Goal: Information Seeking & Learning: Learn about a topic

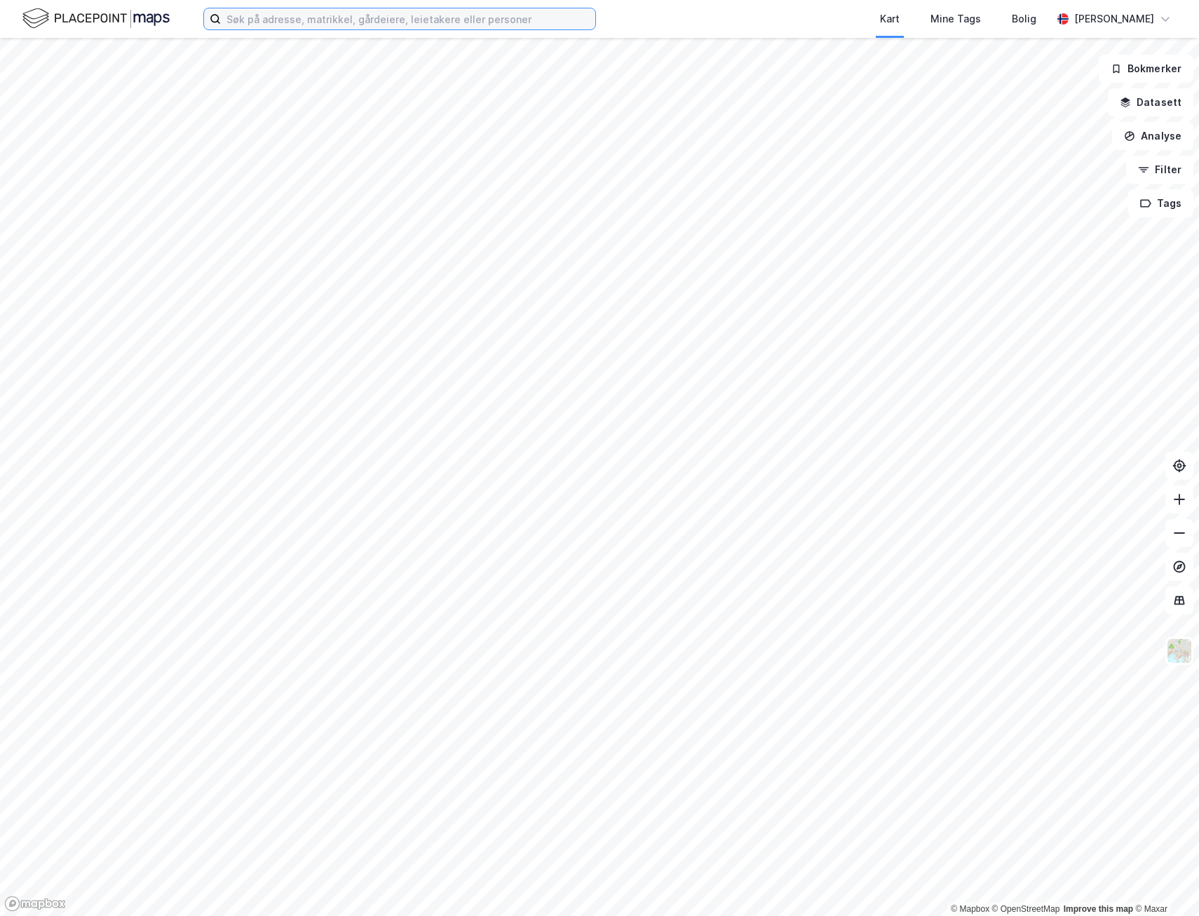
click at [244, 16] on input at bounding box center [408, 18] width 374 height 21
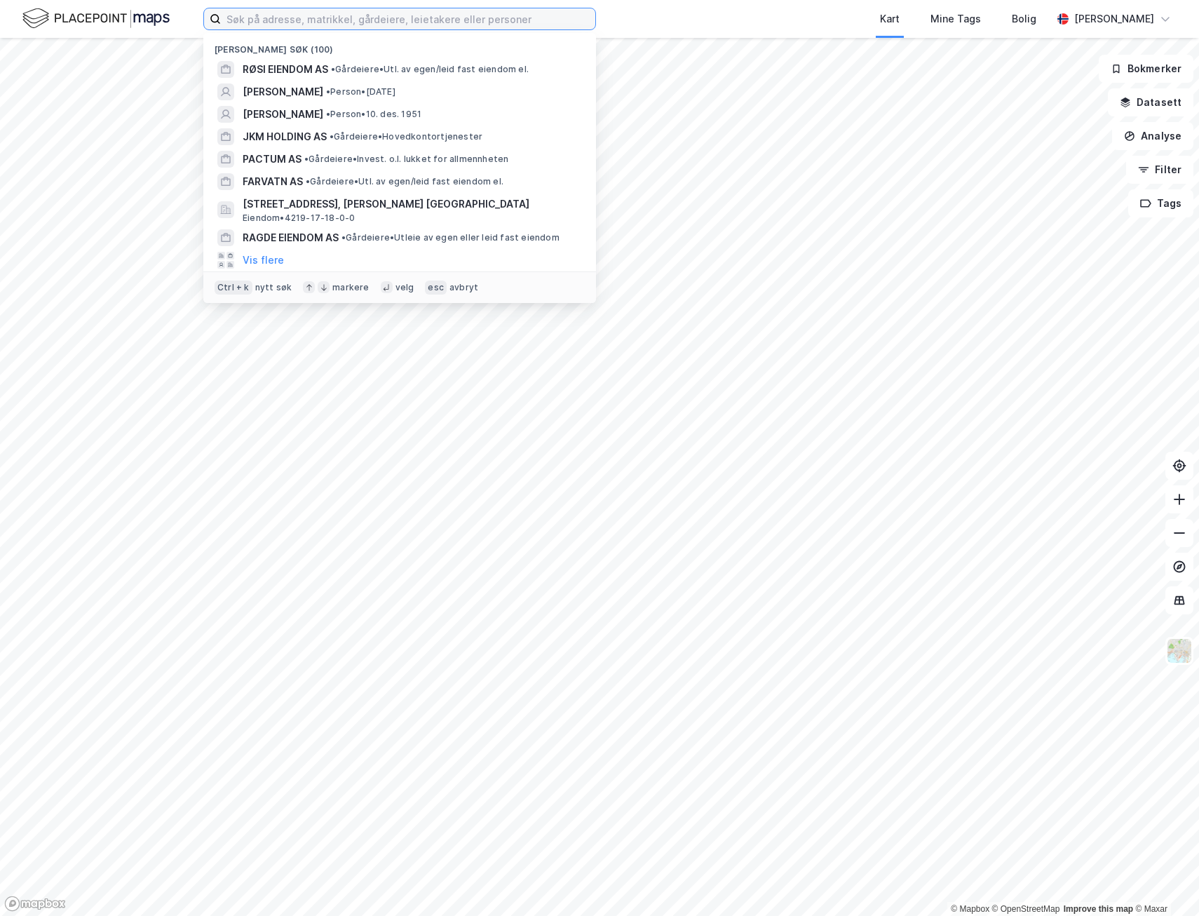
paste input "Cm Kapital AS"
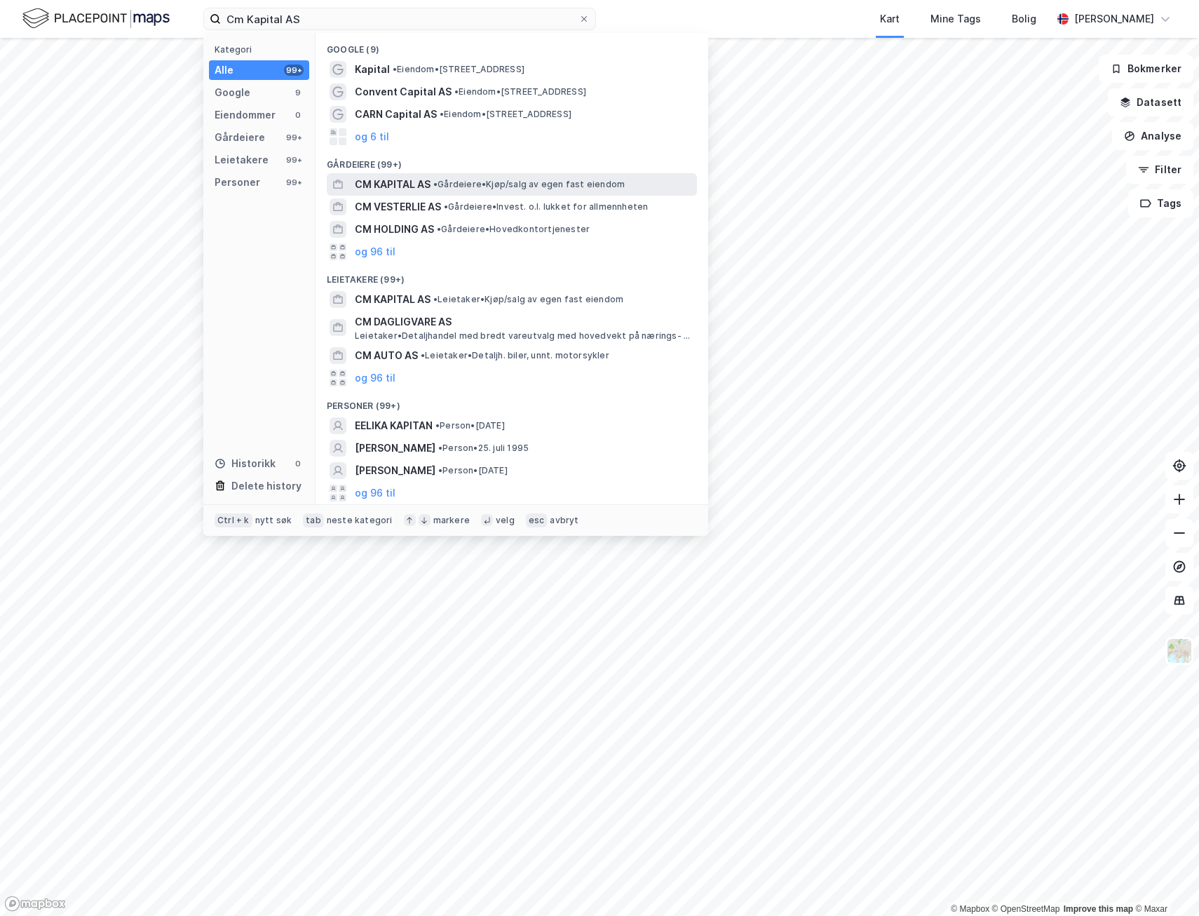
click at [398, 189] on span "CM KAPITAL AS" at bounding box center [393, 184] width 76 height 17
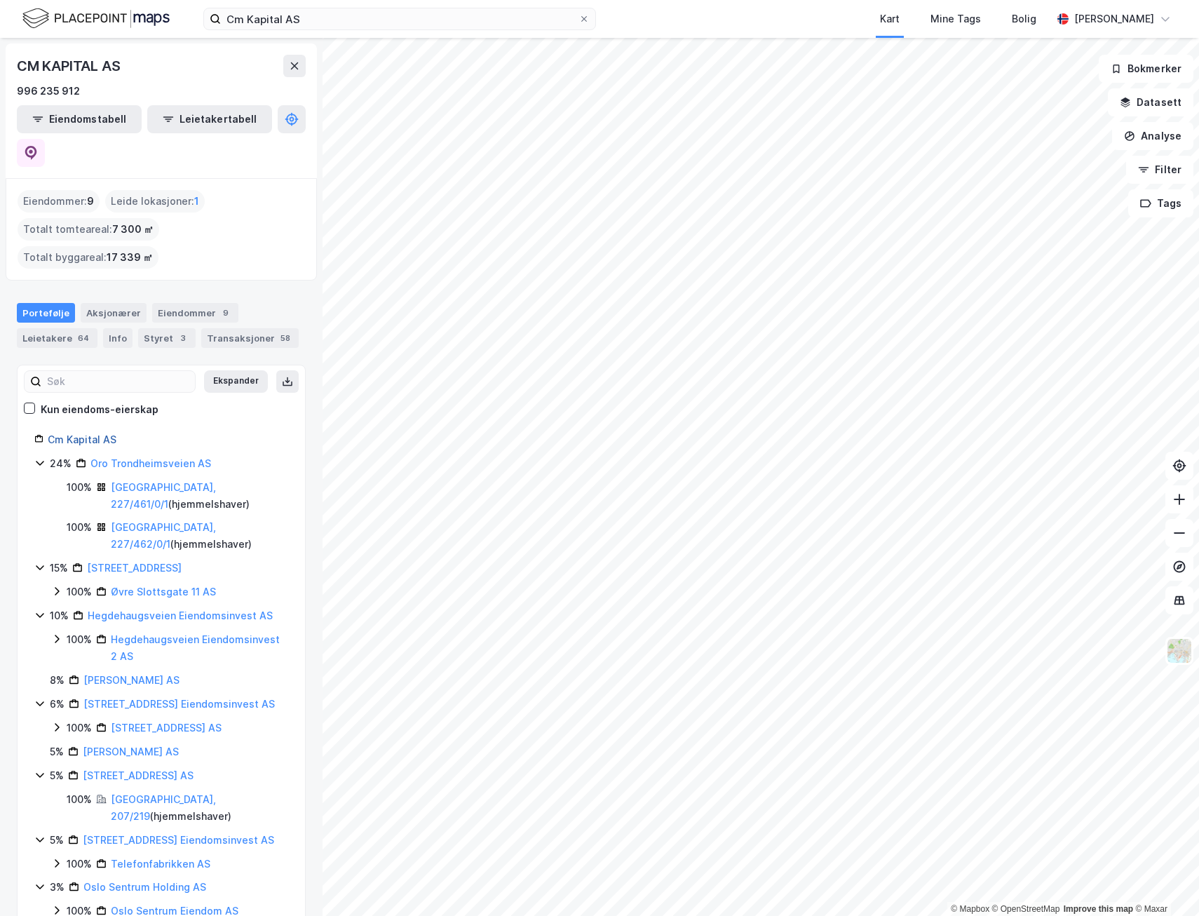
click at [94, 433] on link "Cm Kapital AS" at bounding box center [82, 439] width 69 height 12
click at [38, 146] on icon at bounding box center [31, 153] width 14 height 14
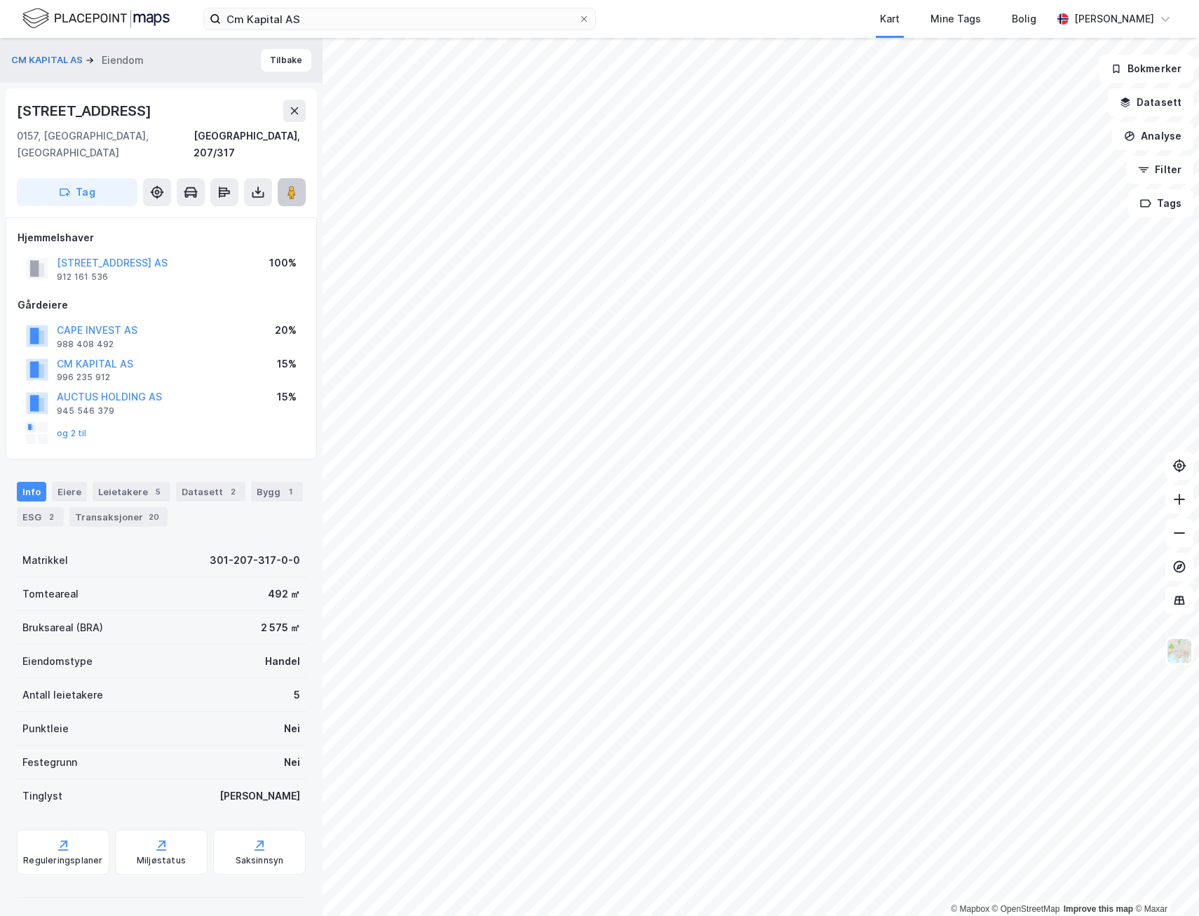
click at [299, 178] on button at bounding box center [292, 192] width 28 height 28
click at [271, 53] on button "Tilbake" at bounding box center [286, 60] width 50 height 22
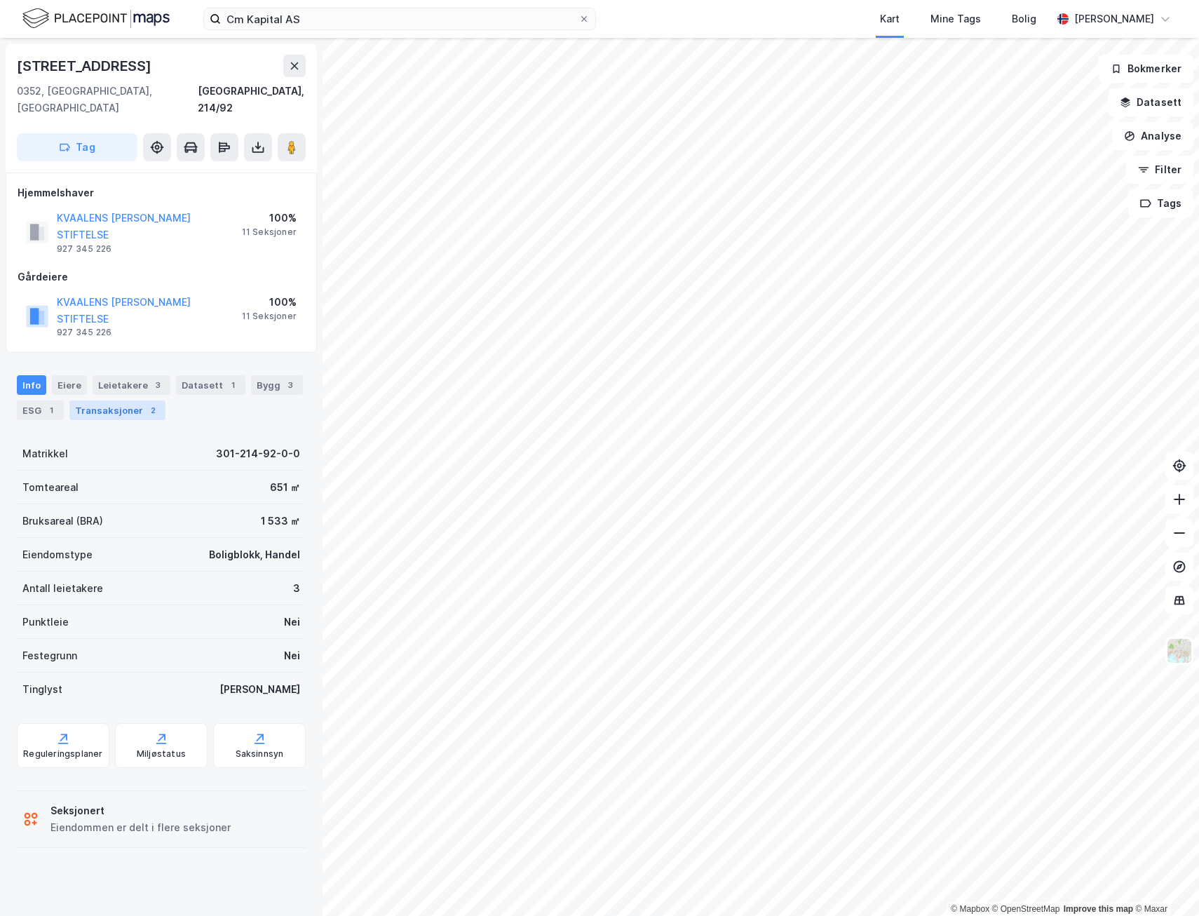
click at [128, 400] on div "Transaksjoner 2" at bounding box center [117, 410] width 96 height 20
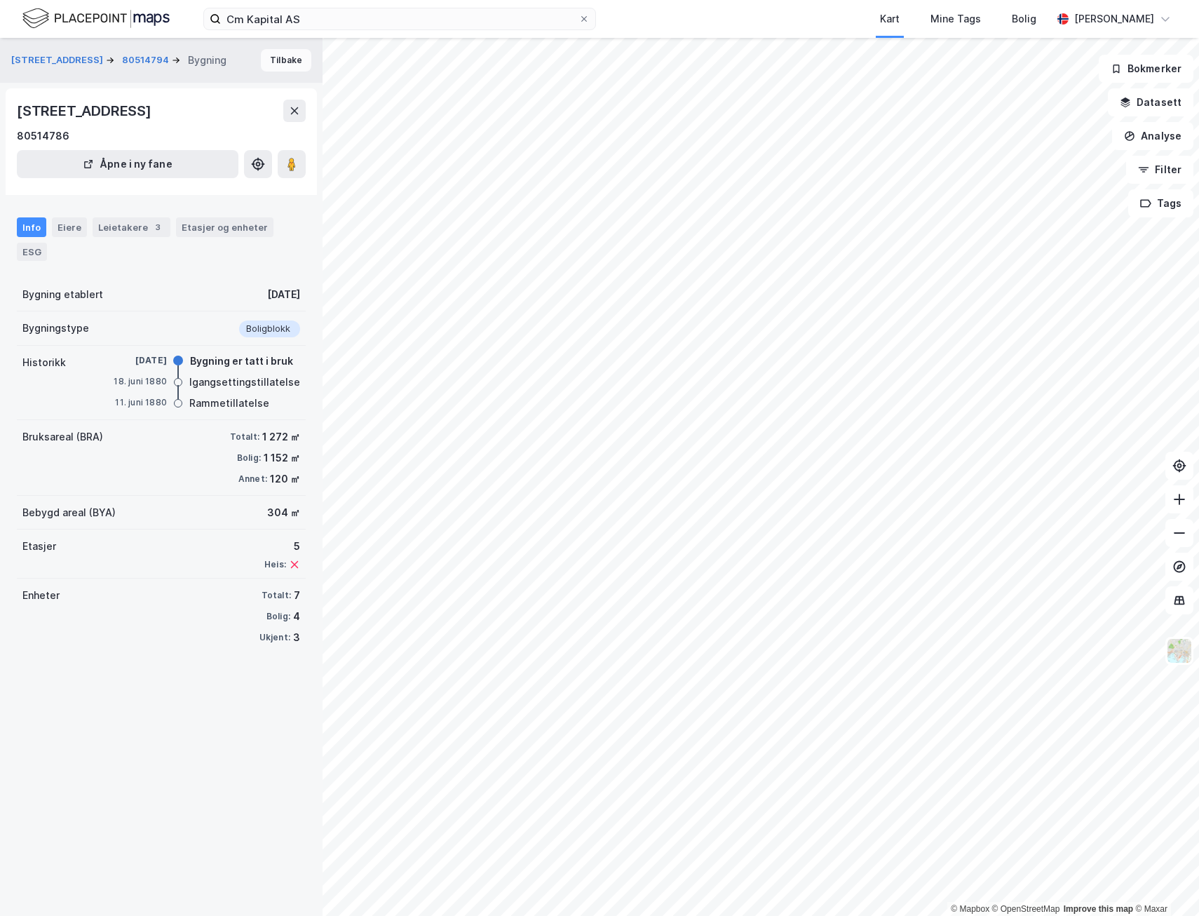
click at [263, 58] on button "Tilbake" at bounding box center [286, 60] width 50 height 22
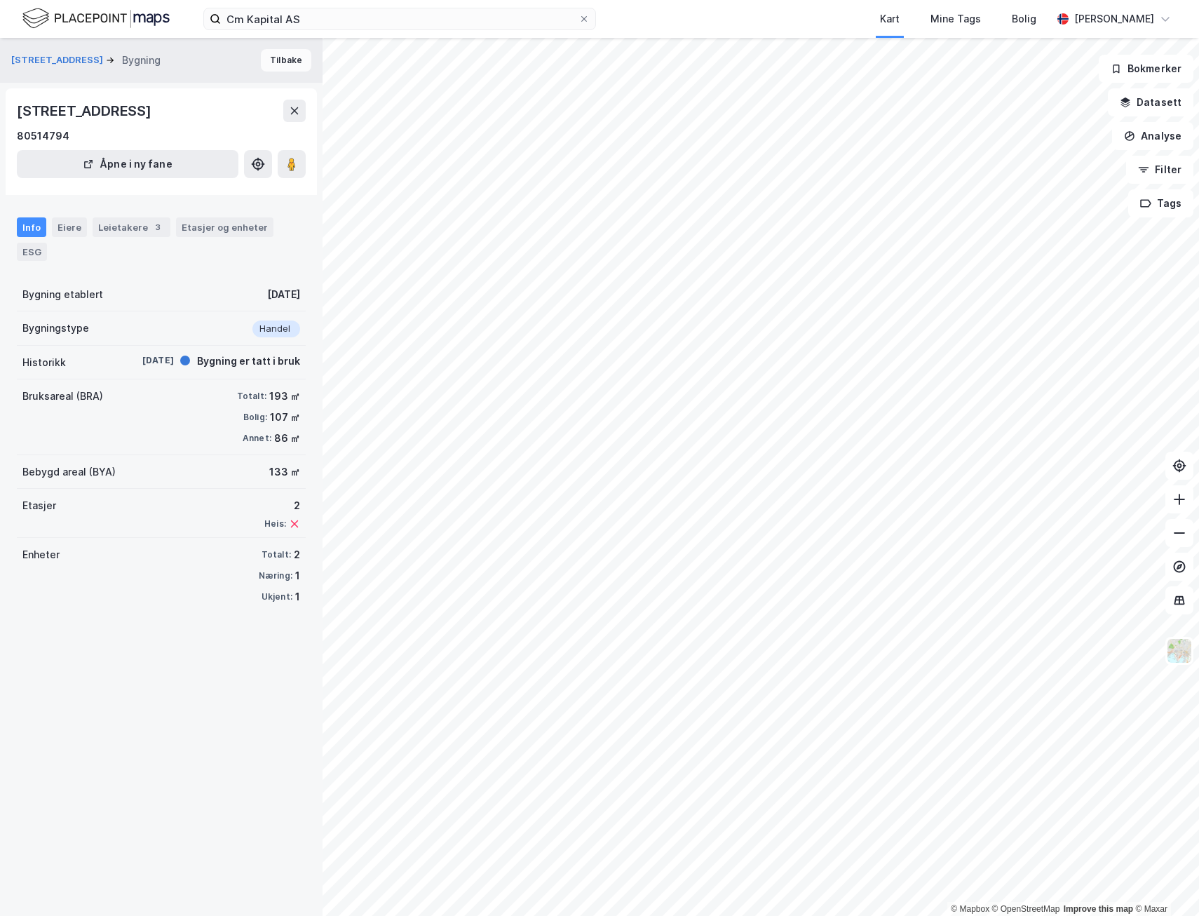
click at [263, 58] on button "Tilbake" at bounding box center [286, 60] width 50 height 22
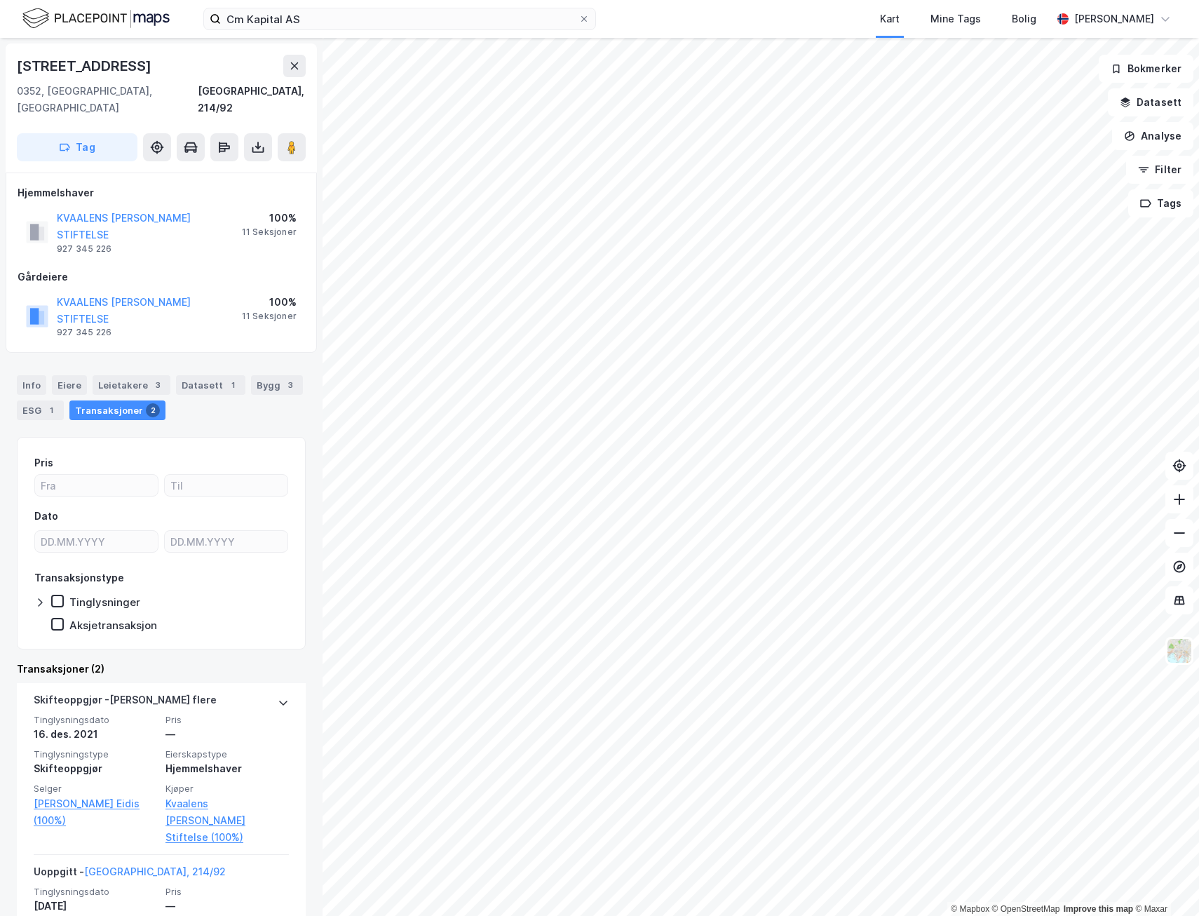
click at [240, 374] on div "Info Eiere Leietakere 3 Datasett 1 Bygg 3 ESG 1 Transaksjoner 2" at bounding box center [161, 391] width 322 height 67
click at [299, 17] on input "Cm Kapital AS" at bounding box center [400, 18] width 358 height 21
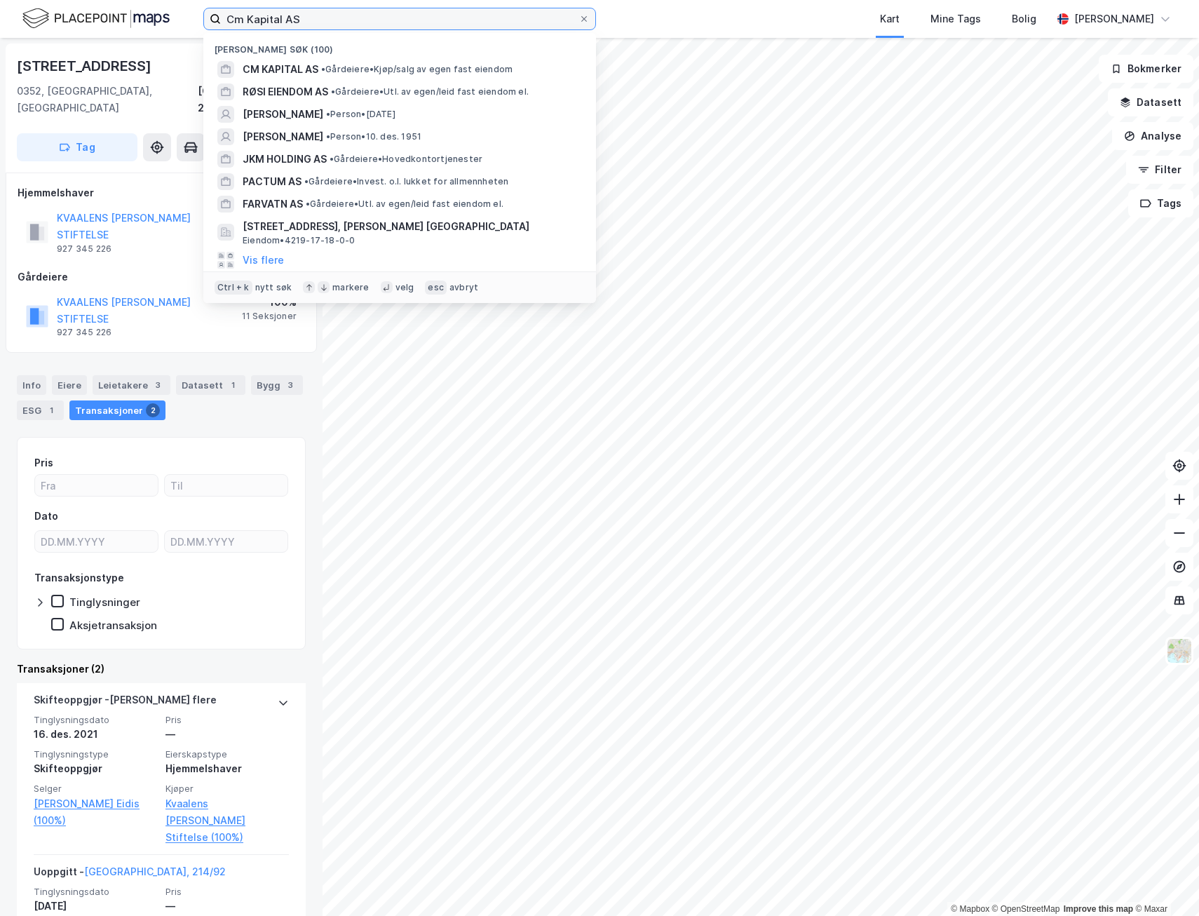
click at [299, 17] on input "Cm Kapital AS" at bounding box center [400, 18] width 358 height 21
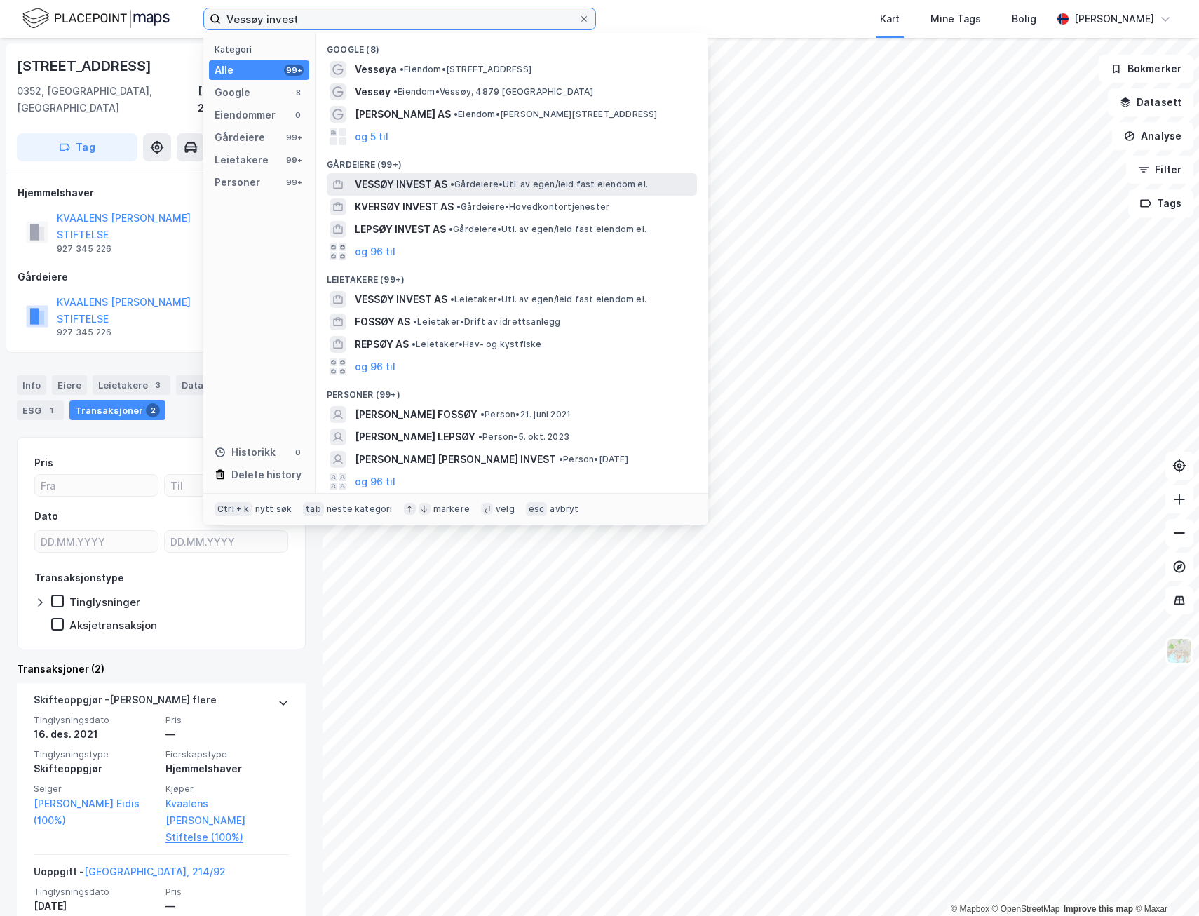
type input "Vessøy invest"
click at [377, 179] on span "VESSØY INVEST AS" at bounding box center [401, 184] width 93 height 17
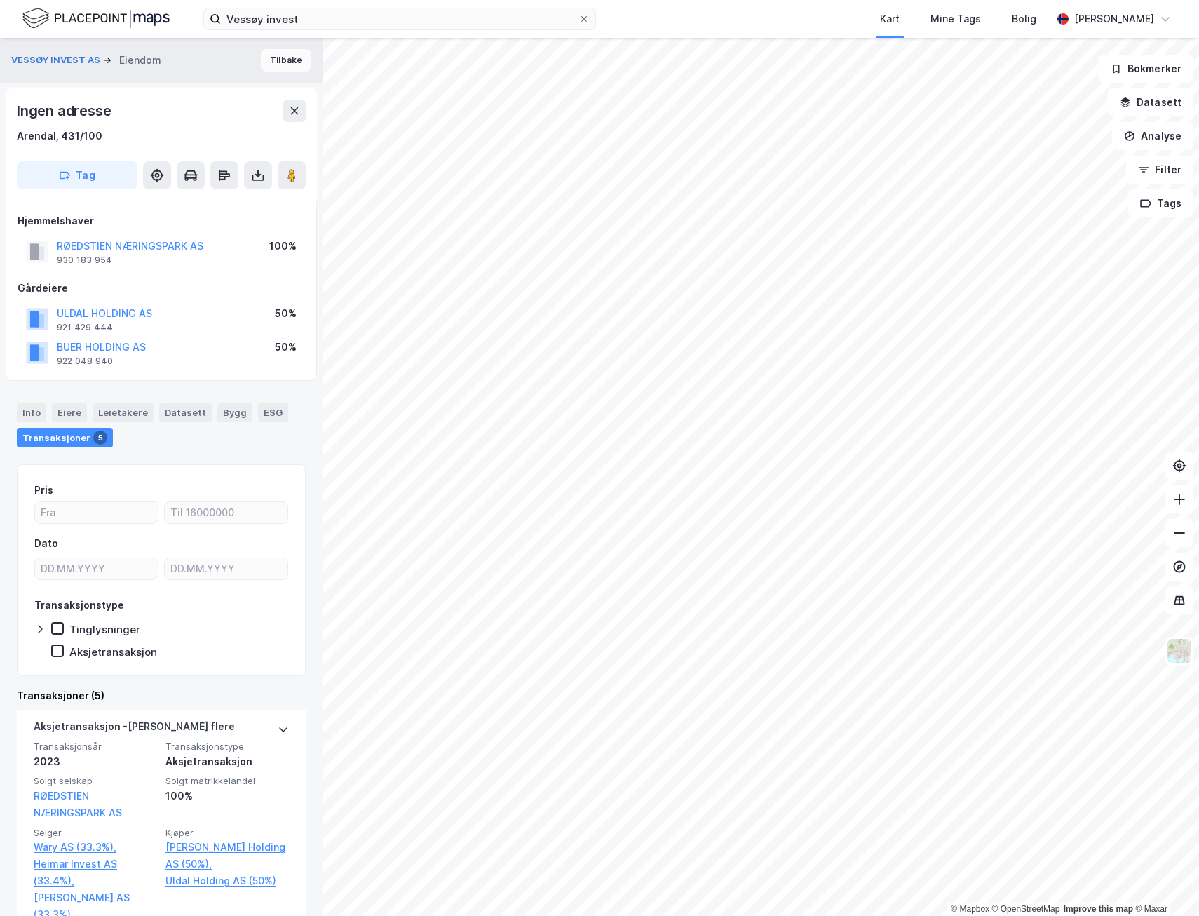
click at [283, 60] on button "Tilbake" at bounding box center [286, 60] width 50 height 22
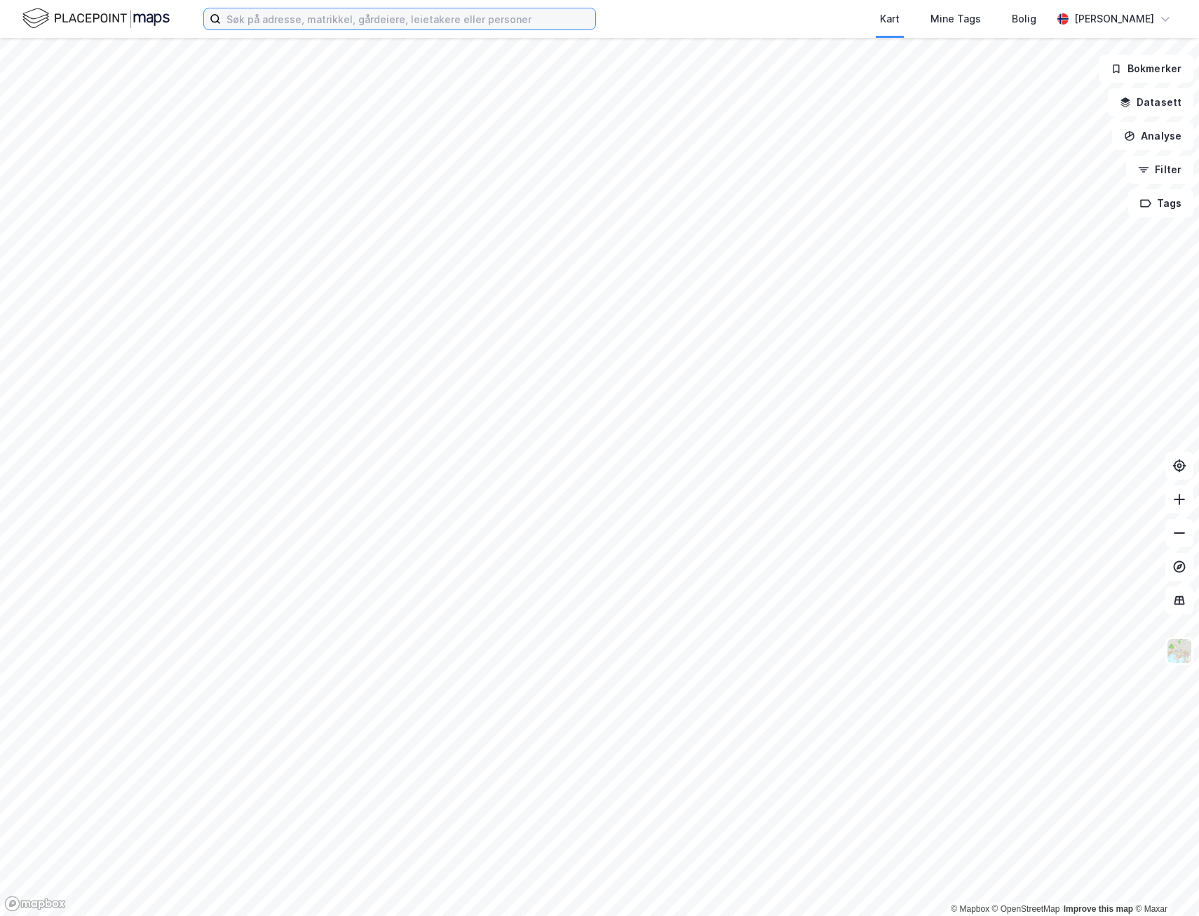
click at [326, 20] on input at bounding box center [408, 18] width 374 height 21
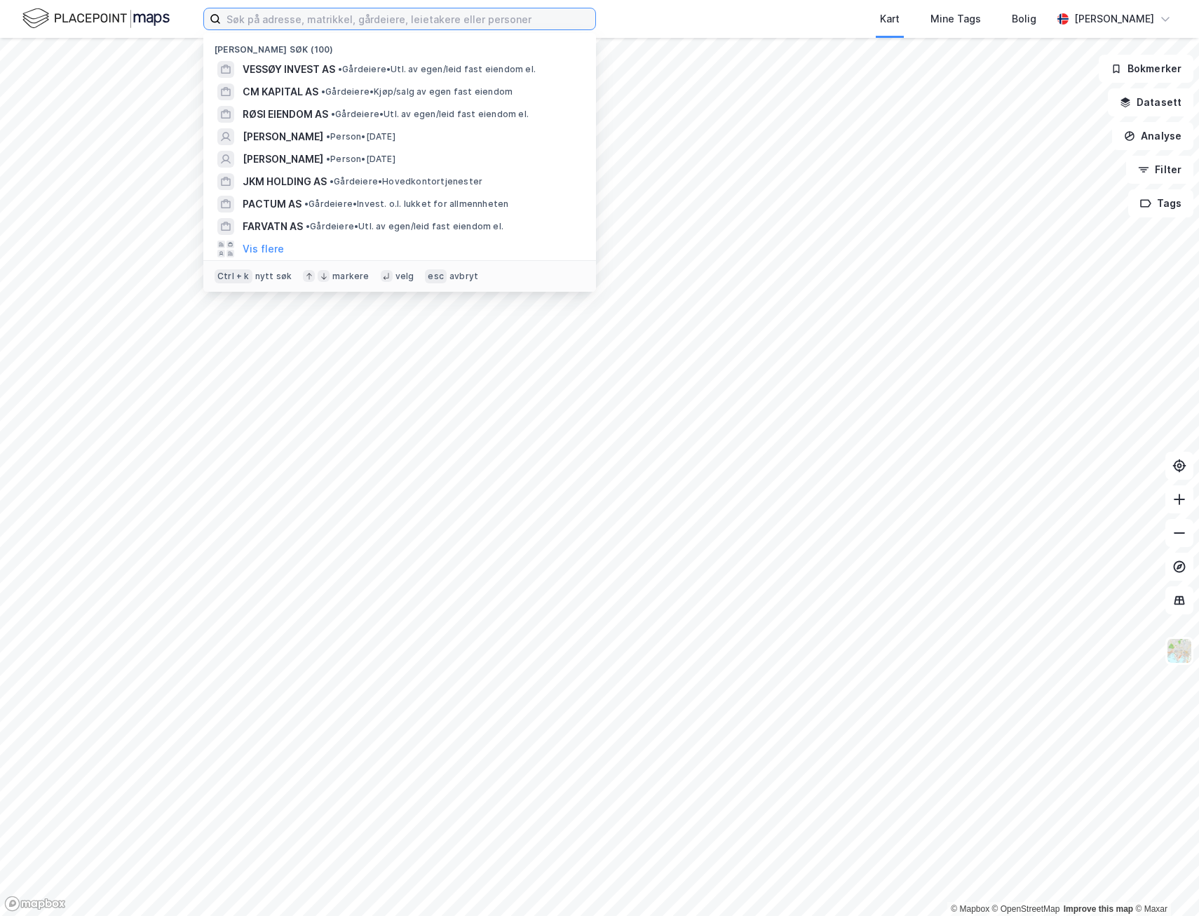
paste input "Fjellbakke AS"
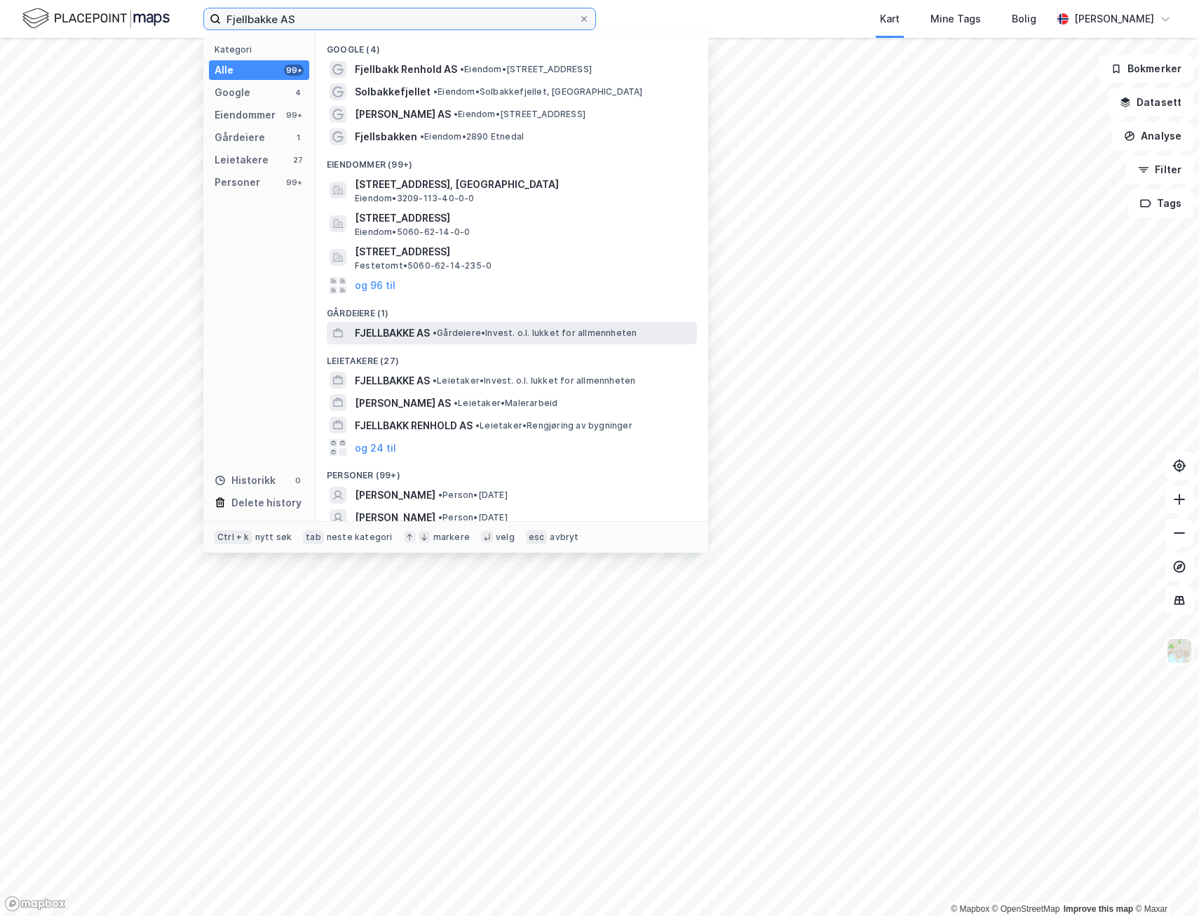
type input "Fjellbakke AS"
click at [398, 337] on span "FJELLBAKKE AS" at bounding box center [392, 333] width 75 height 17
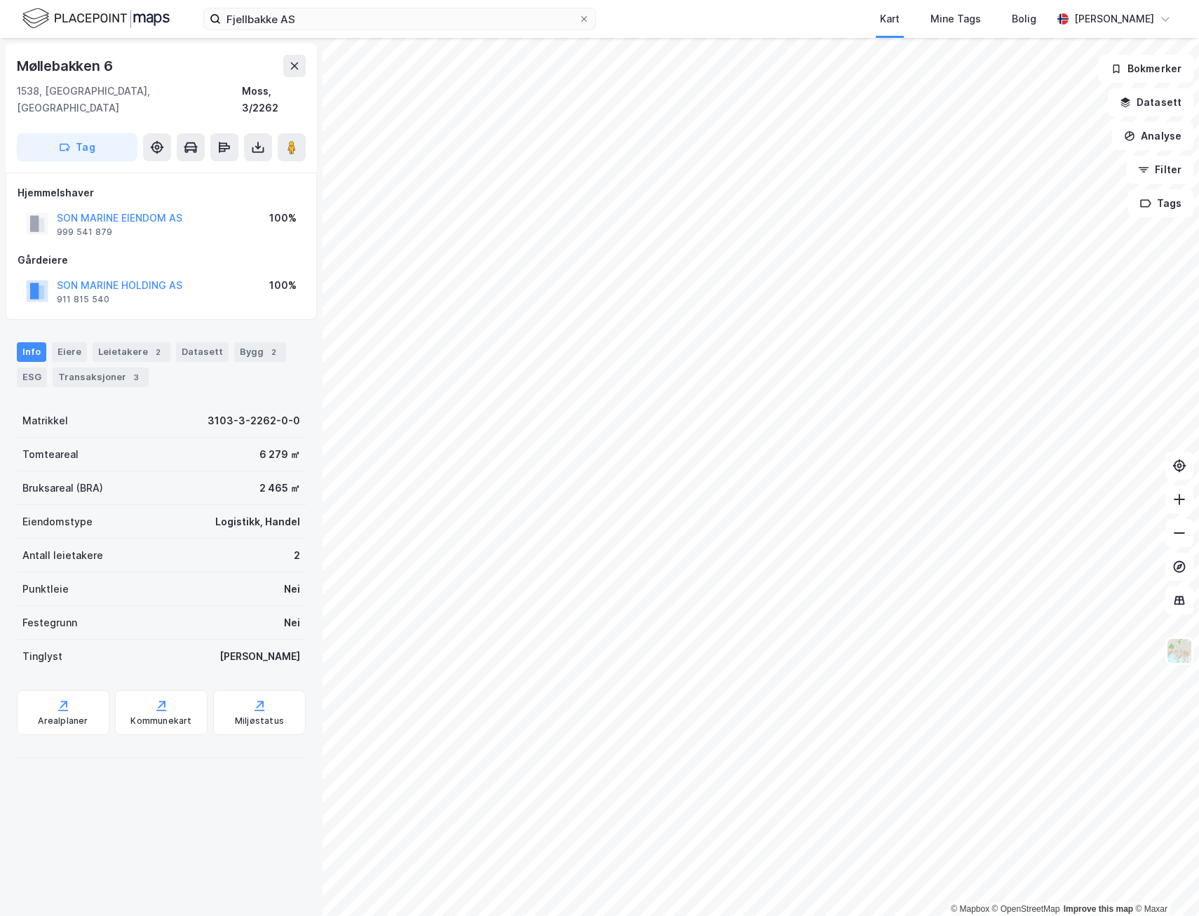
click at [463, 915] on html "Fjellbakke AS Kart Mine Tags Bolig [PERSON_NAME] © Mapbox © OpenStreetMap Impro…" at bounding box center [599, 458] width 1199 height 916
click at [891, 915] on html "Fjellbakke AS Kart Mine Tags Bolig [PERSON_NAME] © Mapbox © OpenStreetMap Impro…" at bounding box center [599, 458] width 1199 height 916
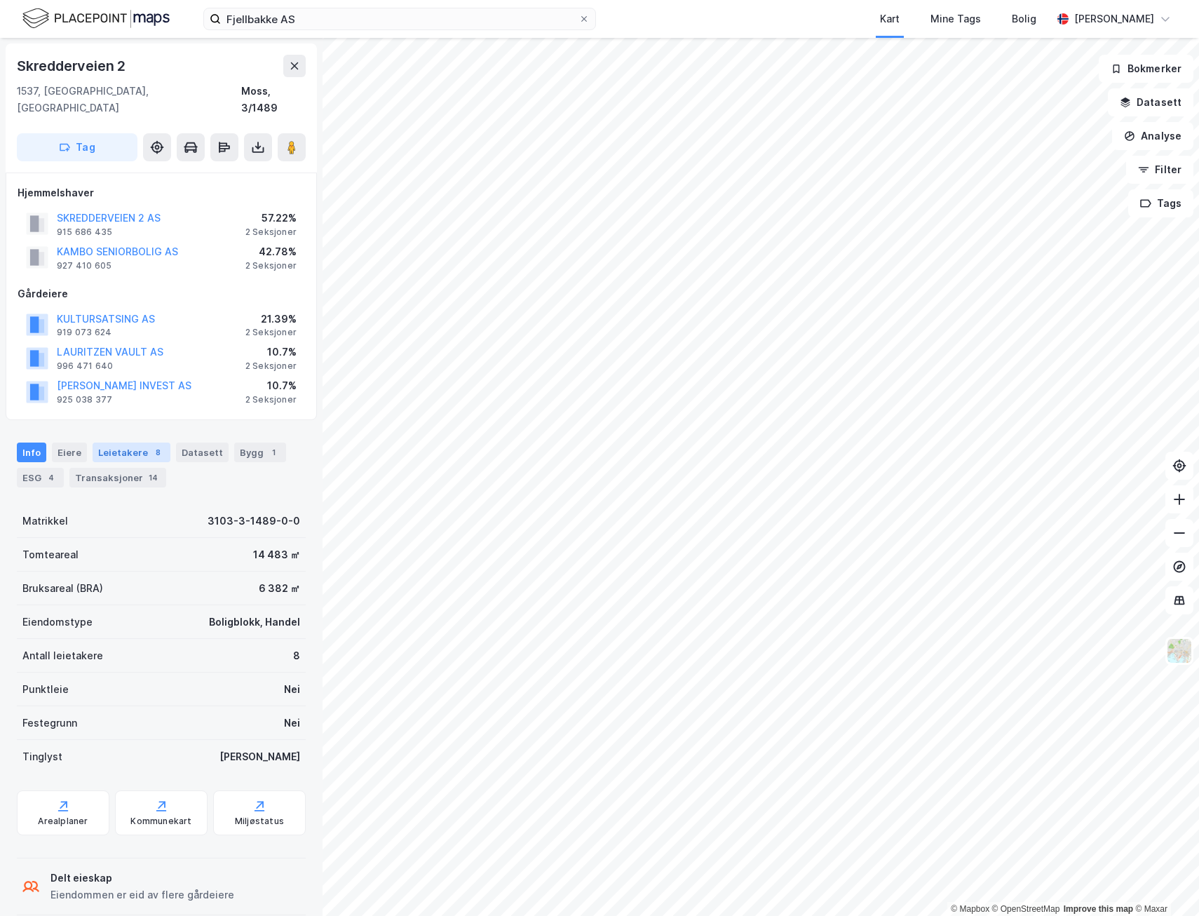
click at [151, 445] on div "8" at bounding box center [158, 452] width 14 height 14
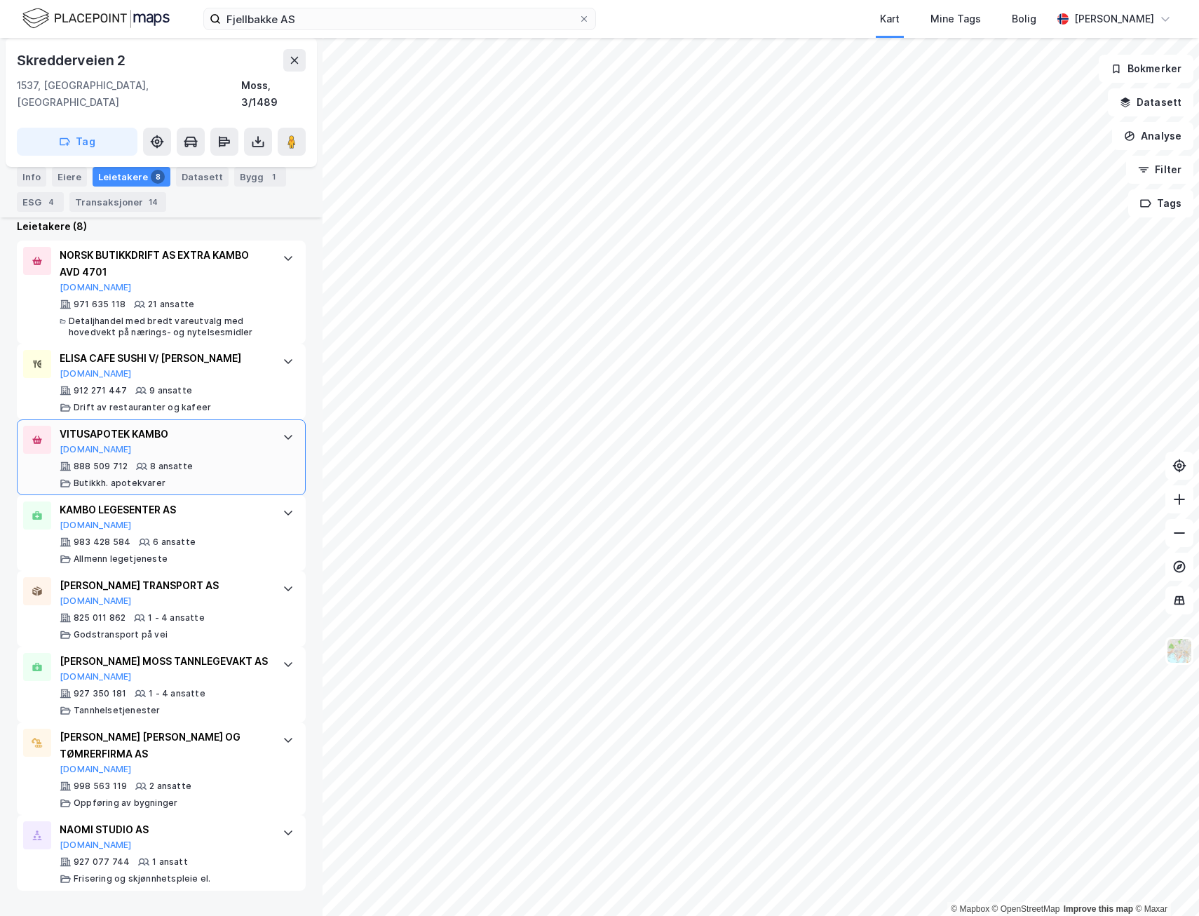
scroll to position [543, 0]
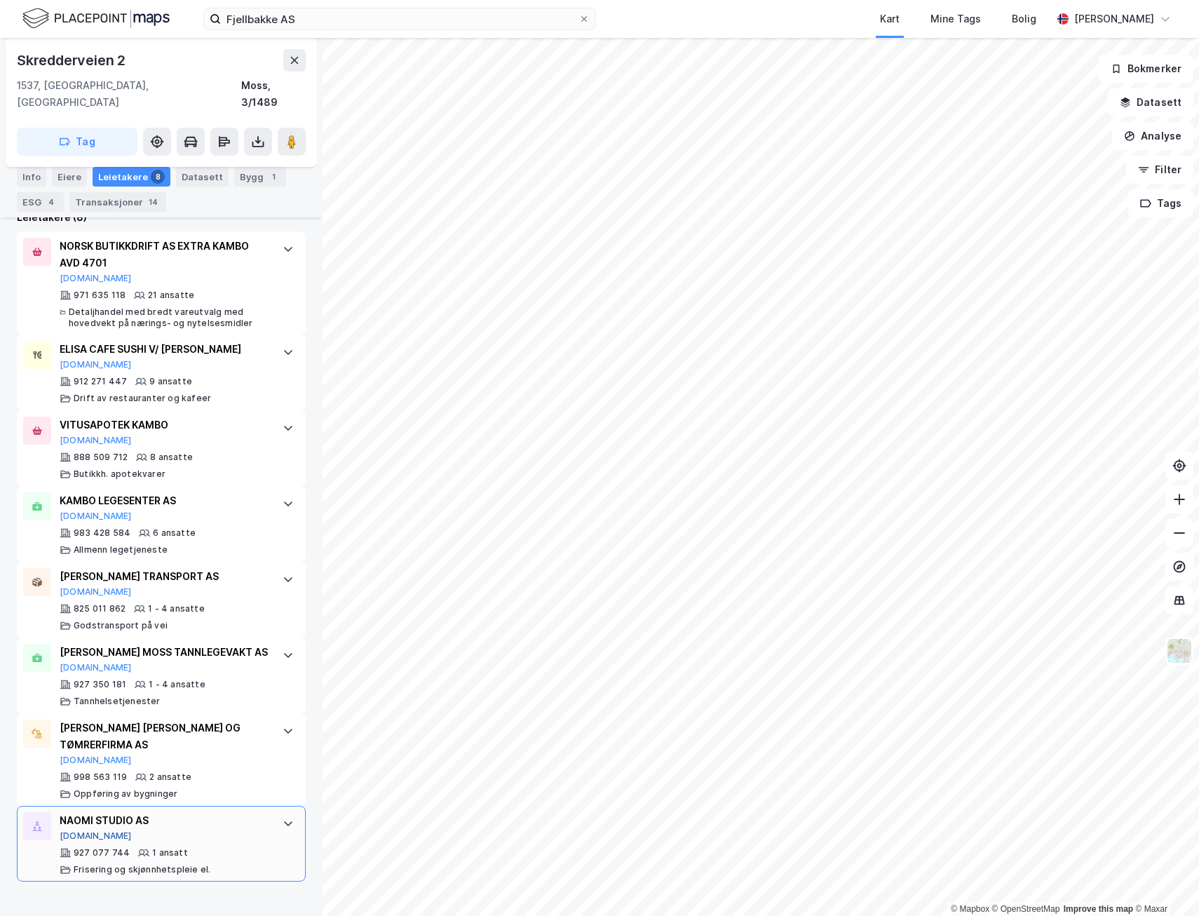
click at [75, 841] on button "[DOMAIN_NAME]" at bounding box center [96, 835] width 72 height 11
click at [81, 766] on button "[DOMAIN_NAME]" at bounding box center [96, 759] width 72 height 11
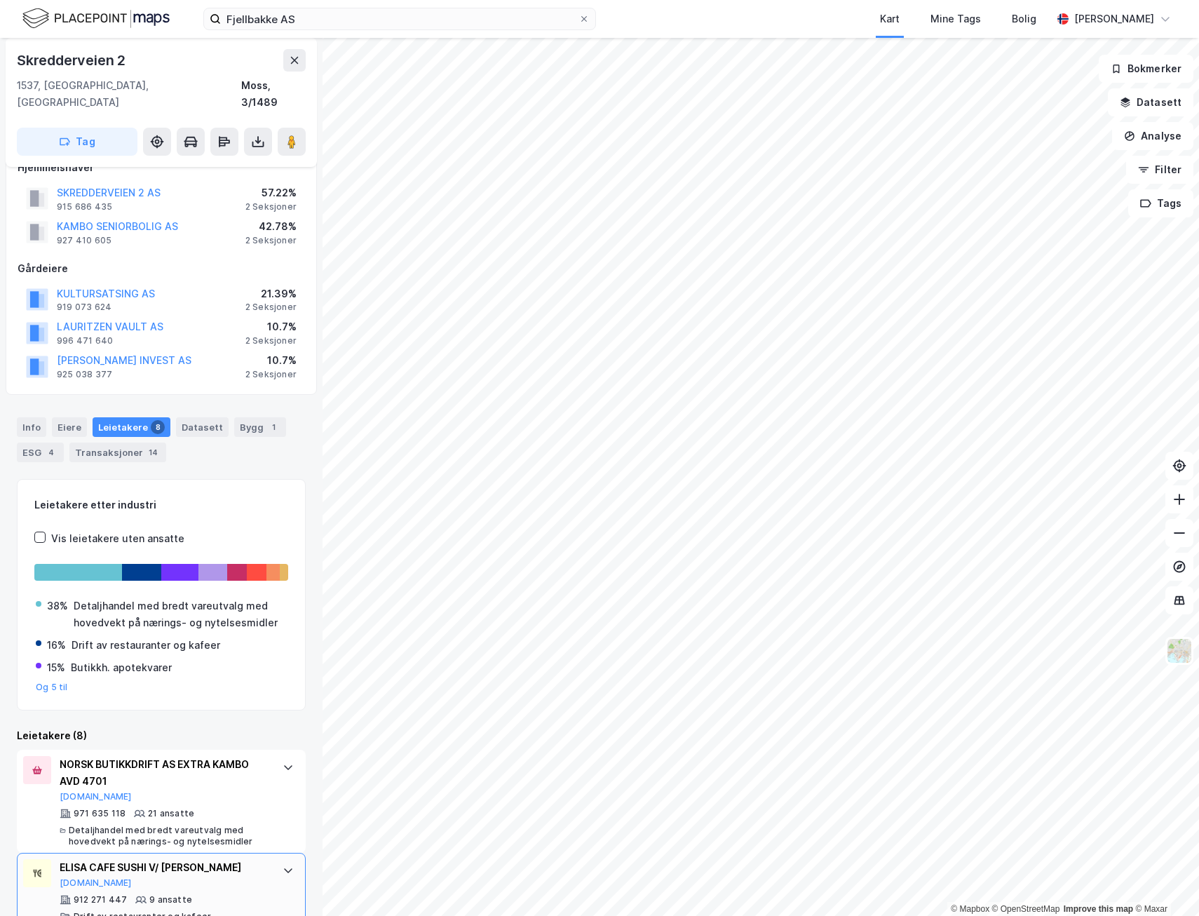
scroll to position [0, 0]
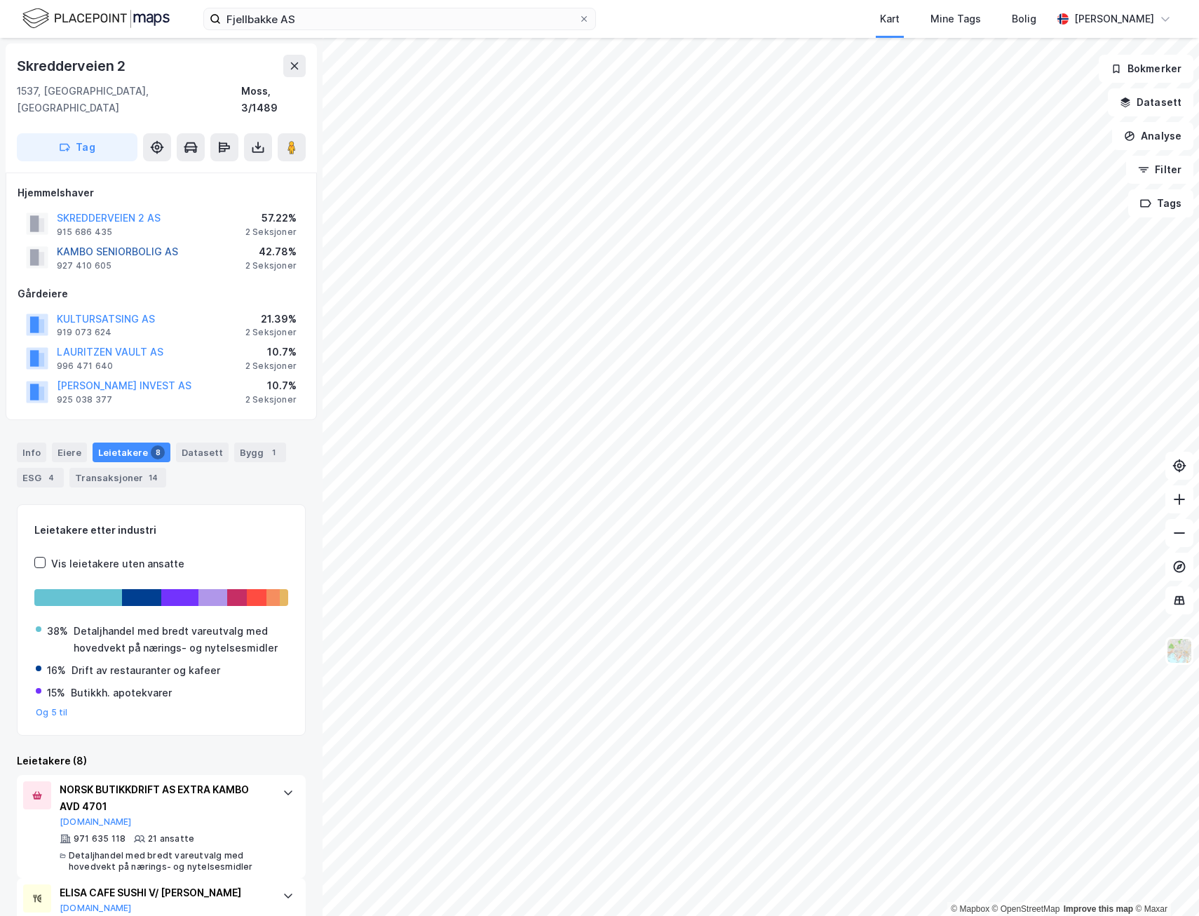
click at [0, 0] on button "KAMBO SENIORBOLIG AS" at bounding box center [0, 0] width 0 height 0
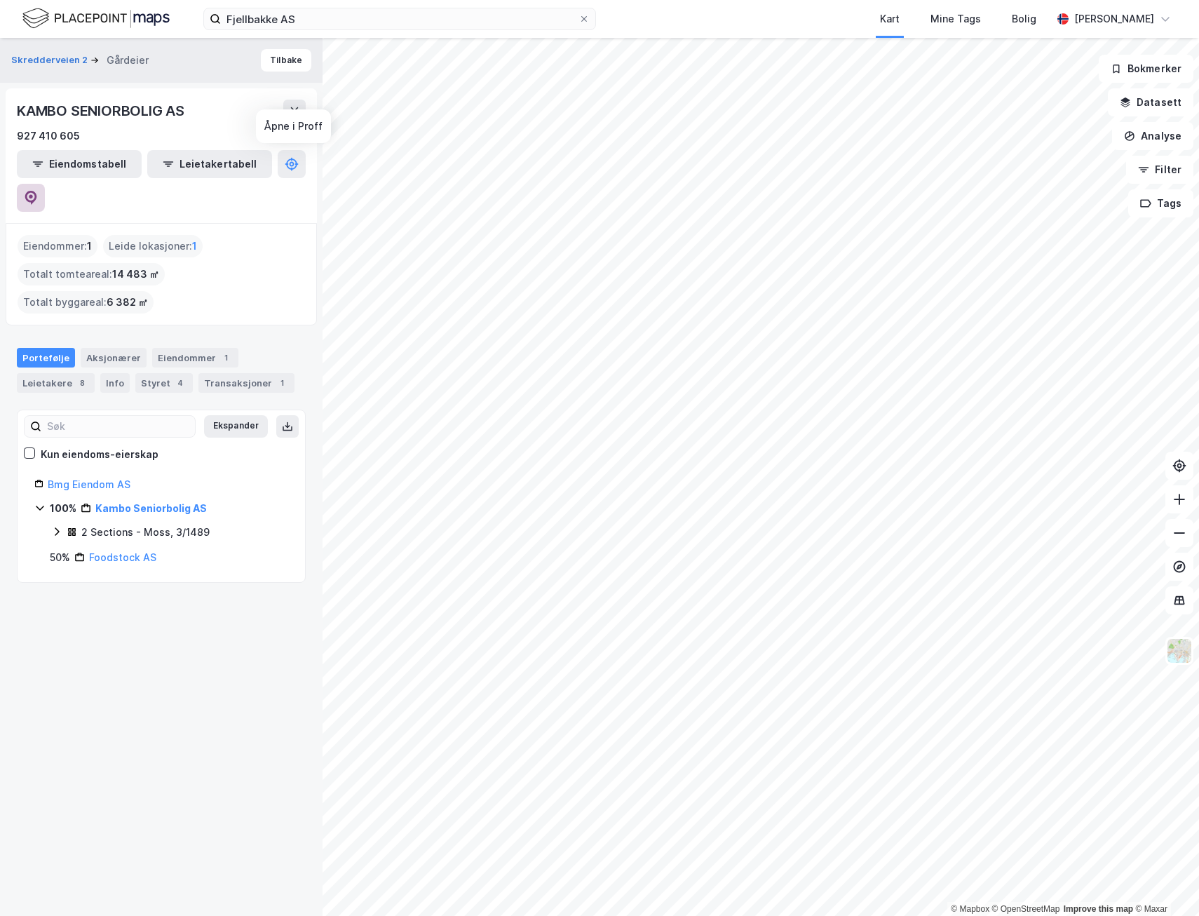
click at [38, 191] on icon at bounding box center [31, 198] width 14 height 14
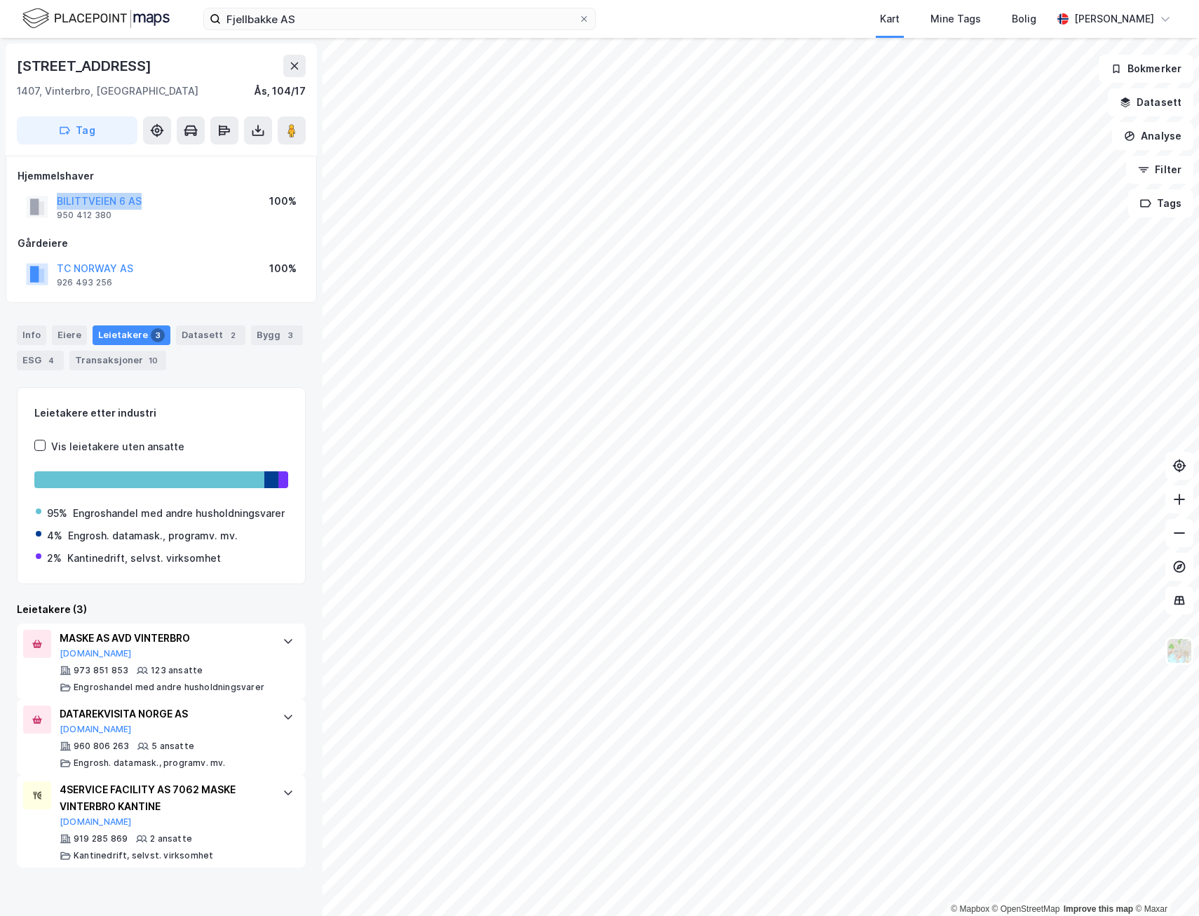
drag, startPoint x: 153, startPoint y: 202, endPoint x: 51, endPoint y: 198, distance: 101.7
click at [51, 198] on div "BILITTVEIEN 6 AS 950 412 380 100%" at bounding box center [161, 207] width 287 height 34
click at [0, 0] on button "TC NORWAY AS" at bounding box center [0, 0] width 0 height 0
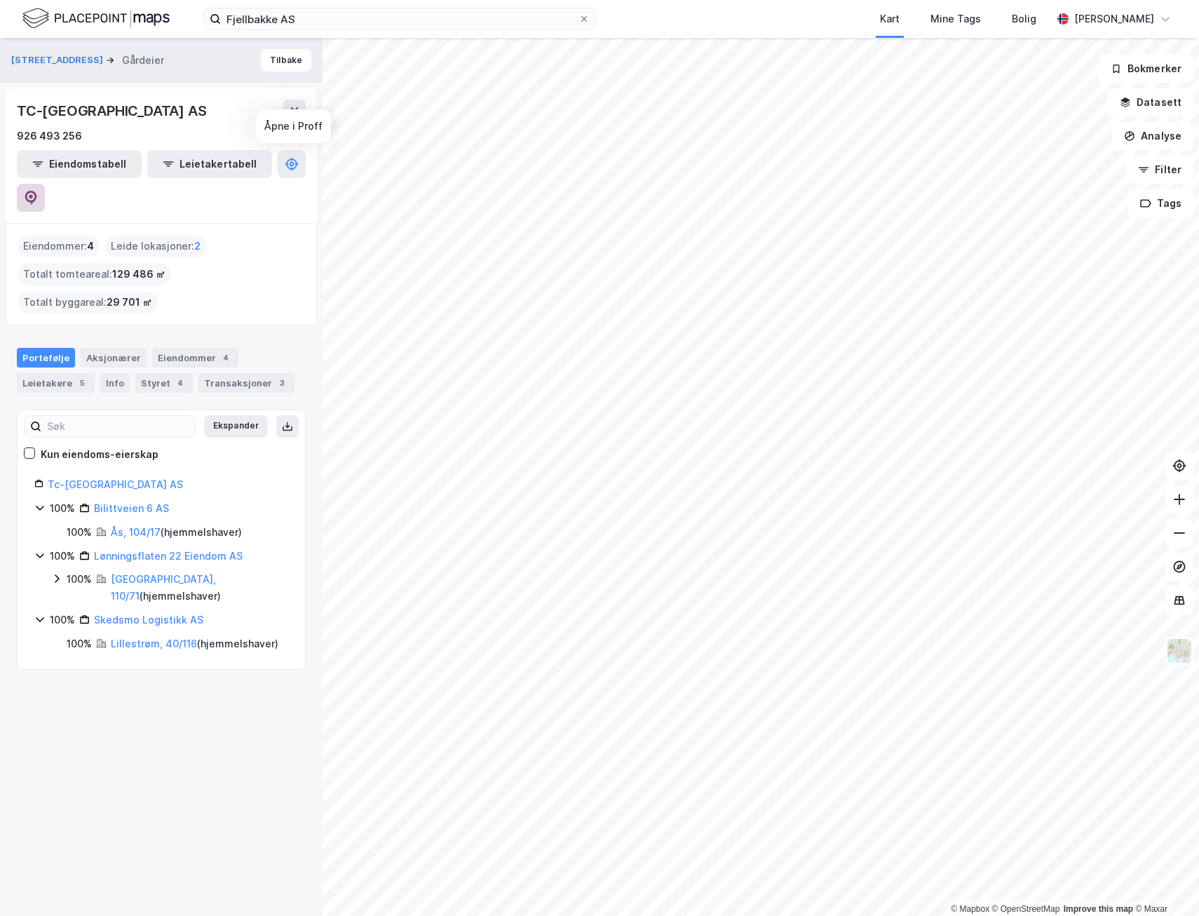
click at [38, 191] on icon at bounding box center [31, 198] width 14 height 14
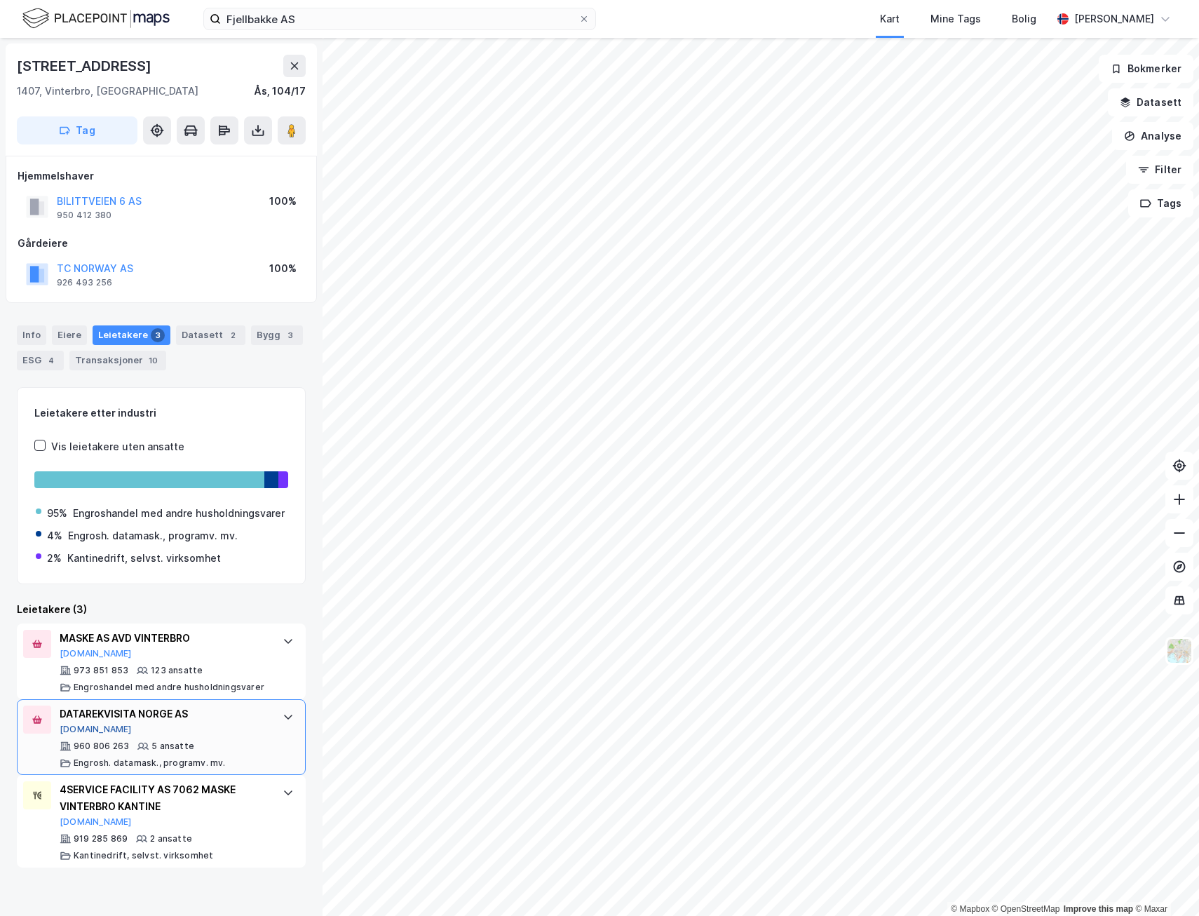
click at [89, 735] on button "[DOMAIN_NAME]" at bounding box center [96, 728] width 72 height 11
click at [294, 123] on icon at bounding box center [292, 130] width 14 height 14
click at [39, 332] on div "Info" at bounding box center [31, 335] width 29 height 20
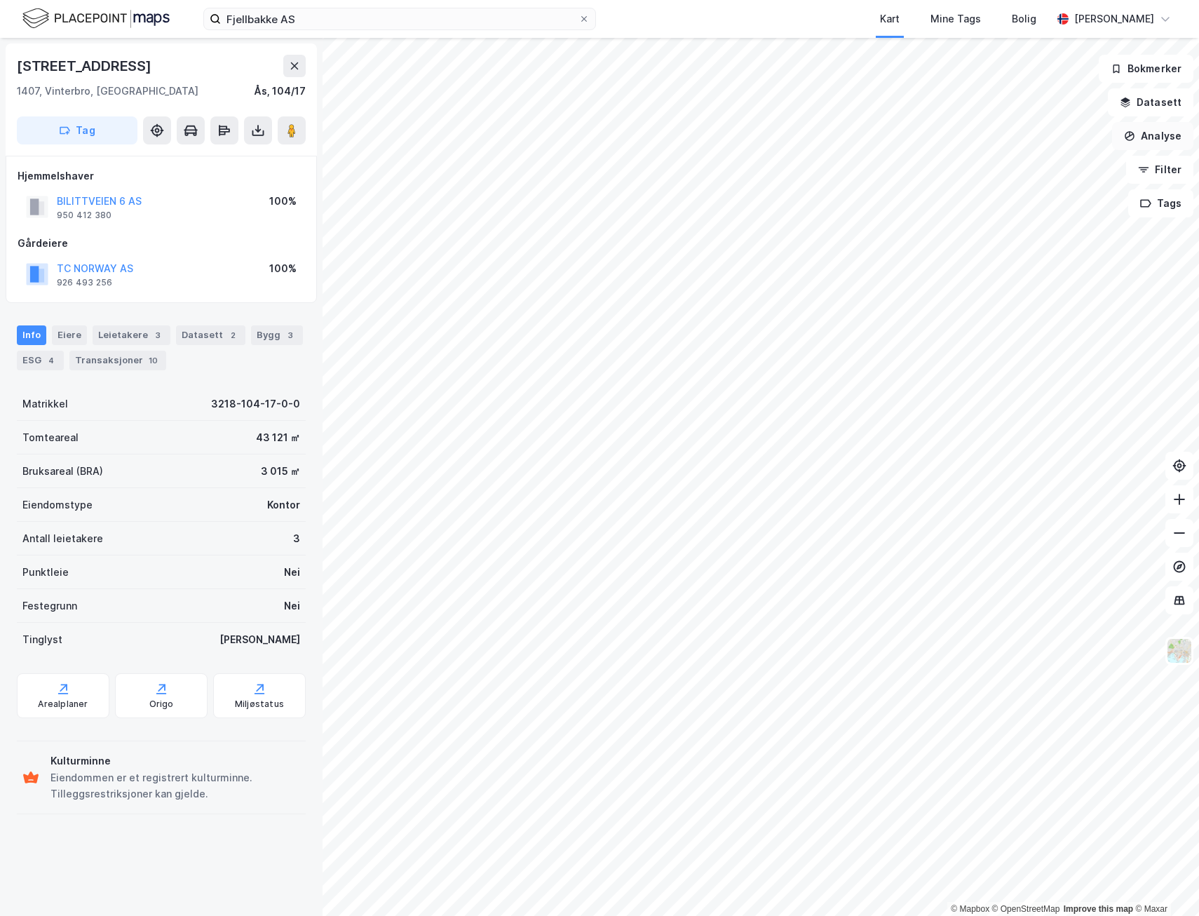
click at [1162, 135] on button "Analyse" at bounding box center [1152, 136] width 81 height 28
click at [993, 165] on div "Tegn område" at bounding box center [1031, 166] width 122 height 12
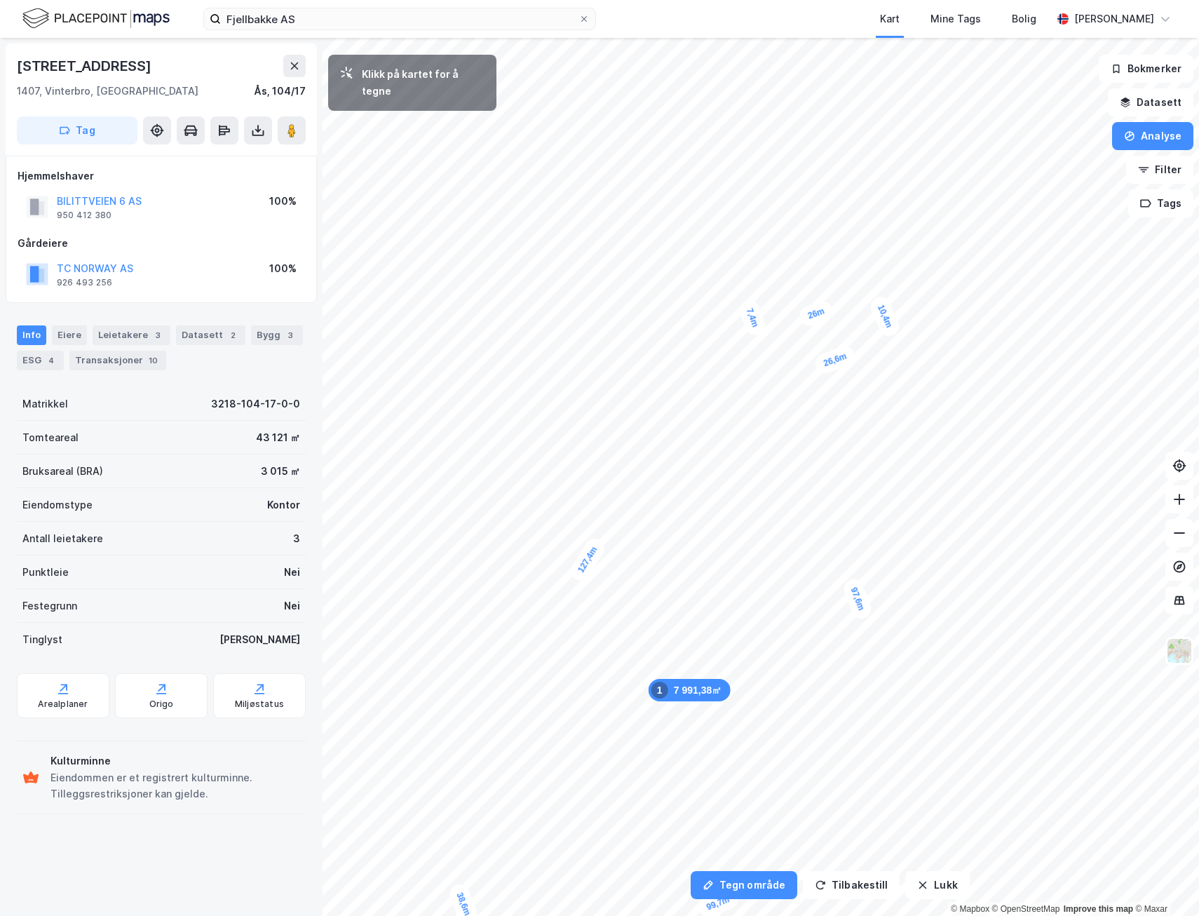
click at [745, 300] on div "7,4m" at bounding box center [752, 317] width 31 height 41
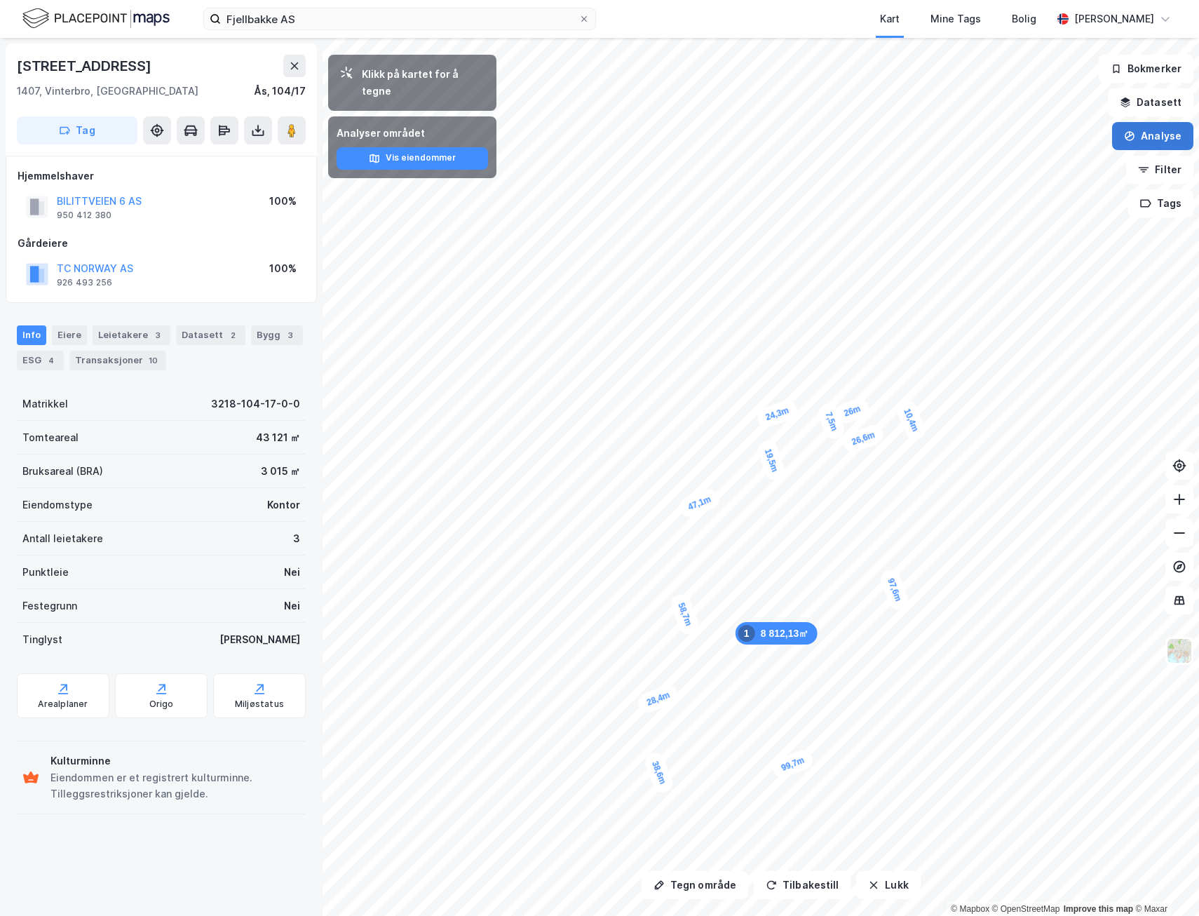
click at [1132, 142] on button "Analyse" at bounding box center [1152, 136] width 81 height 28
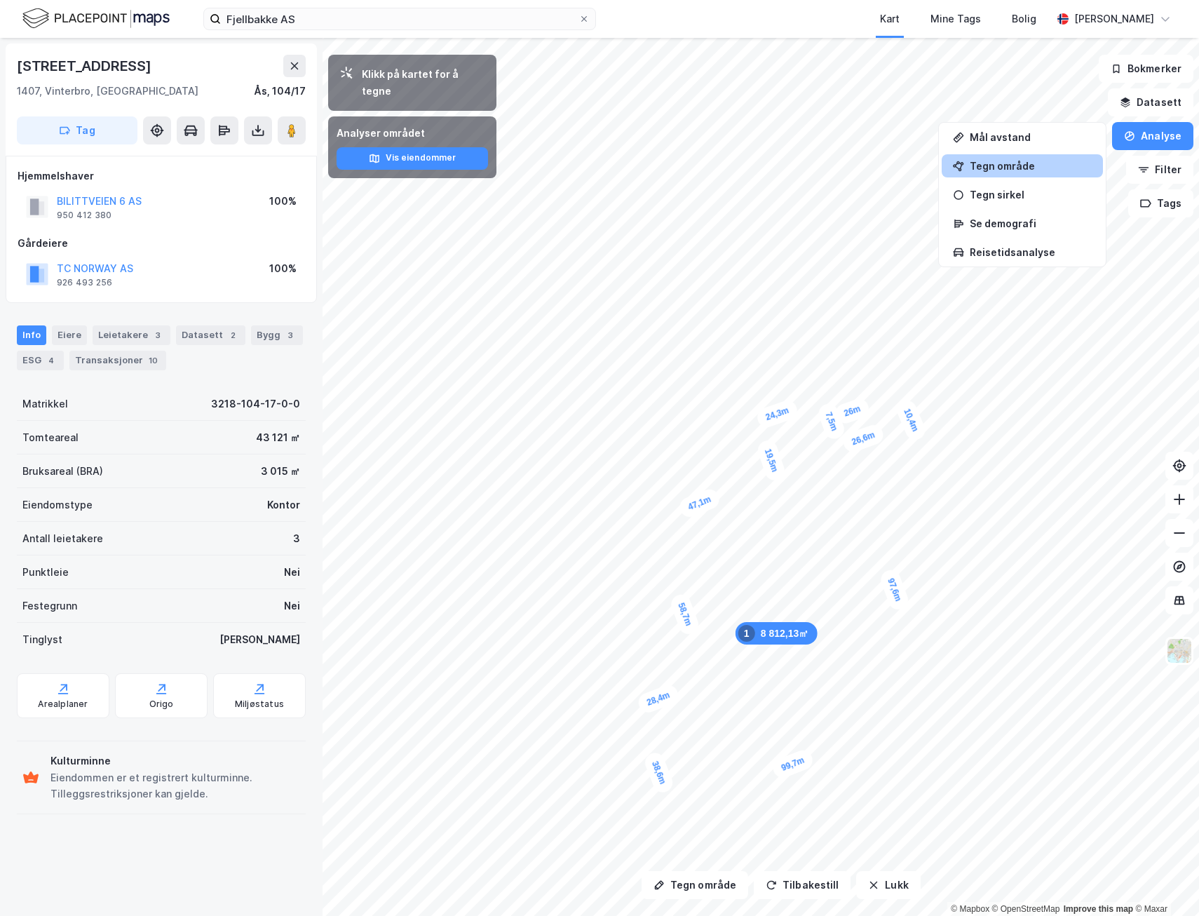
click at [1048, 162] on div "Tegn område" at bounding box center [1031, 166] width 122 height 12
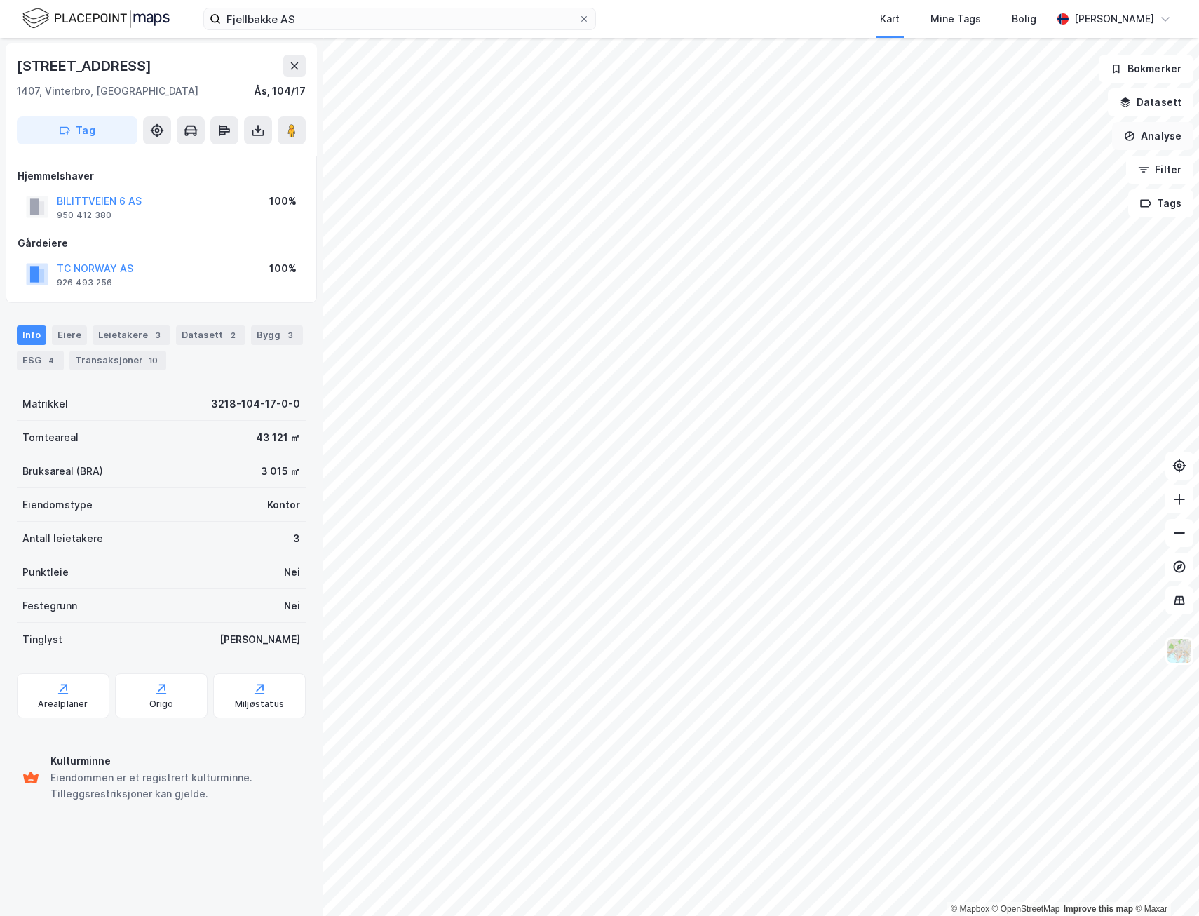
click at [1171, 133] on button "Analyse" at bounding box center [1152, 136] width 81 height 28
click at [999, 167] on div "Tegn område" at bounding box center [1031, 166] width 122 height 12
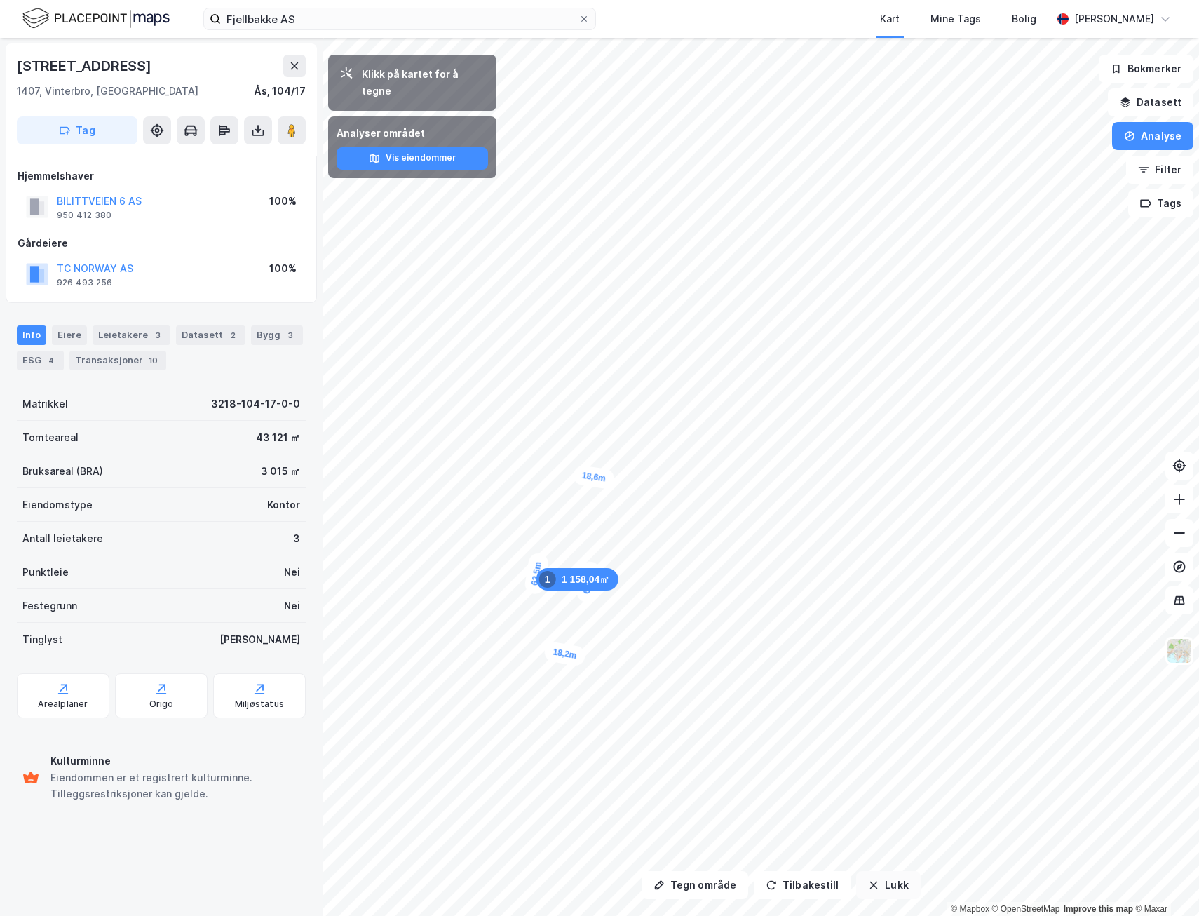
click at [868, 888] on icon "button" at bounding box center [873, 884] width 11 height 11
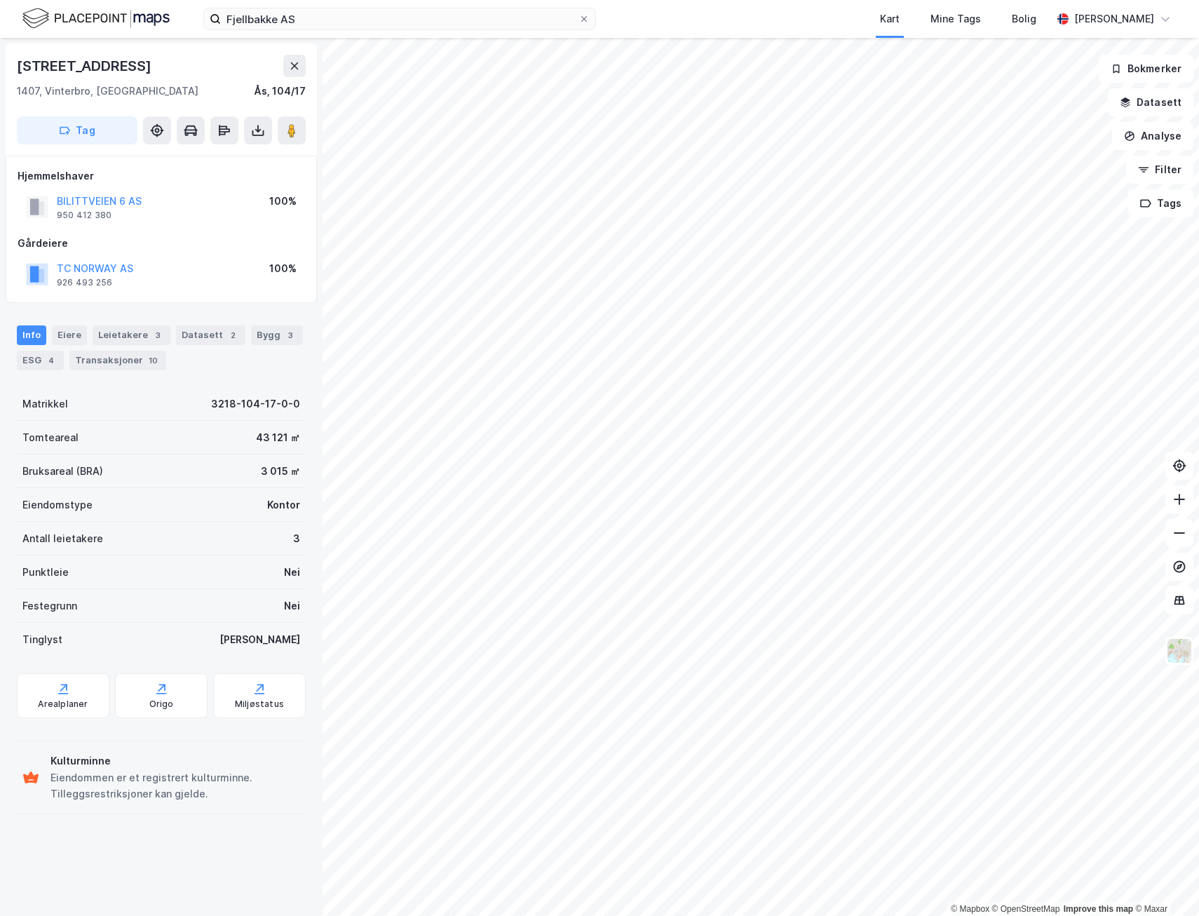
click at [84, 62] on div "Bilittveien 6" at bounding box center [85, 66] width 137 height 22
copy div "Bilittveien 6"
click at [226, 332] on div "2" at bounding box center [233, 335] width 14 height 14
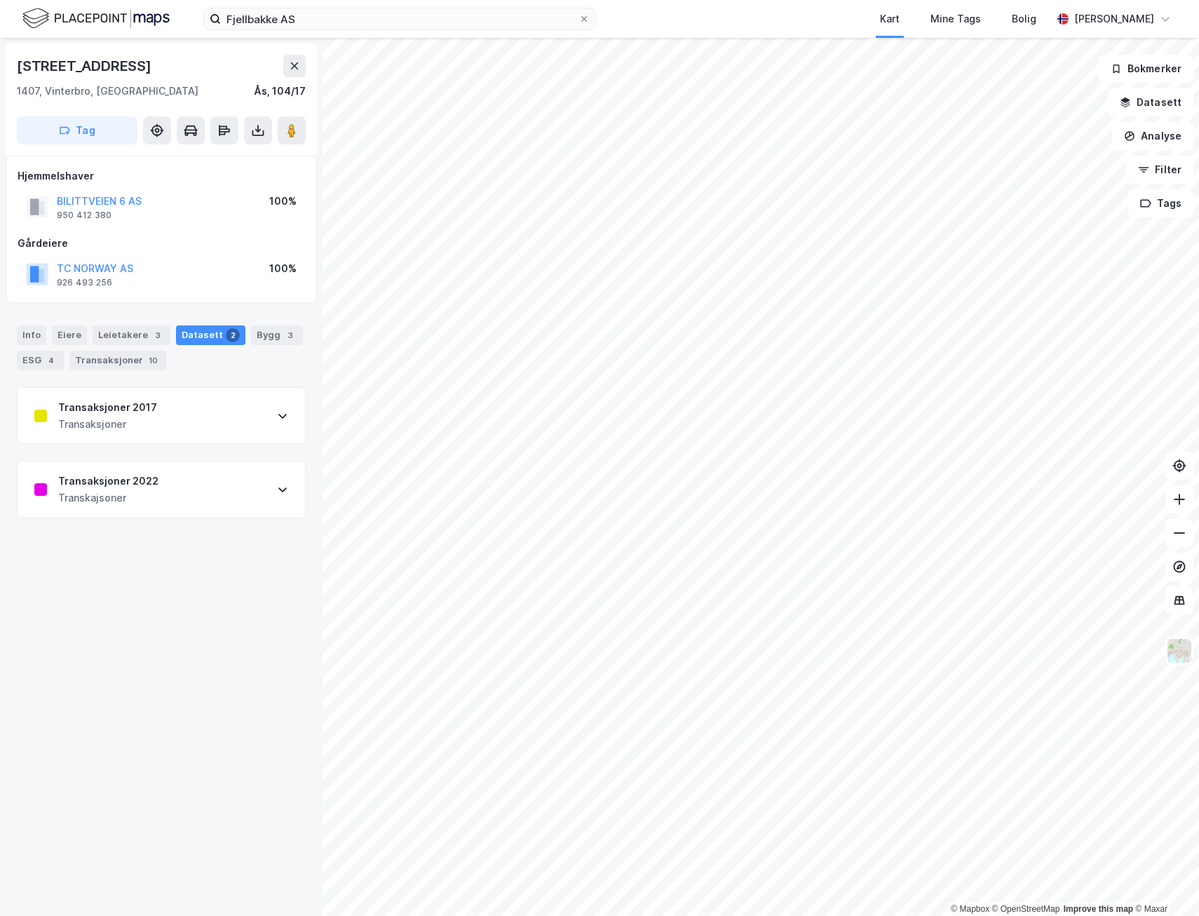
click at [115, 422] on div "Transaksjoner" at bounding box center [107, 424] width 99 height 17
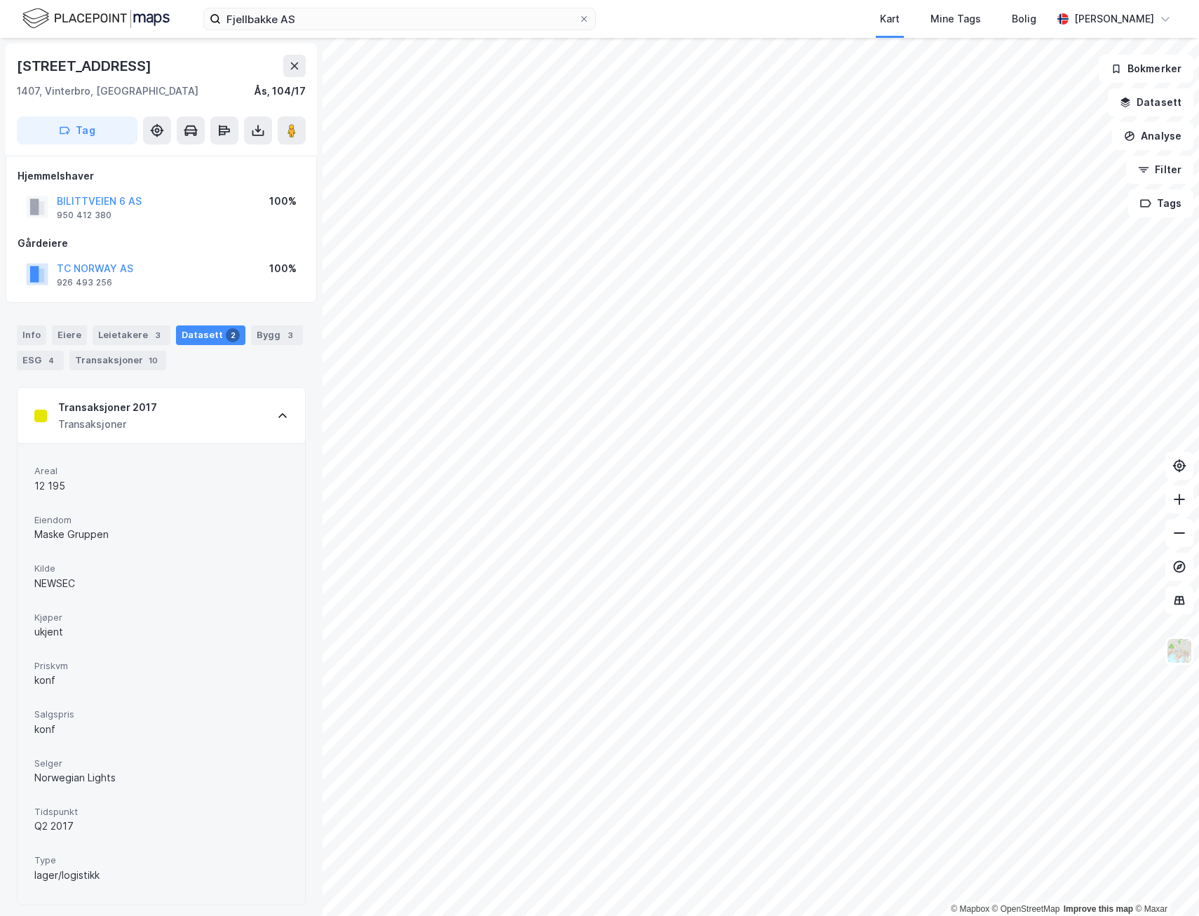
click at [138, 423] on div "Transaksjoner" at bounding box center [107, 424] width 99 height 17
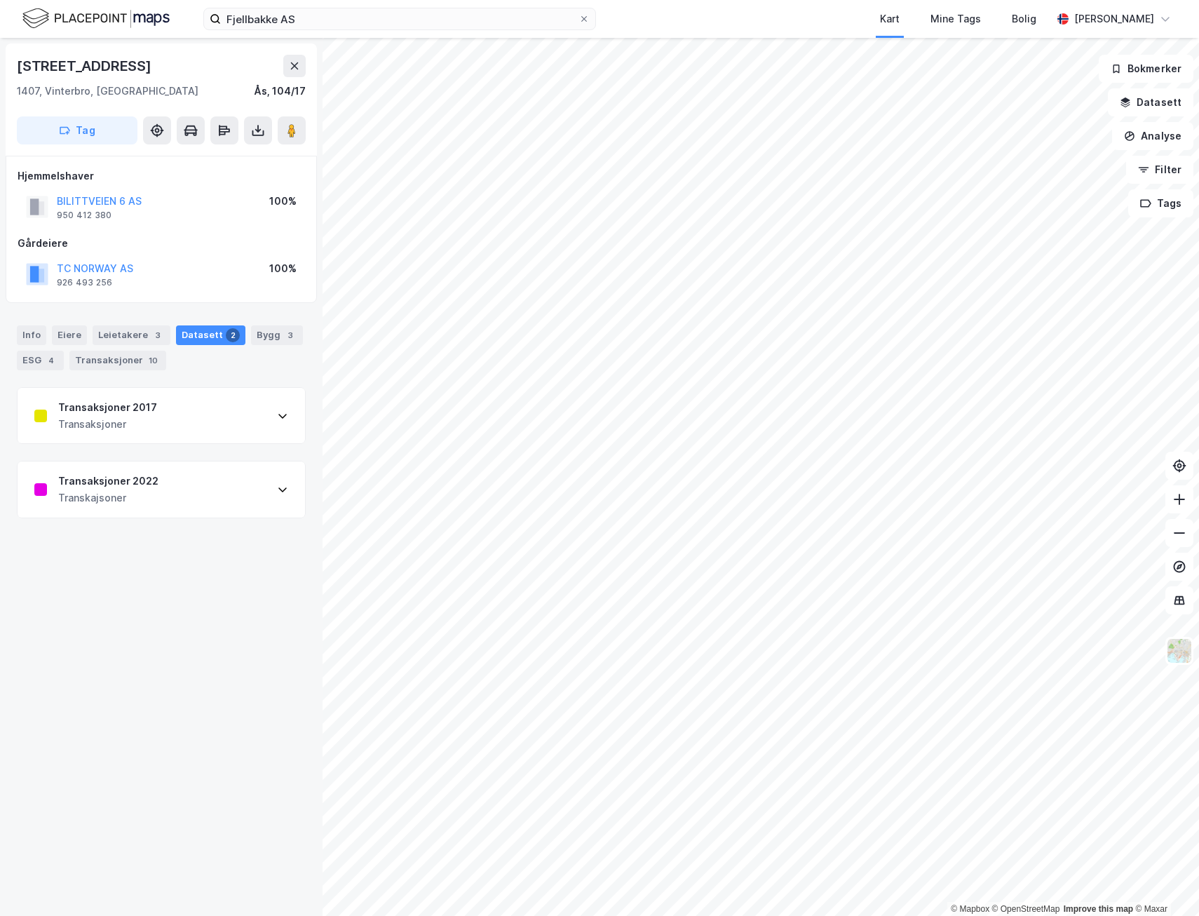
click at [153, 513] on div "Transaksjoner 2022 Transkajsoner" at bounding box center [161, 489] width 287 height 56
click at [162, 405] on div "Transaksjoner 2017 Transaksjoner" at bounding box center [161, 416] width 287 height 56
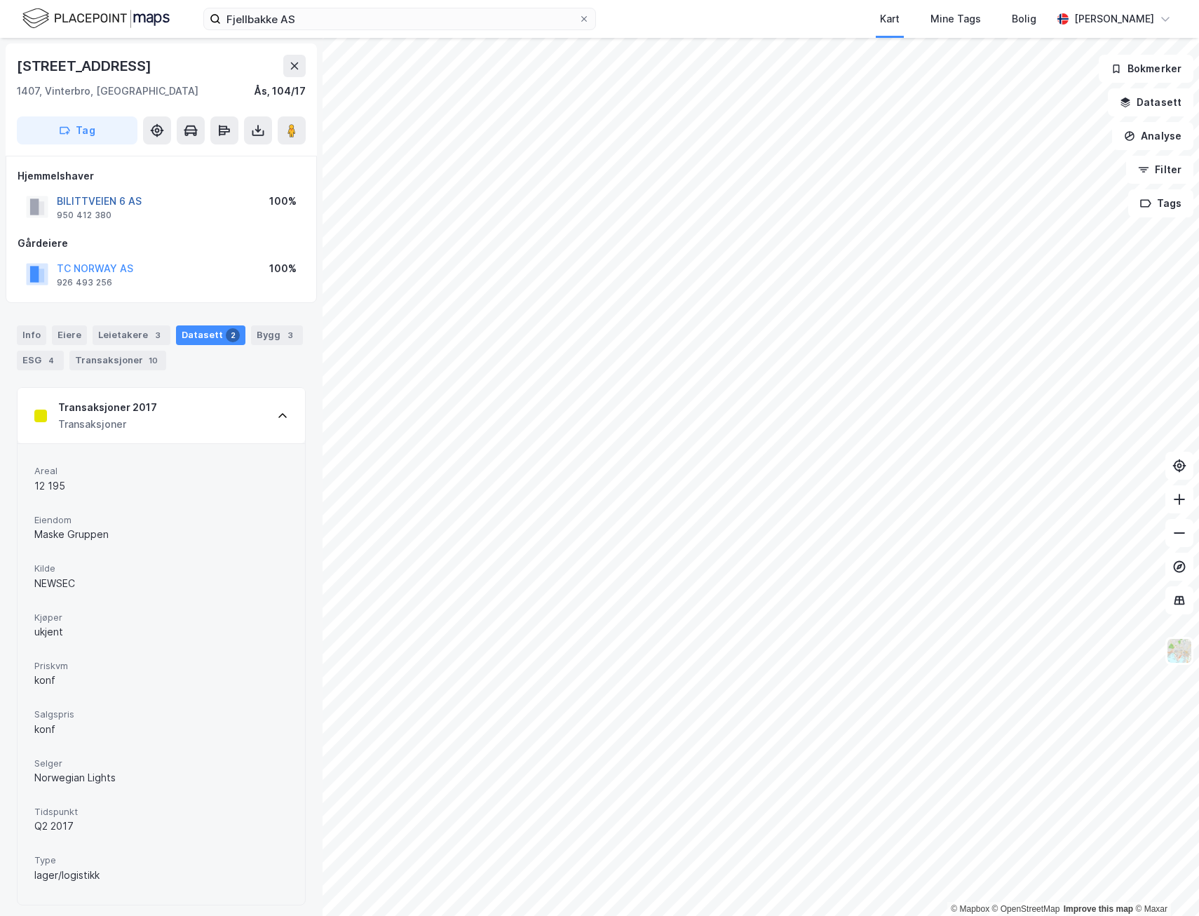
click at [0, 0] on button "BILITTVEIEN 6 AS" at bounding box center [0, 0] width 0 height 0
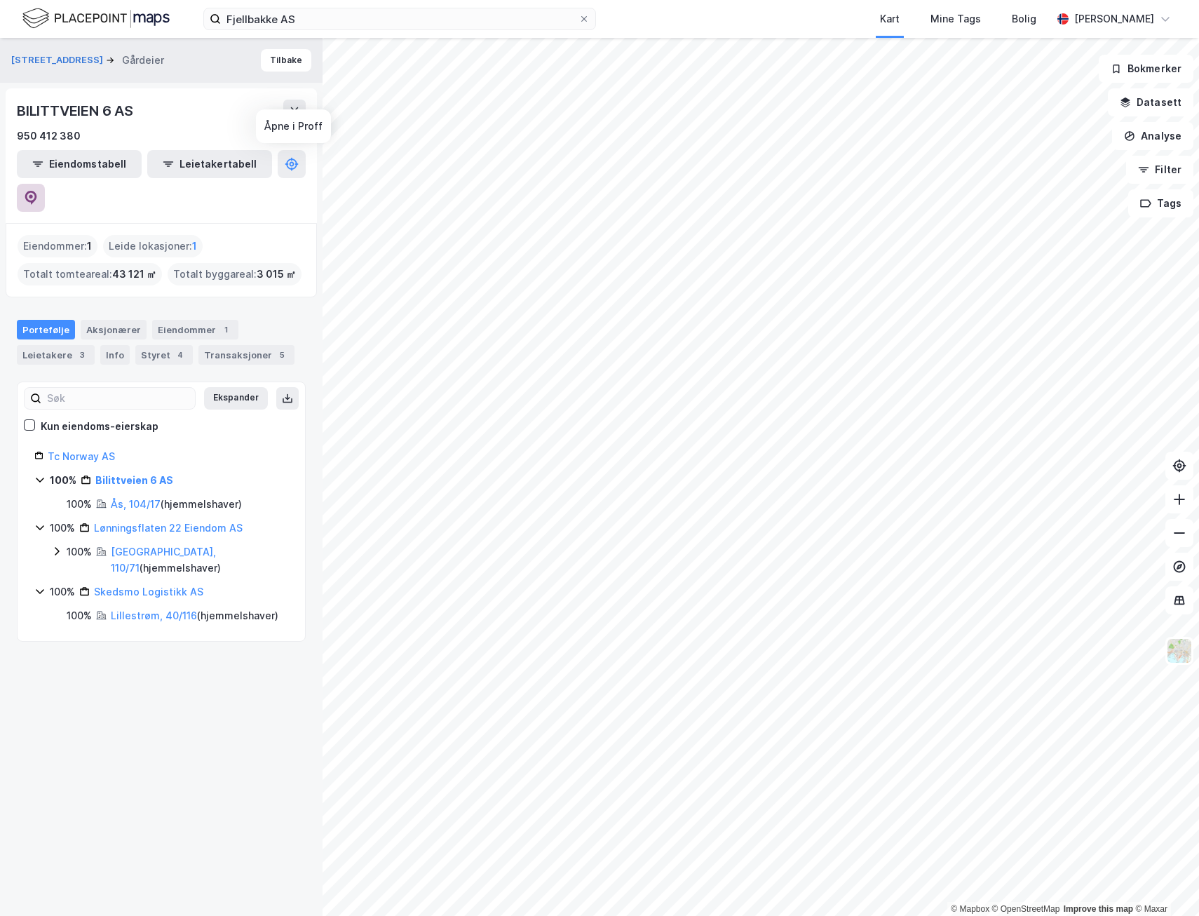
click at [37, 191] on icon at bounding box center [31, 198] width 12 height 14
click at [75, 348] on div "3" at bounding box center [82, 355] width 14 height 14
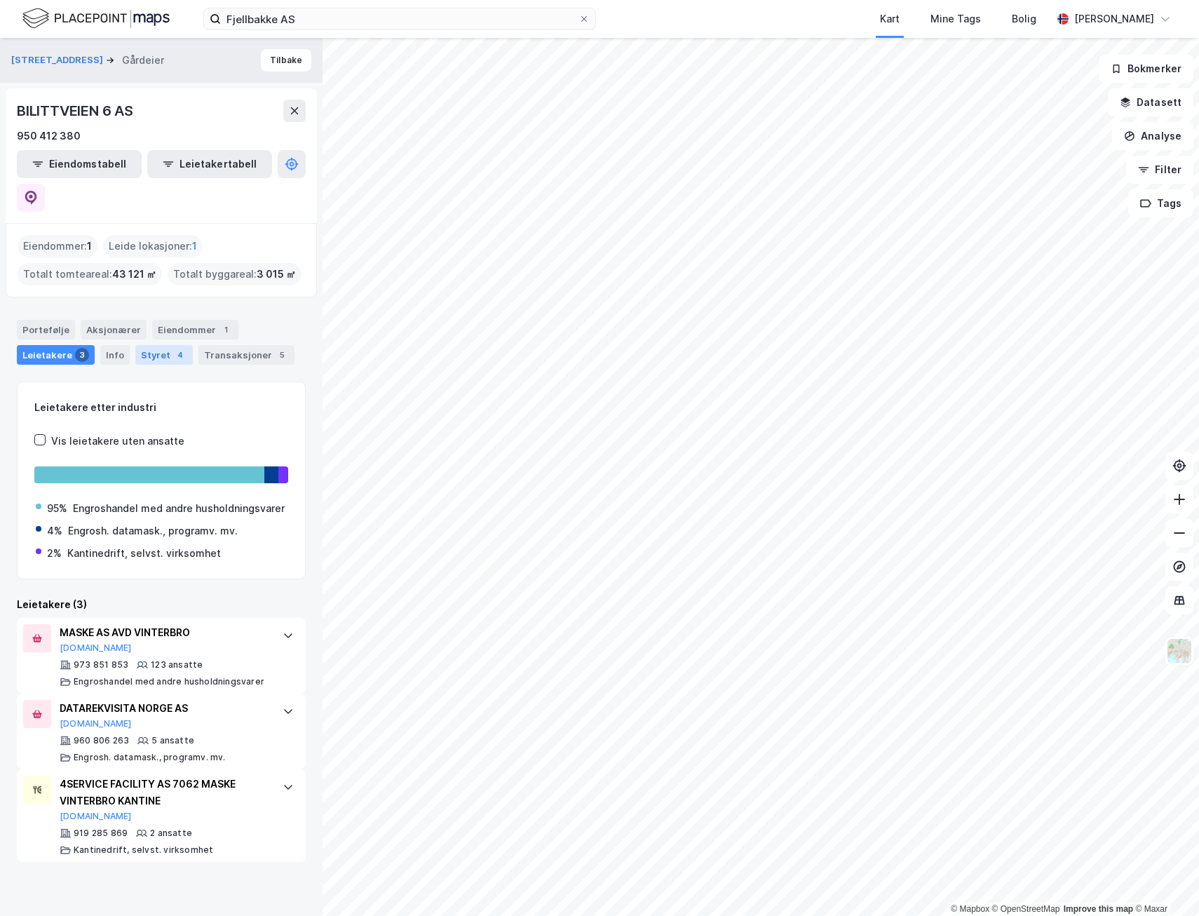
click at [161, 345] on div "Styret 4" at bounding box center [163, 355] width 57 height 20
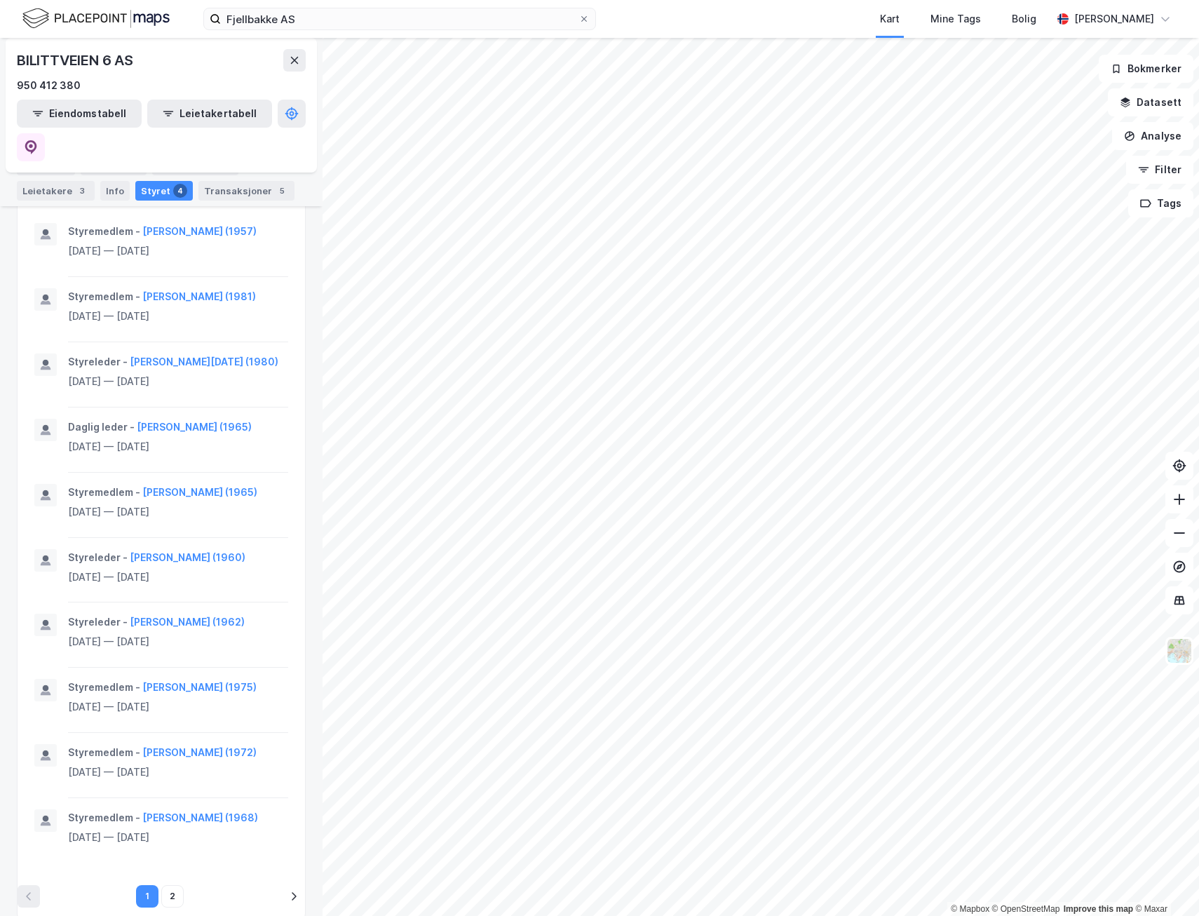
scroll to position [530, 0]
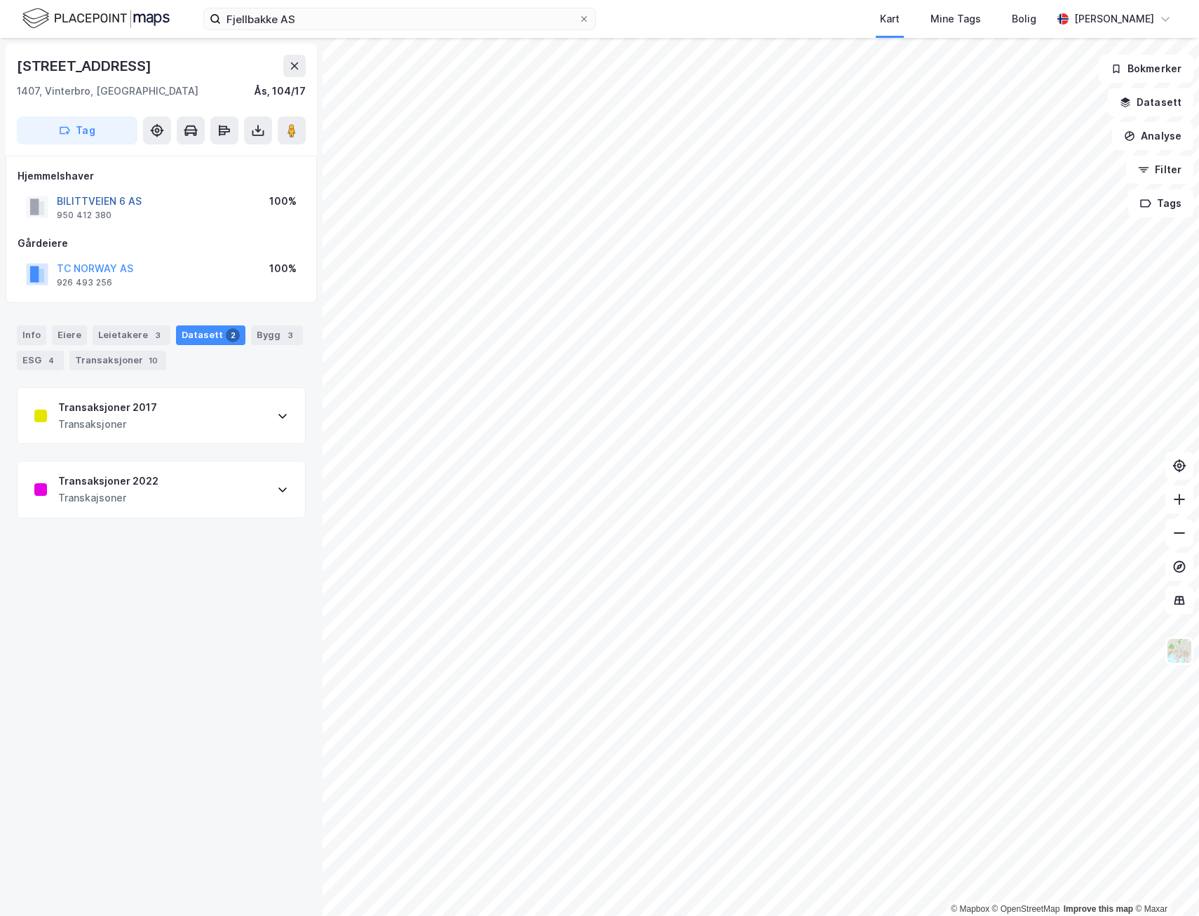
click at [0, 0] on button "BILITTVEIEN 6 AS" at bounding box center [0, 0] width 0 height 0
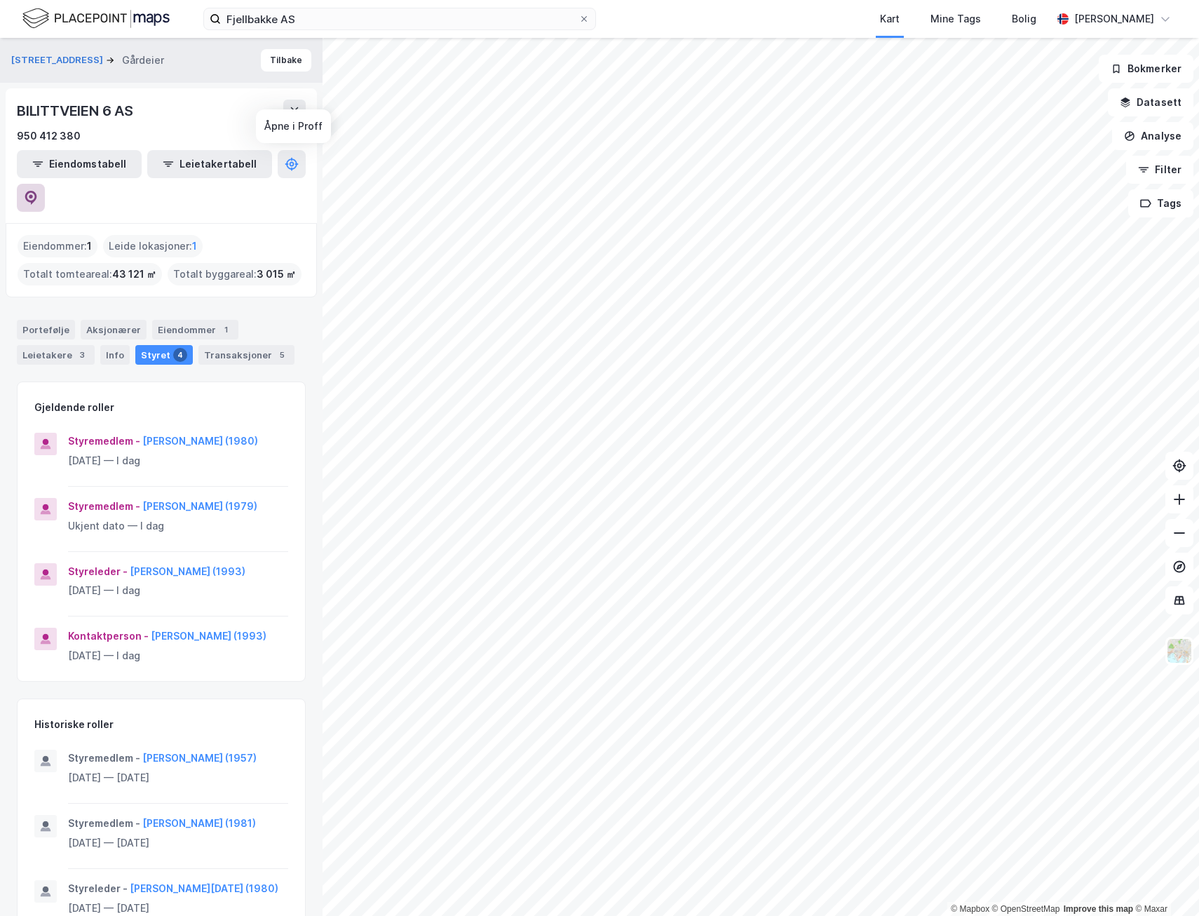
click at [45, 184] on button at bounding box center [31, 198] width 28 height 28
click at [40, 345] on div "Leietakere 3" at bounding box center [56, 355] width 78 height 20
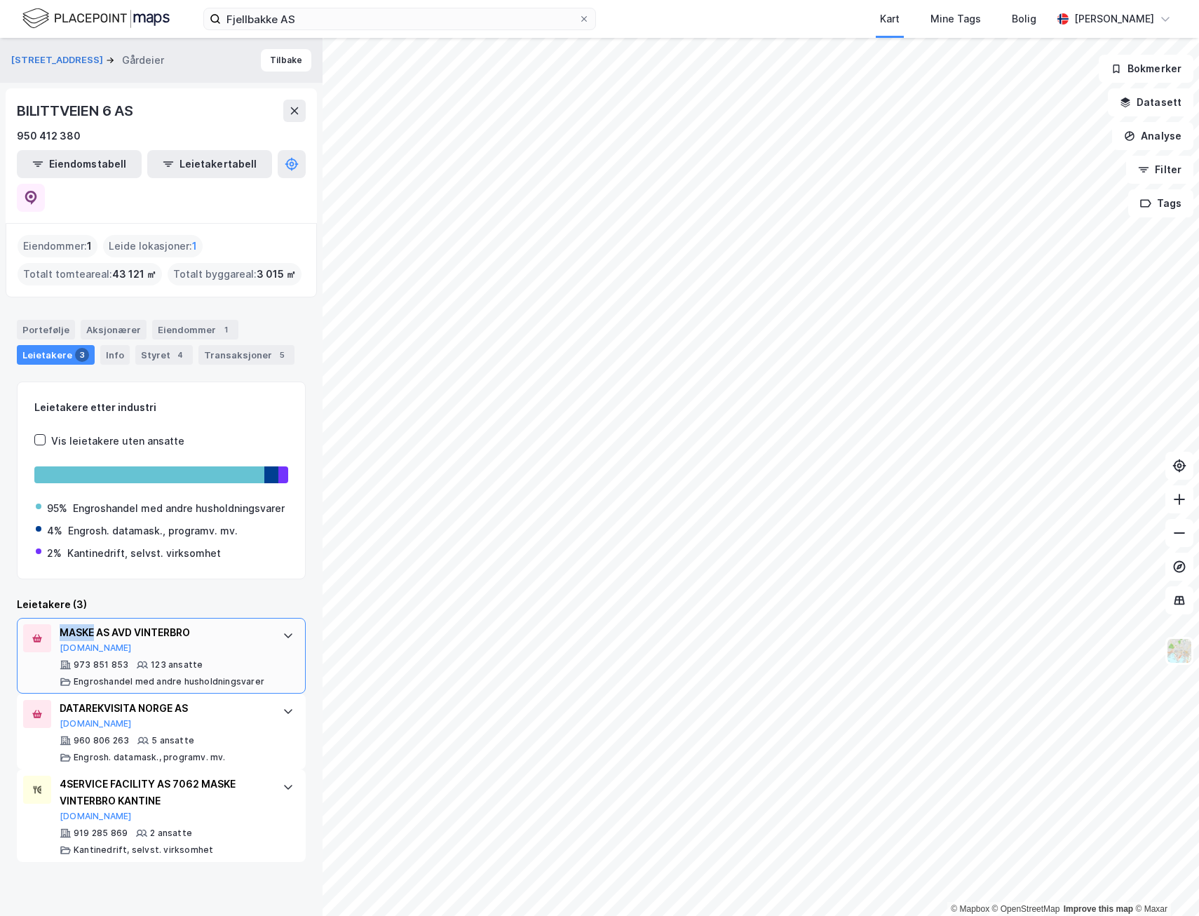
drag, startPoint x: 60, startPoint y: 616, endPoint x: 95, endPoint y: 620, distance: 35.3
click at [95, 620] on div "MASKE AS AVD VINTERBRO Brreg.no 973 851 853 123 ansatte Engroshandel med andre …" at bounding box center [161, 656] width 289 height 76
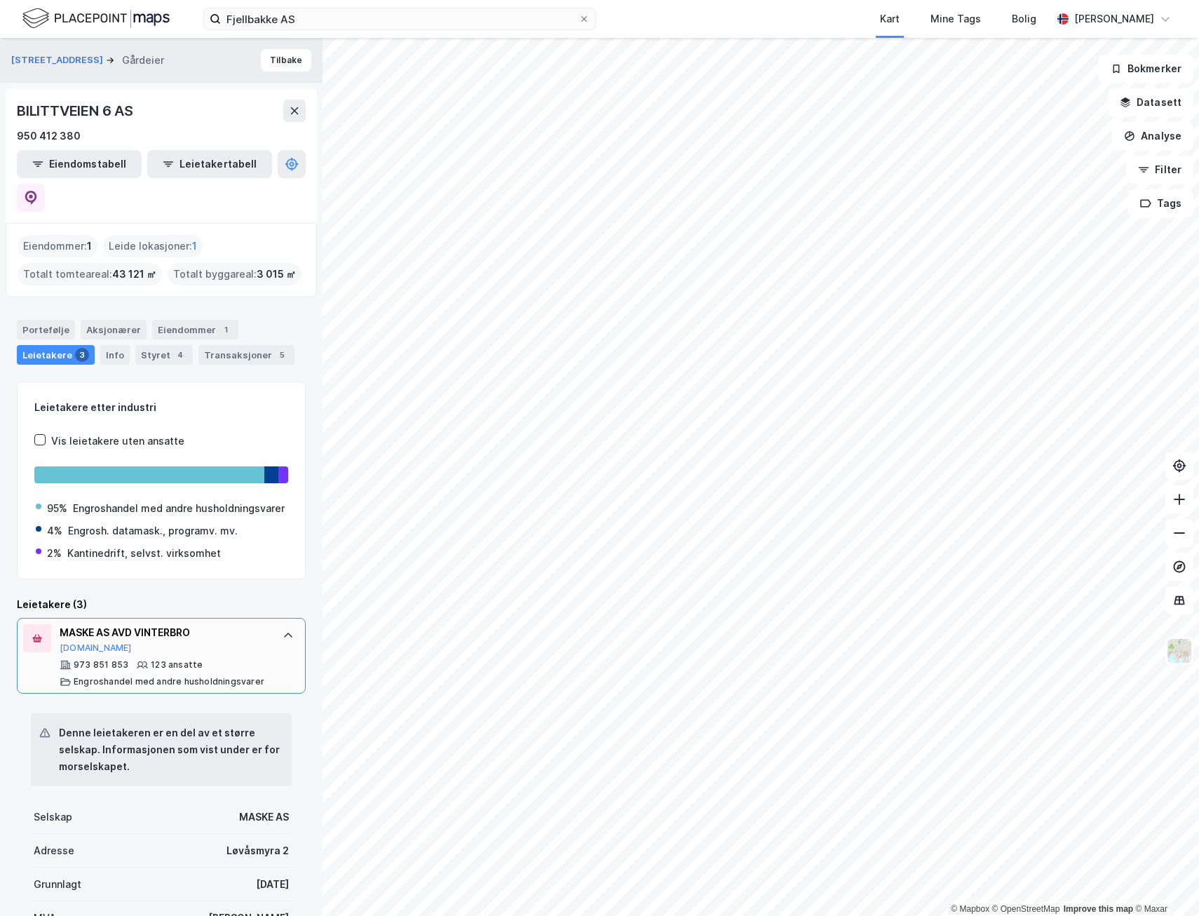
drag, startPoint x: 95, startPoint y: 620, endPoint x: 250, endPoint y: 625, distance: 154.3
click at [250, 625] on div "MASKE AS AVD VINTERBRO Brreg.no" at bounding box center [164, 638] width 209 height 29
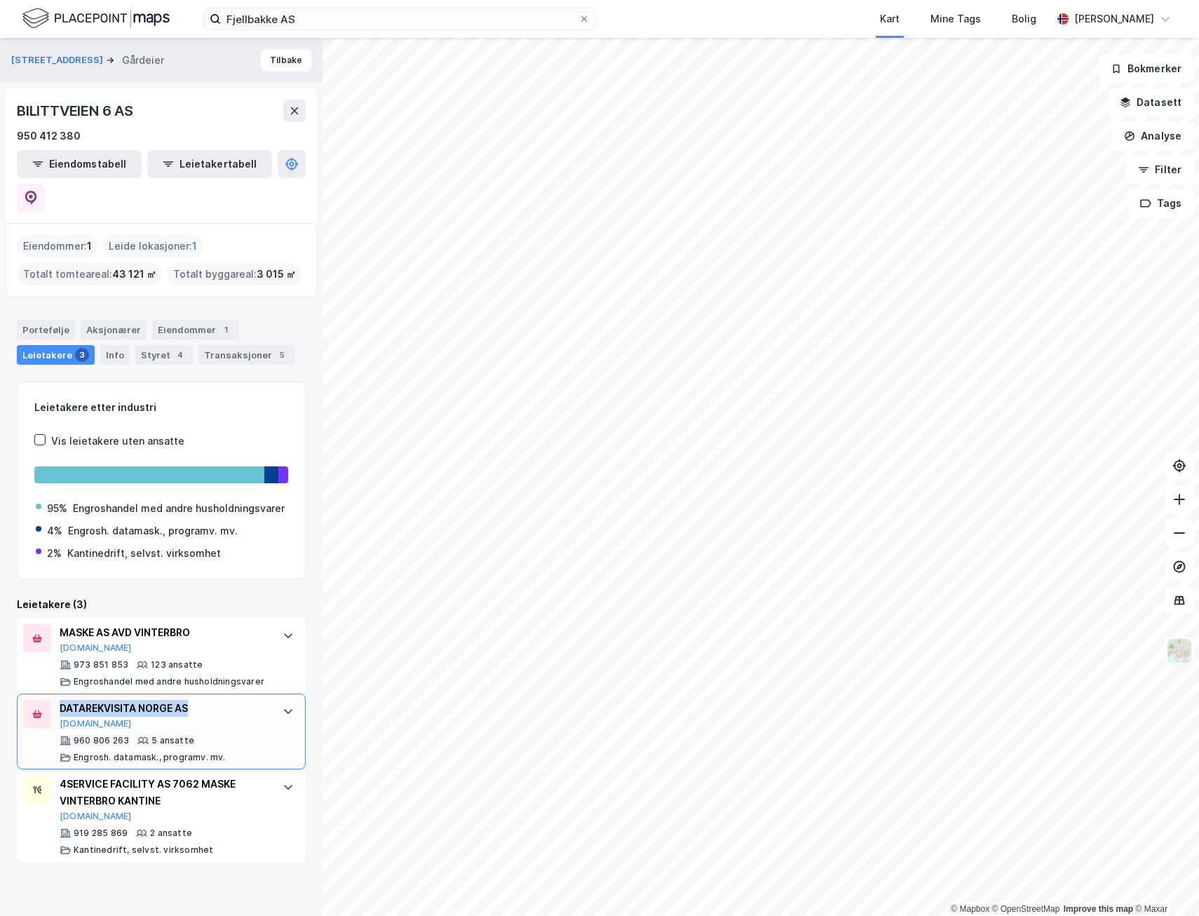
drag, startPoint x: 196, startPoint y: 692, endPoint x: 62, endPoint y: 692, distance: 133.9
click at [62, 700] on div "DATAREKVISITA NORGE AS" at bounding box center [164, 708] width 209 height 17
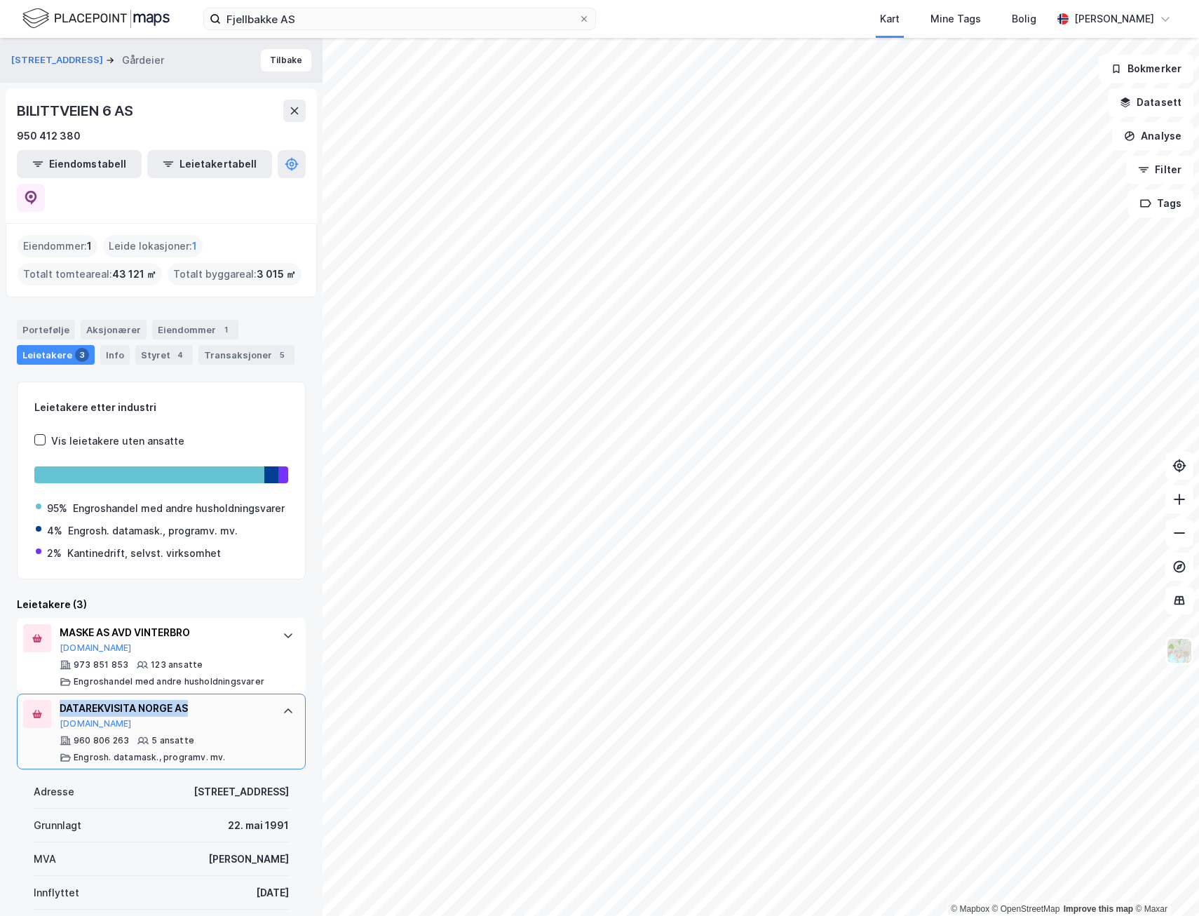
copy div "DATAREKVISITA NORGE AS"
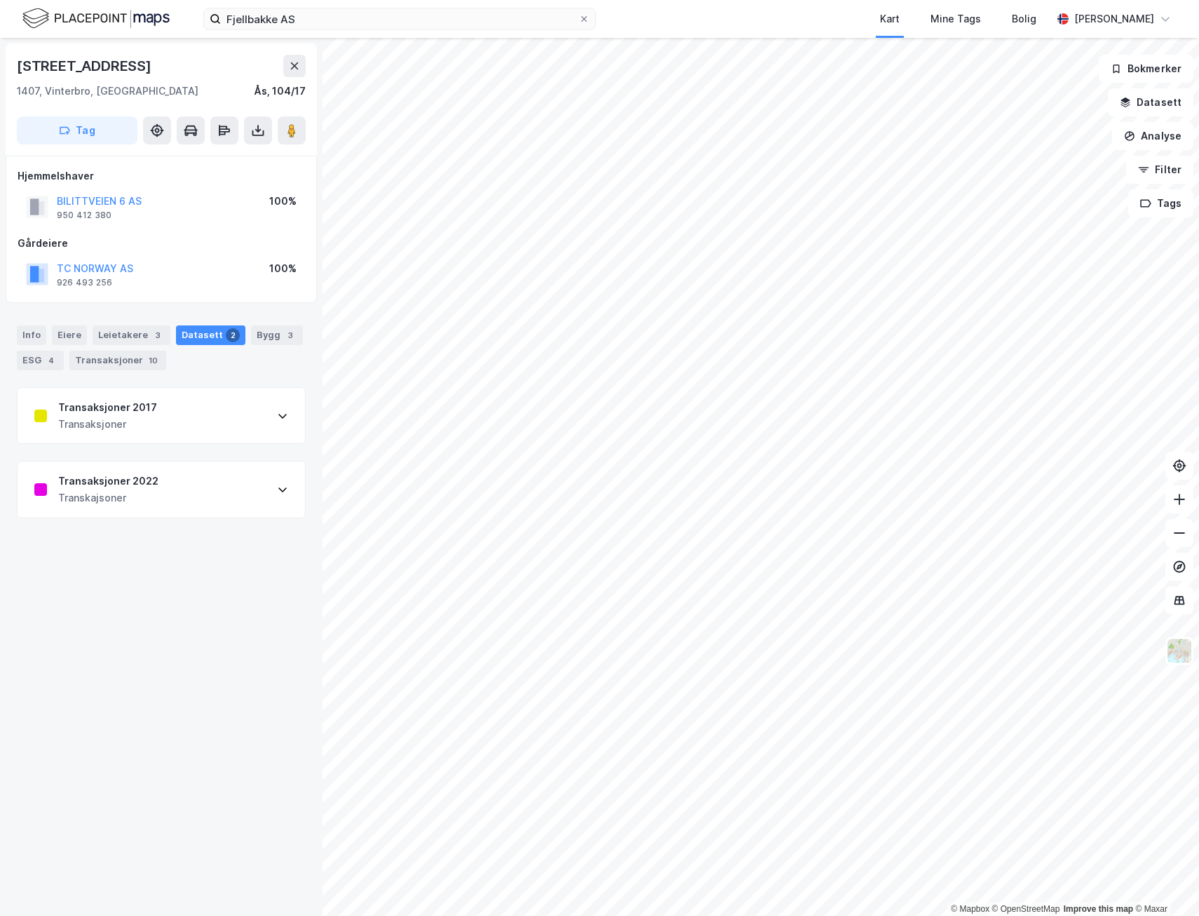
click at [152, 504] on div "Transkajsoner" at bounding box center [108, 497] width 100 height 17
click at [0, 0] on button "BILITTVEIEN 6 AS" at bounding box center [0, 0] width 0 height 0
click at [251, 333] on div "Bygg 3" at bounding box center [277, 335] width 52 height 20
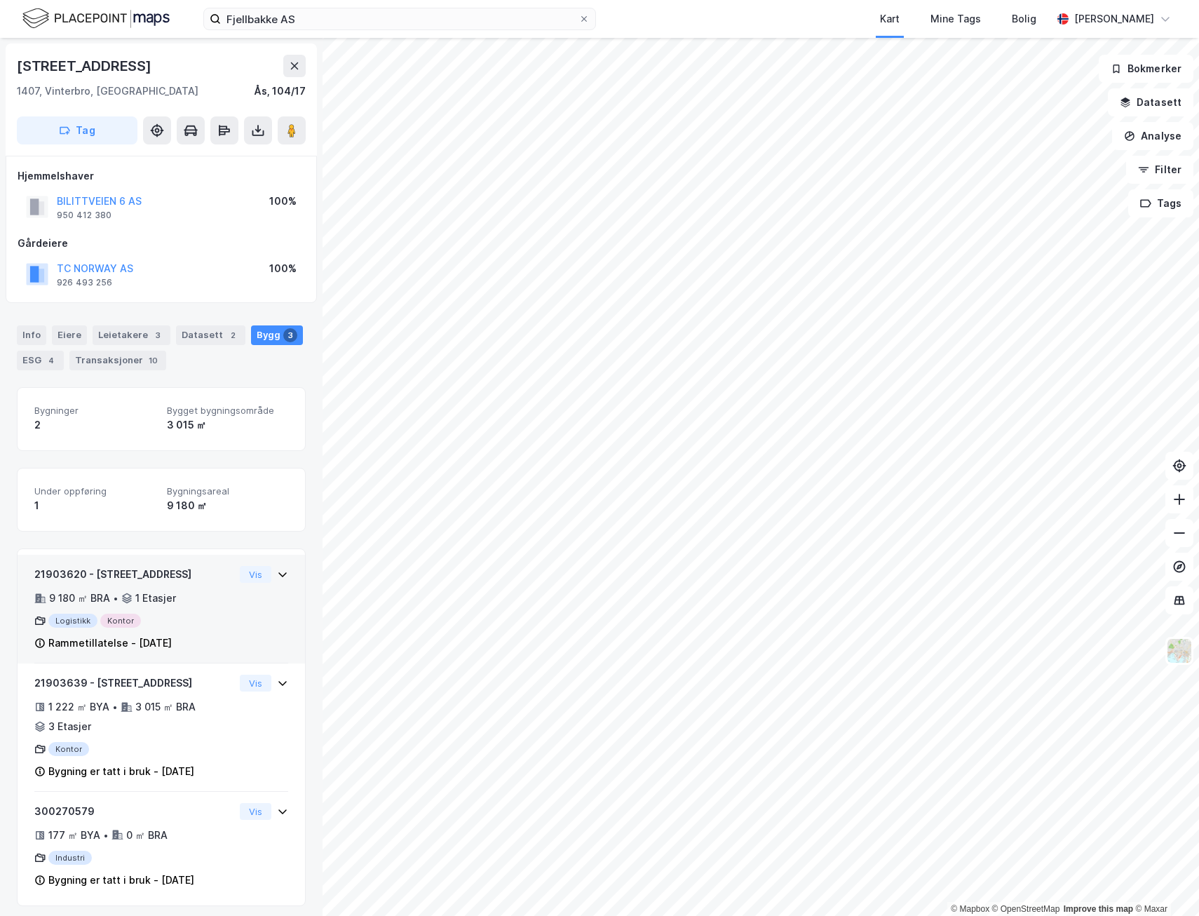
scroll to position [7, 0]
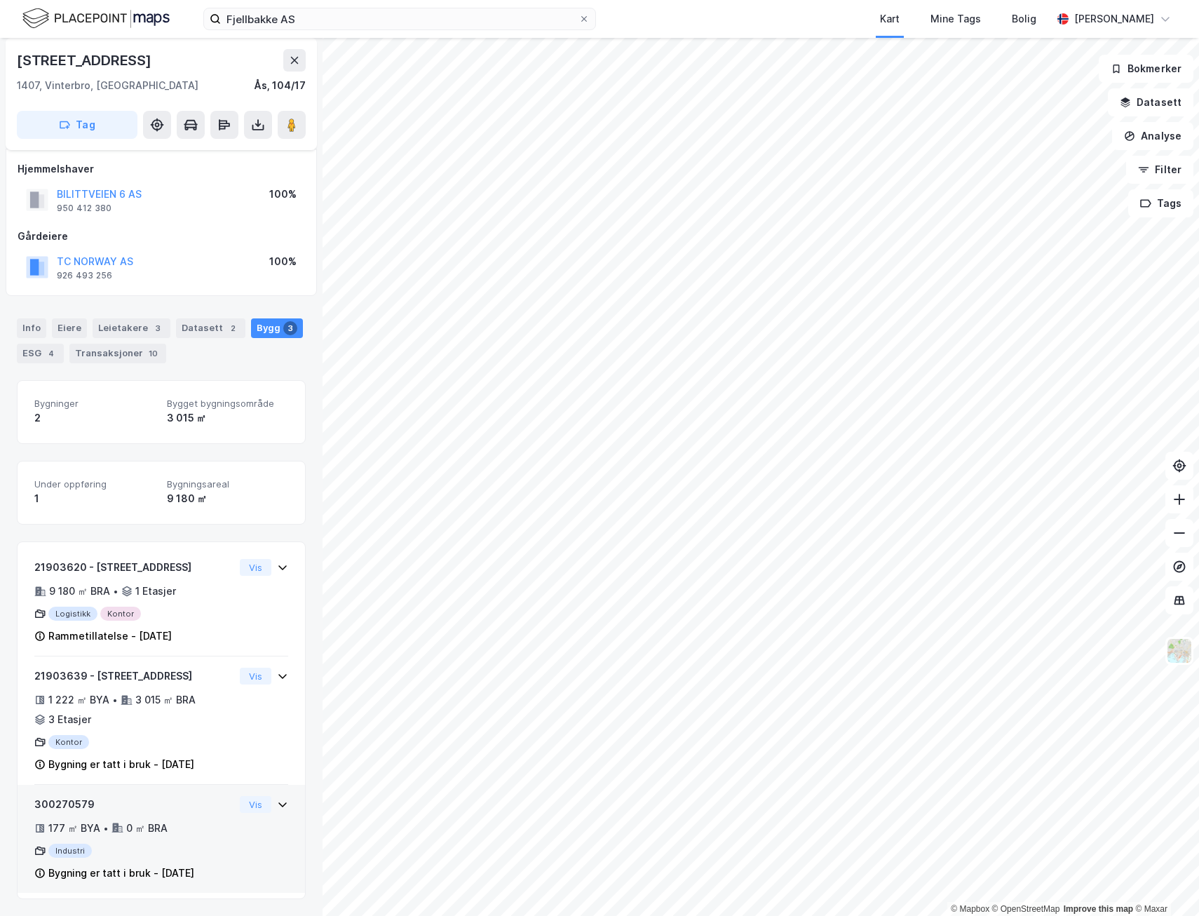
click at [115, 839] on div "300270579 177 ㎡ BYA • 0 ㎡ BRA Industri Bygning er tatt i bruk - 1. jan. 2008" at bounding box center [134, 839] width 200 height 86
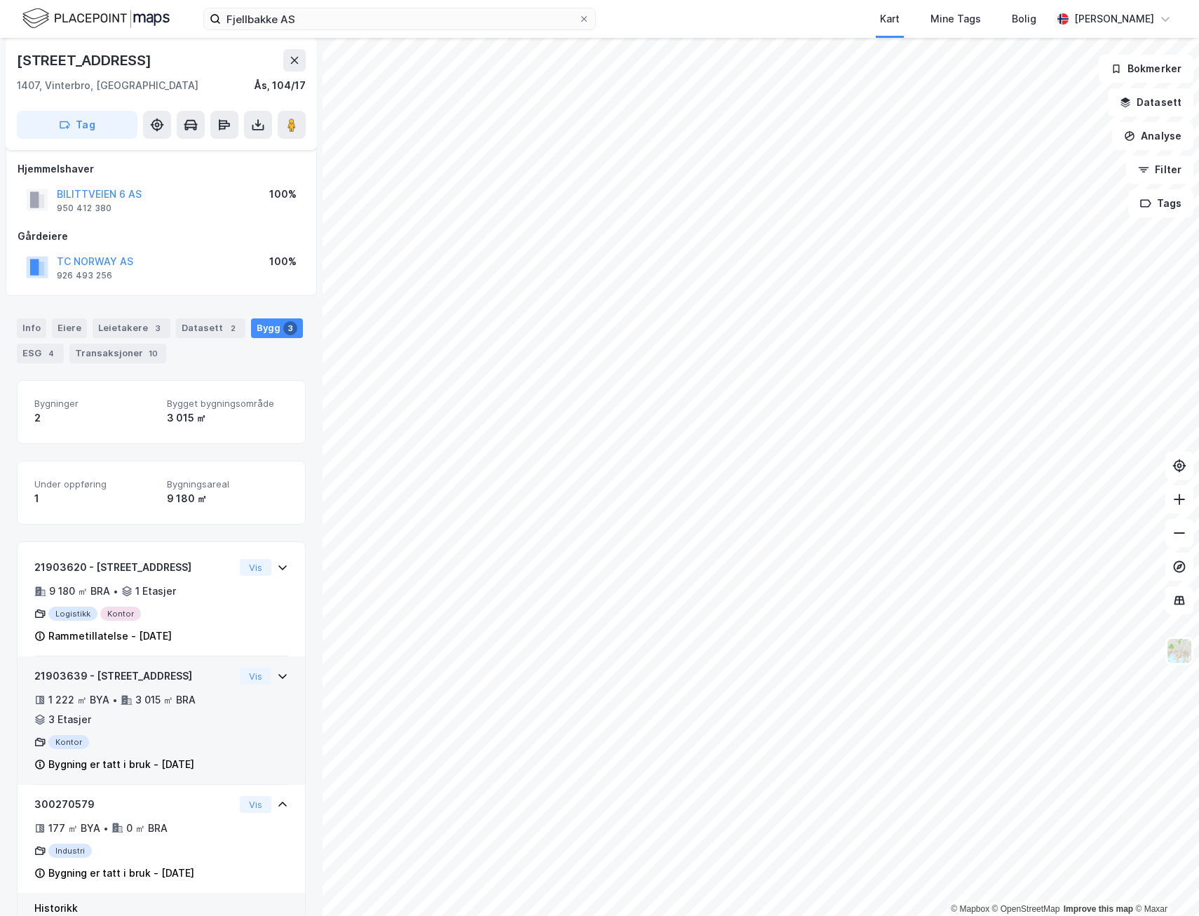
click at [149, 732] on div "21903639 - Bilittveien 6 1 222 ㎡ BYA • 3 015 ㎡ BRA • 3 Etasjer Kontor Bygning e…" at bounding box center [134, 719] width 200 height 105
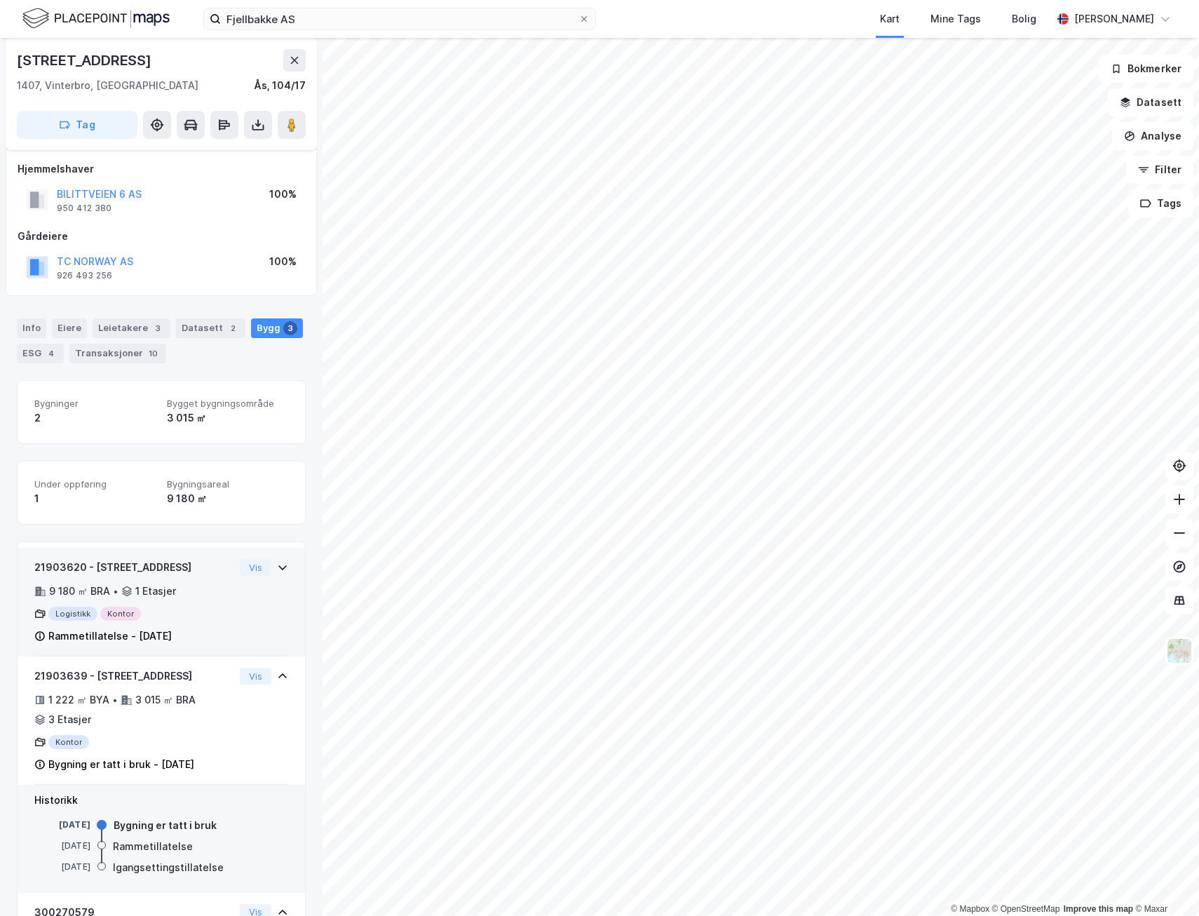
click at [163, 623] on div "21903620 - Bilittveien 6 9 180 ㎡ BRA • 1 Etasjer Logistikk Kontor Rammetillatel…" at bounding box center [134, 602] width 200 height 86
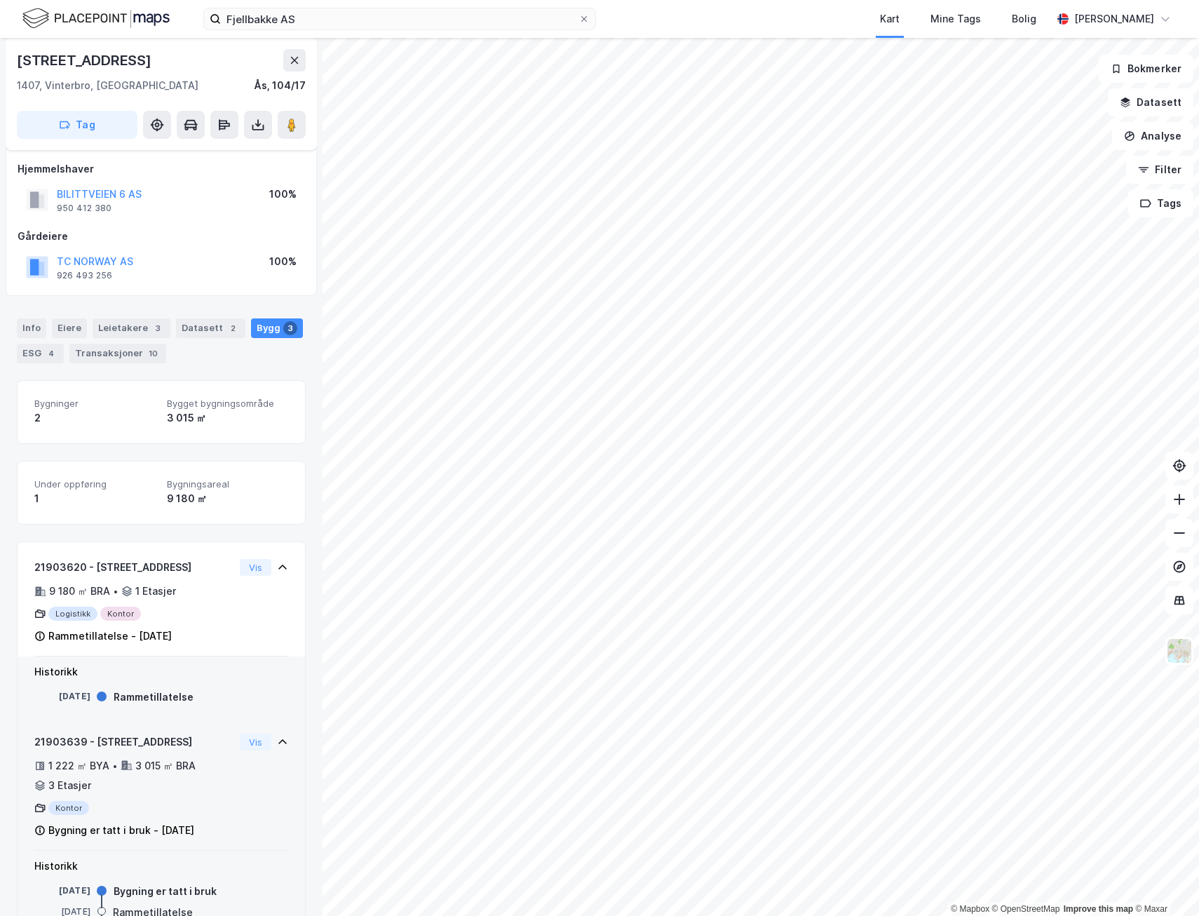
click at [175, 772] on div "3 015 ㎡ BRA" at bounding box center [165, 765] width 60 height 17
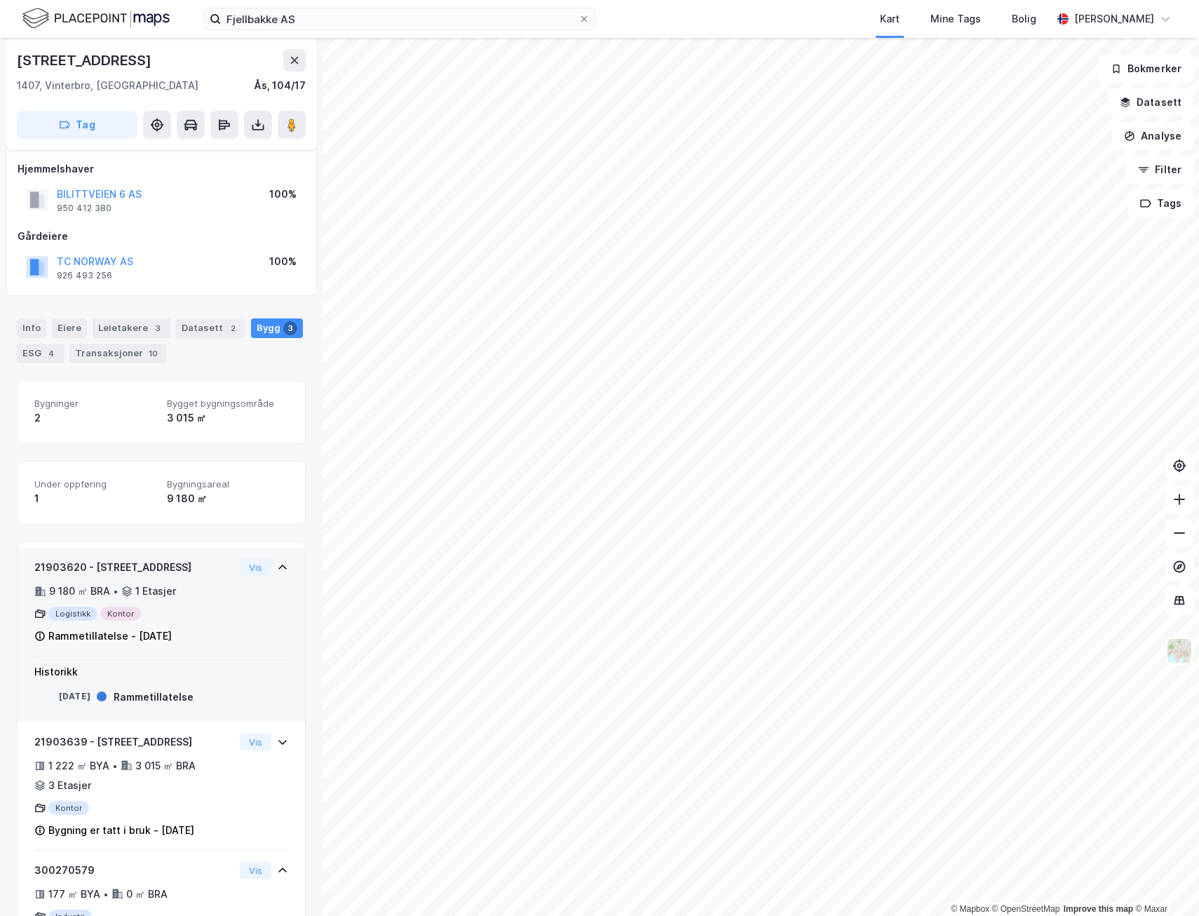
click at [104, 614] on div "Logistikk Kontor" at bounding box center [134, 613] width 200 height 14
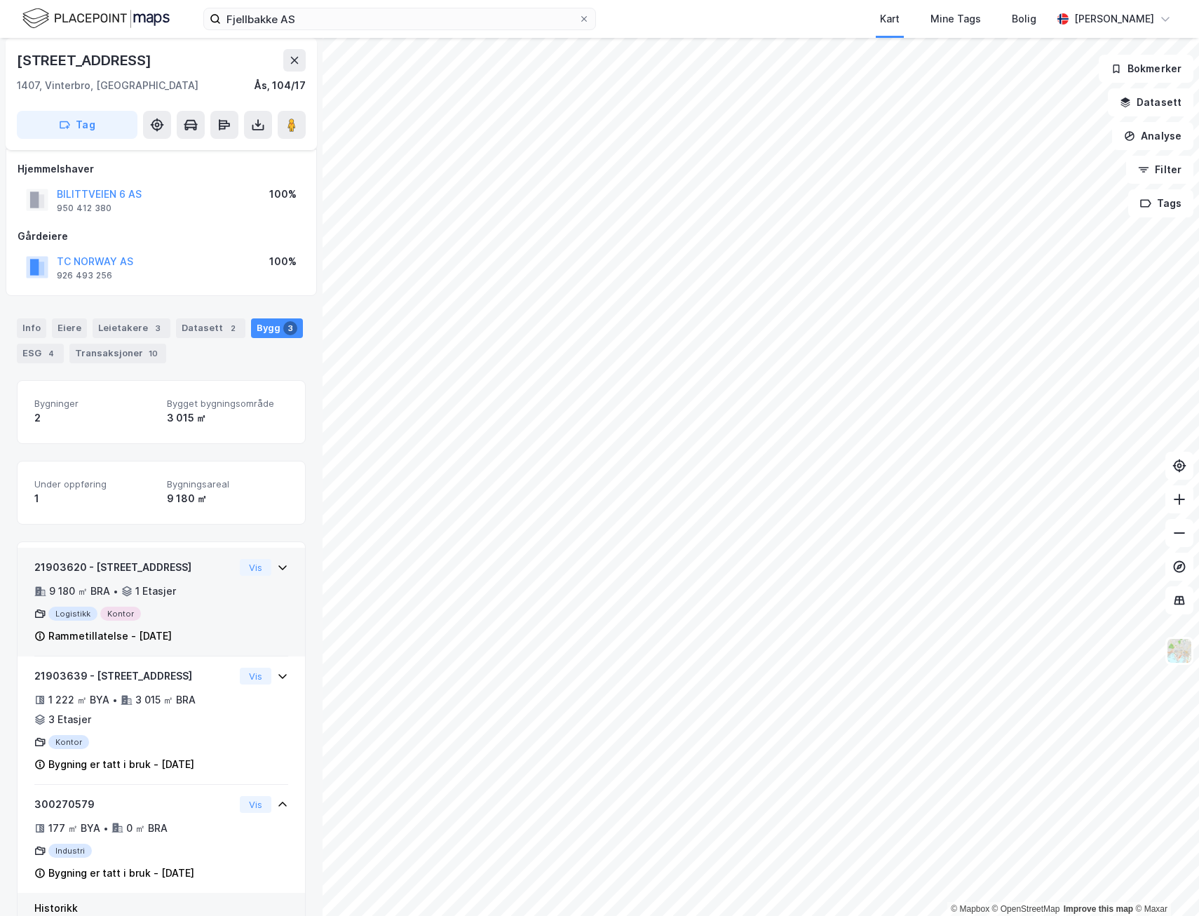
click at [82, 614] on div "Logistikk Kontor" at bounding box center [134, 613] width 200 height 14
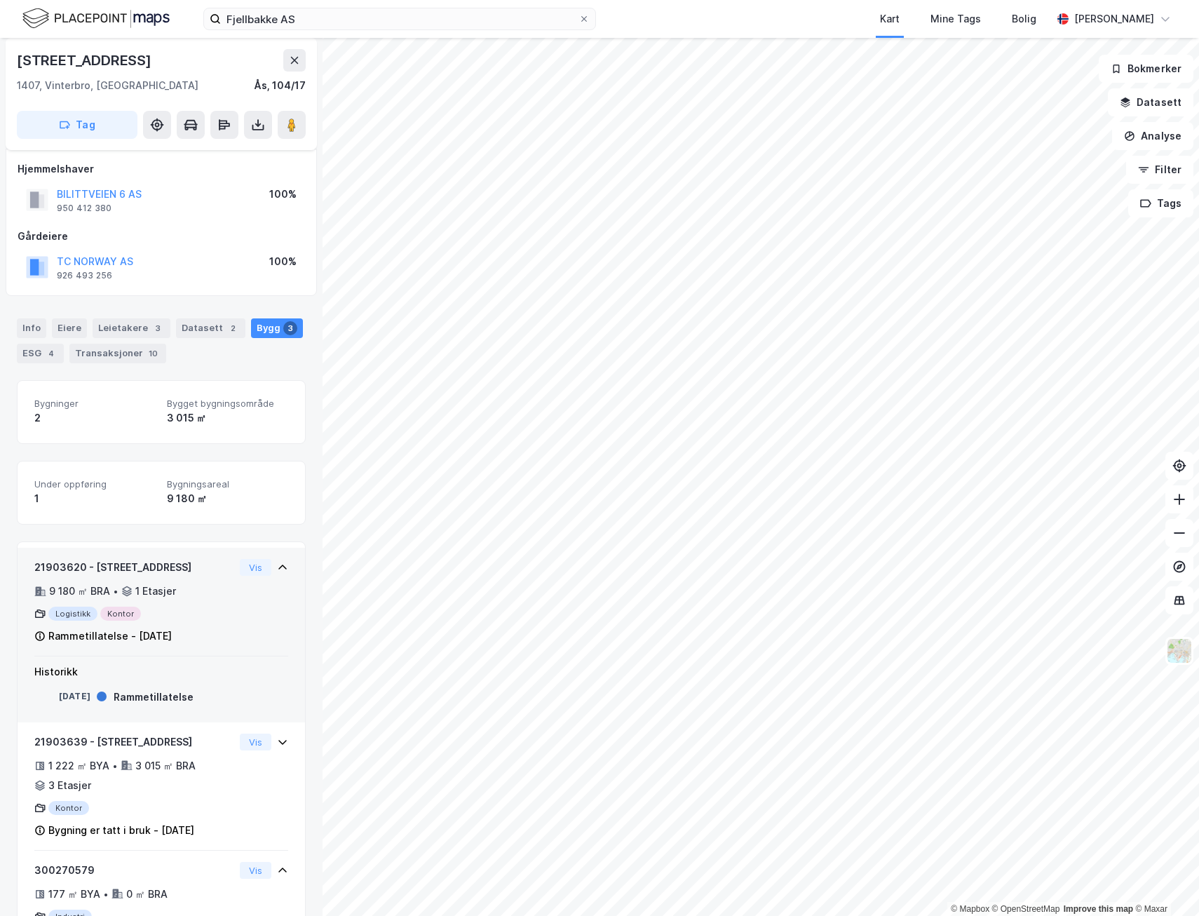
click at [74, 623] on div "21903620 - Bilittveien 6 9 180 ㎡ BRA • 1 Etasjer Logistikk Kontor Rammetillatel…" at bounding box center [134, 602] width 200 height 86
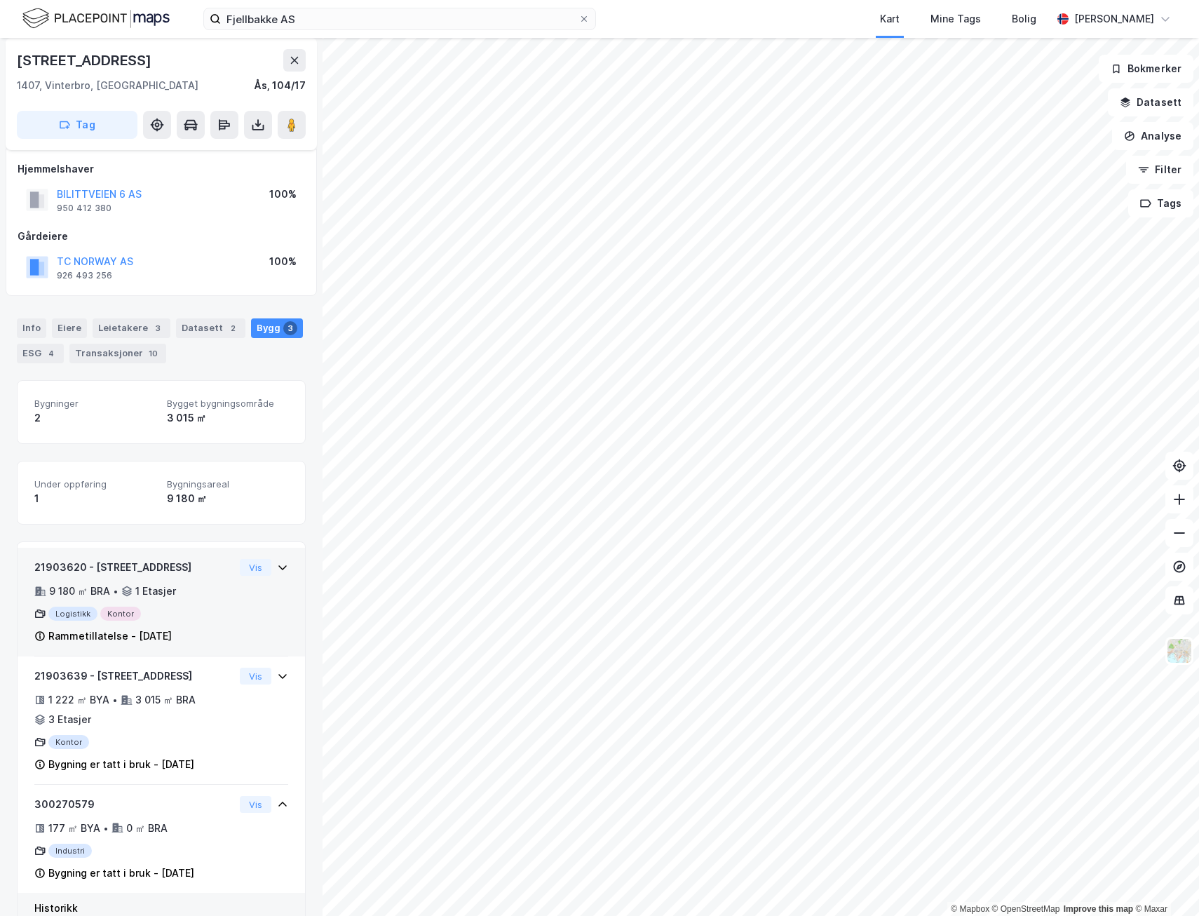
click at [122, 589] on icon at bounding box center [127, 589] width 10 height 6
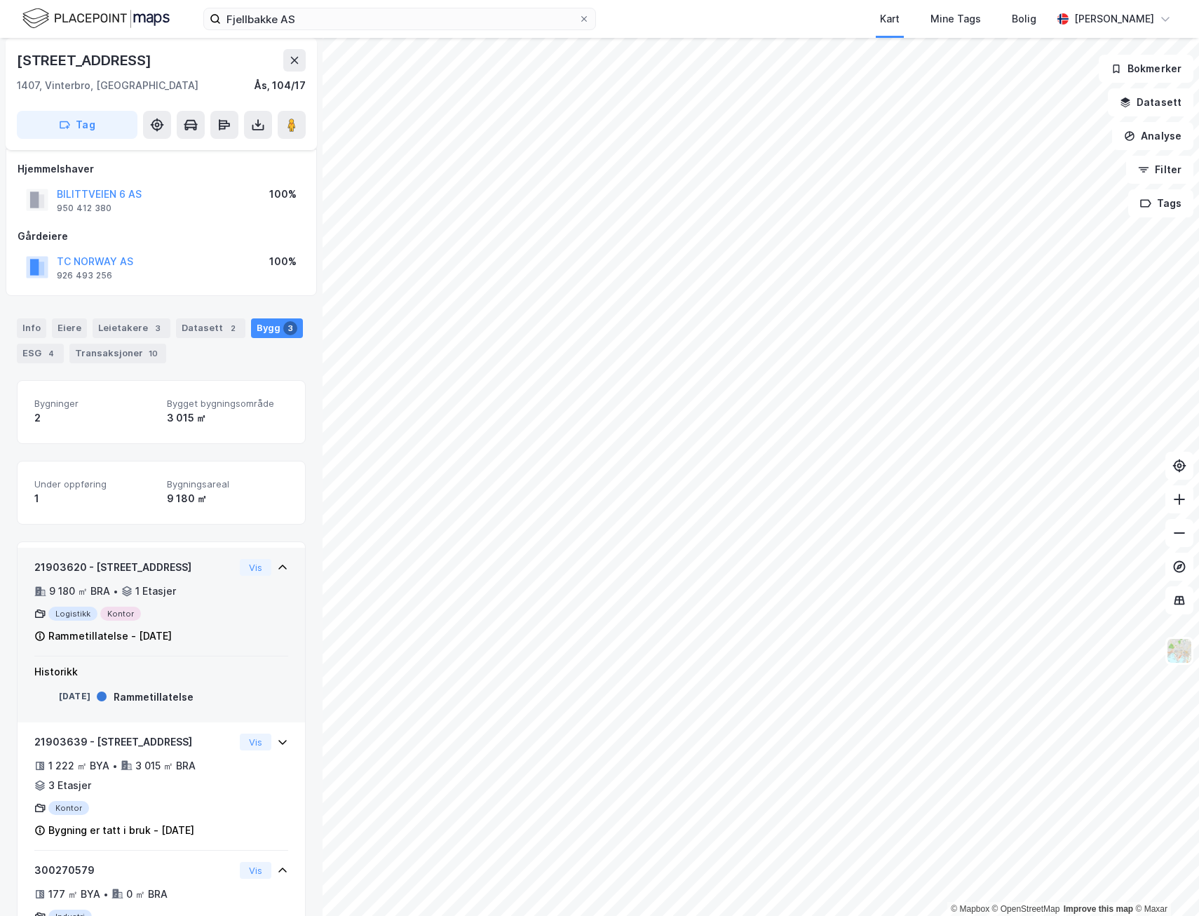
click at [128, 588] on icon at bounding box center [126, 590] width 11 height 11
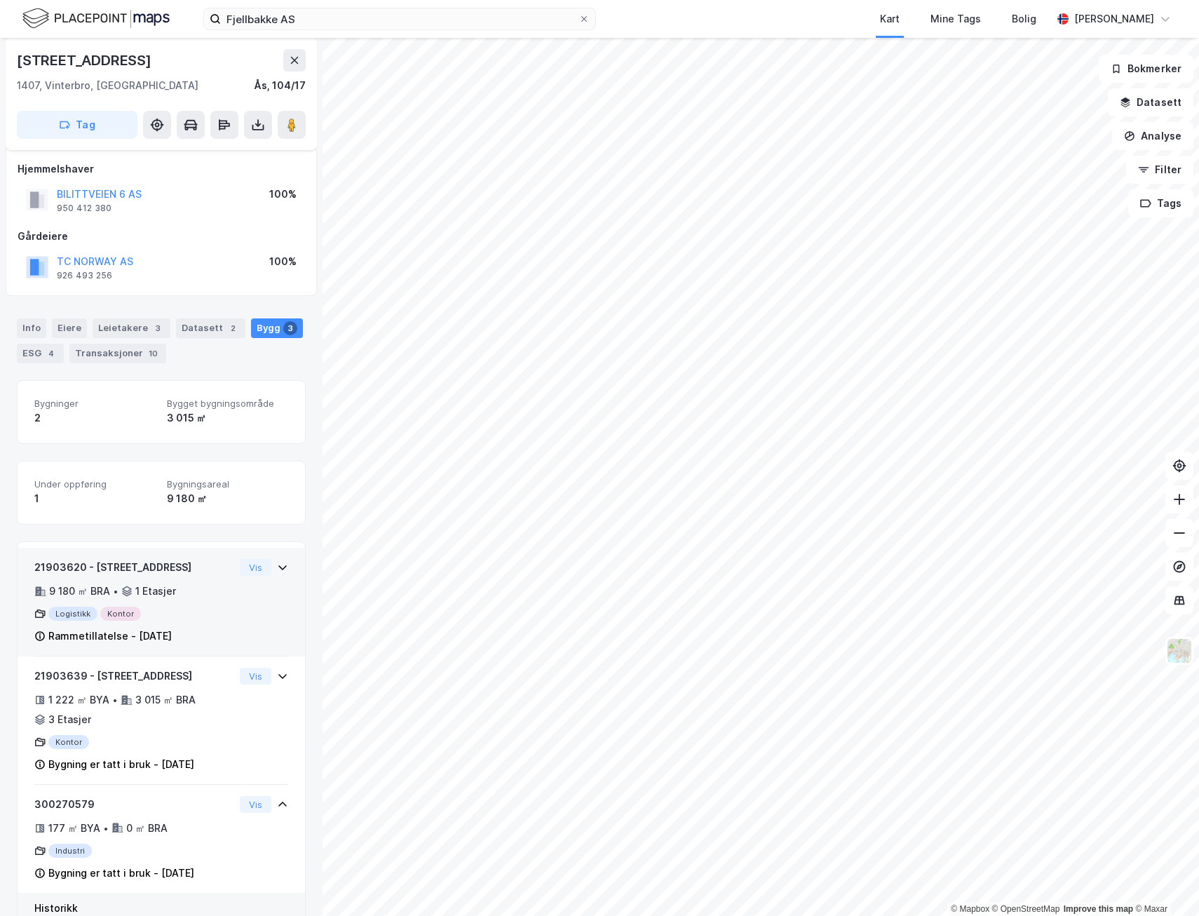
click at [128, 588] on icon at bounding box center [126, 590] width 11 height 11
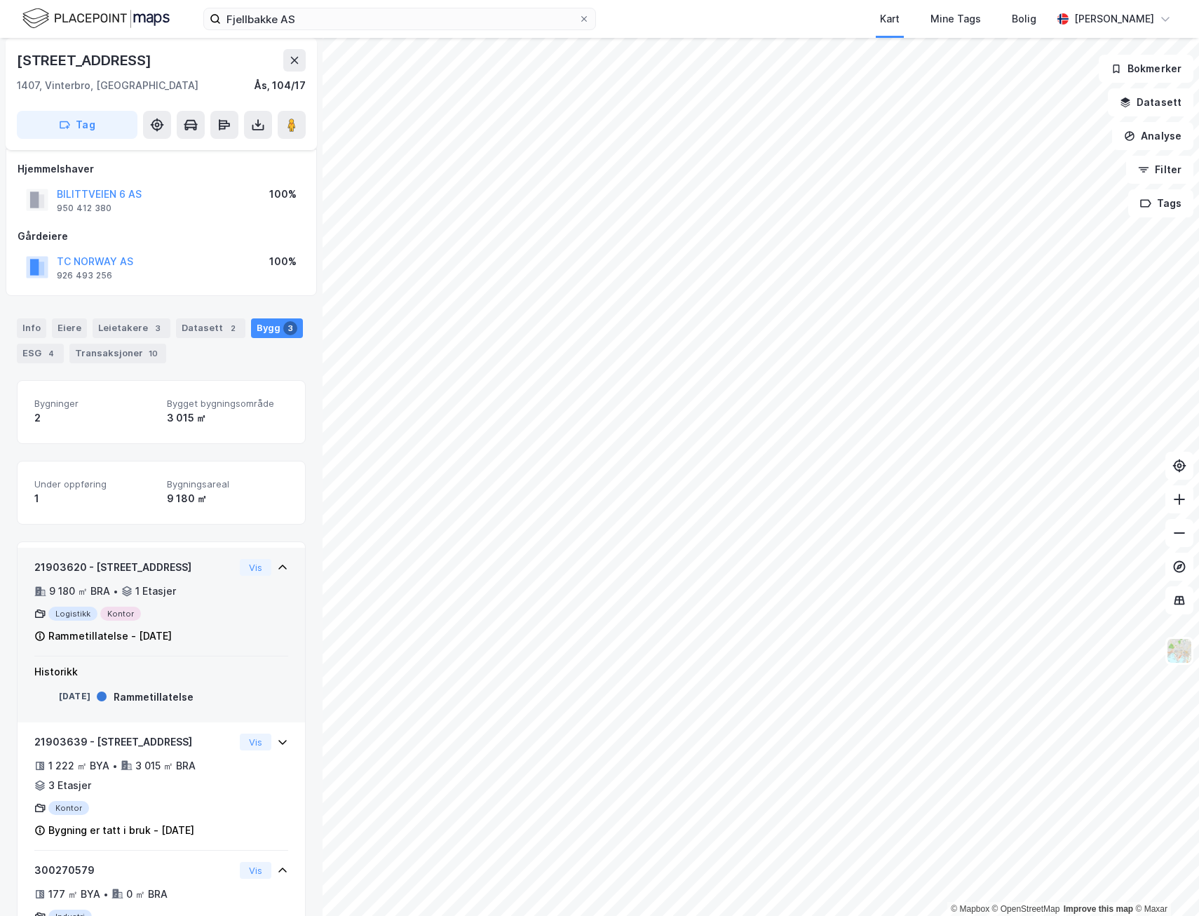
click at [277, 564] on icon at bounding box center [282, 567] width 11 height 11
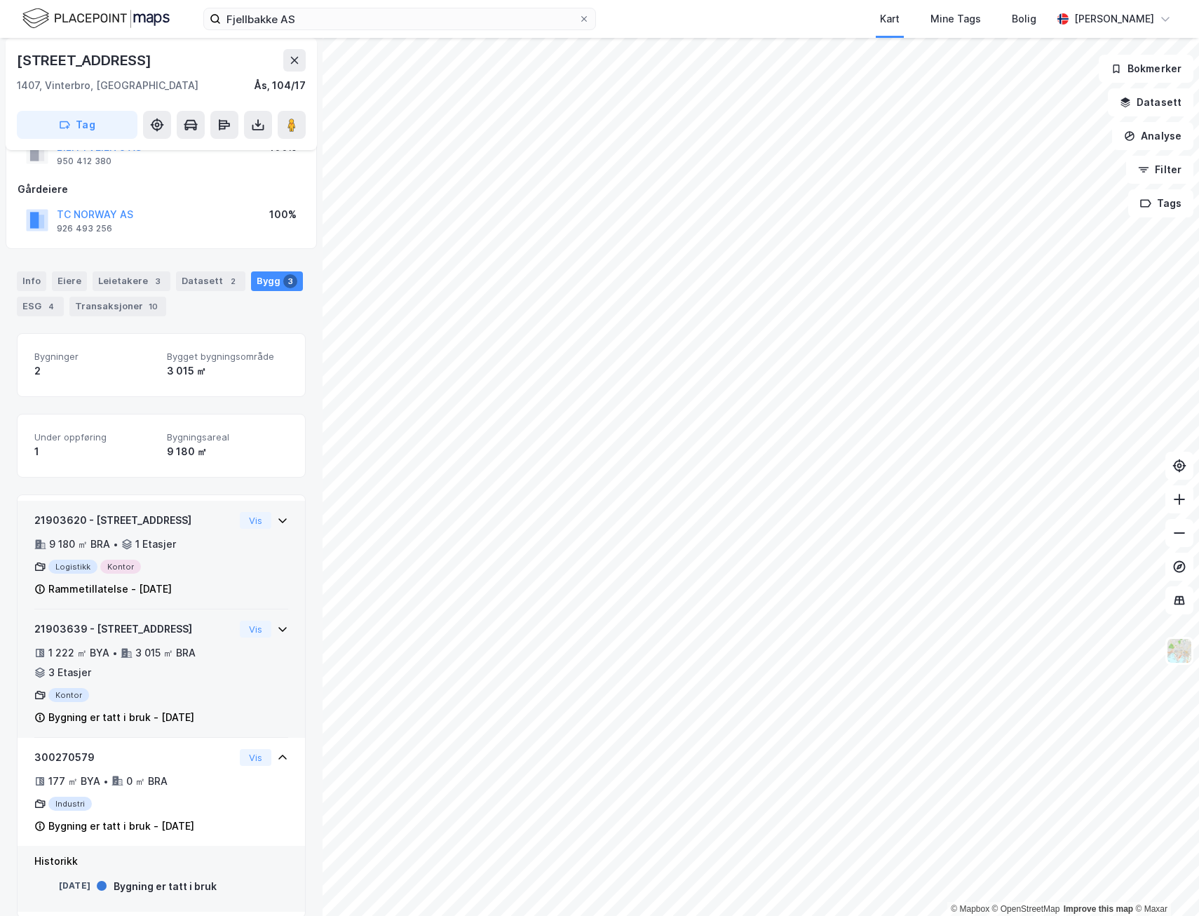
scroll to position [73, 0]
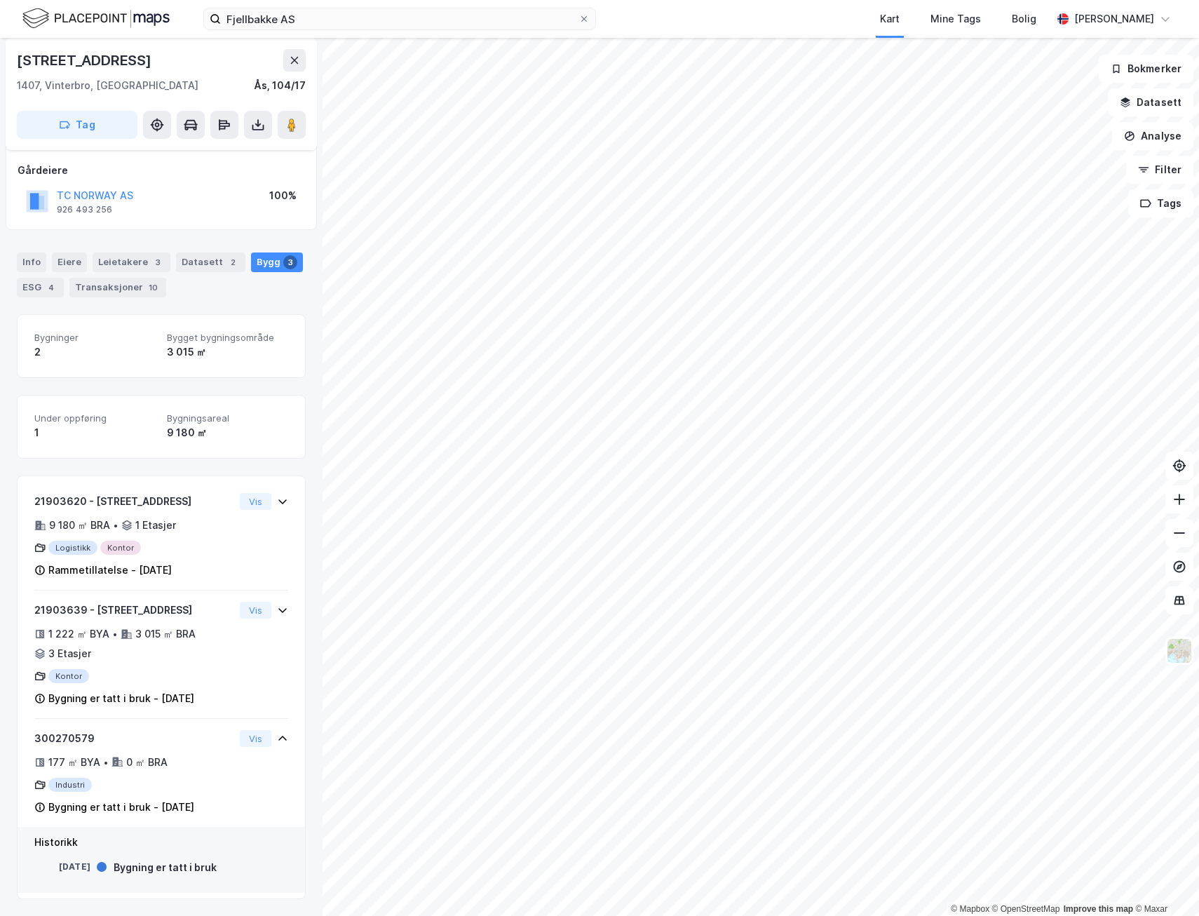
click at [283, 57] on div "Bilittveien 6" at bounding box center [161, 60] width 289 height 22
click at [292, 59] on icon at bounding box center [294, 60] width 11 height 11
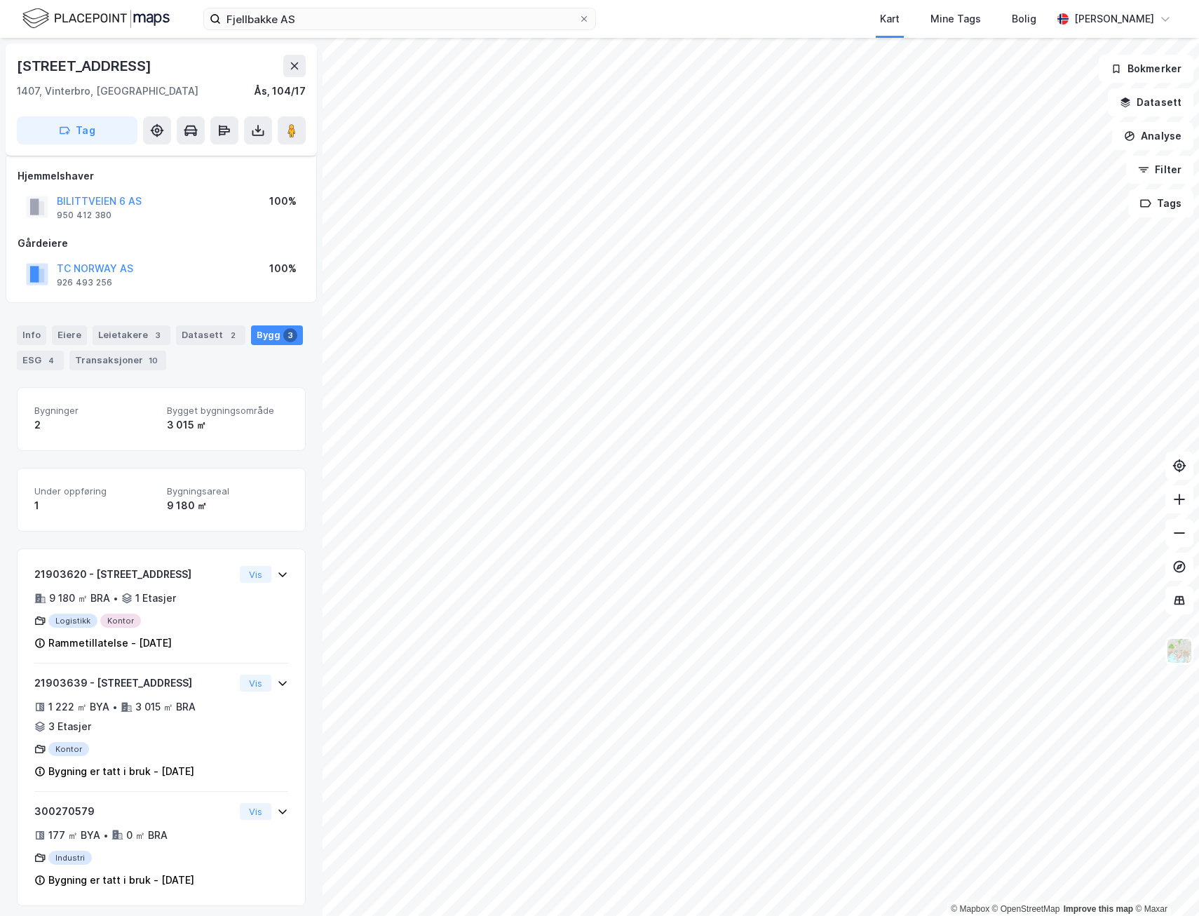
scroll to position [7, 0]
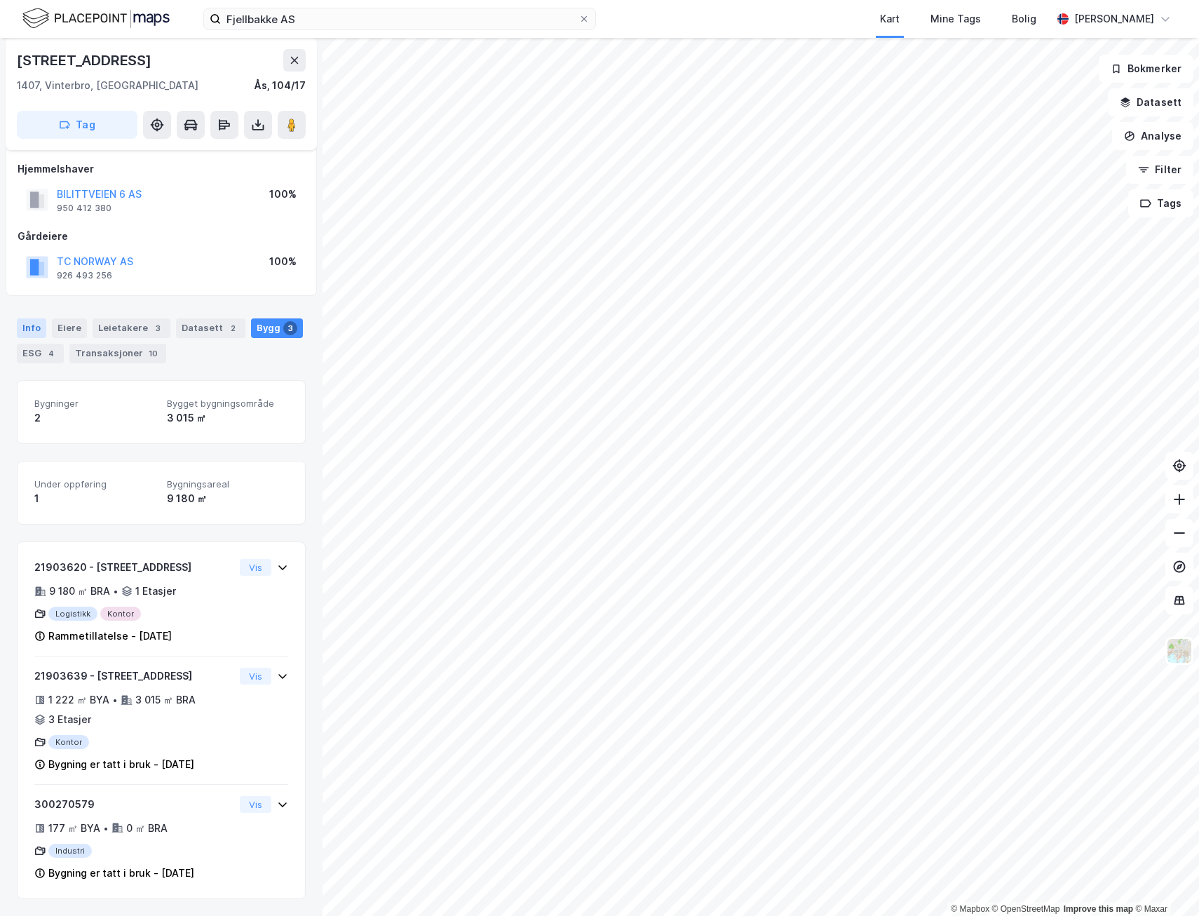
click at [36, 332] on div "Info" at bounding box center [31, 328] width 29 height 20
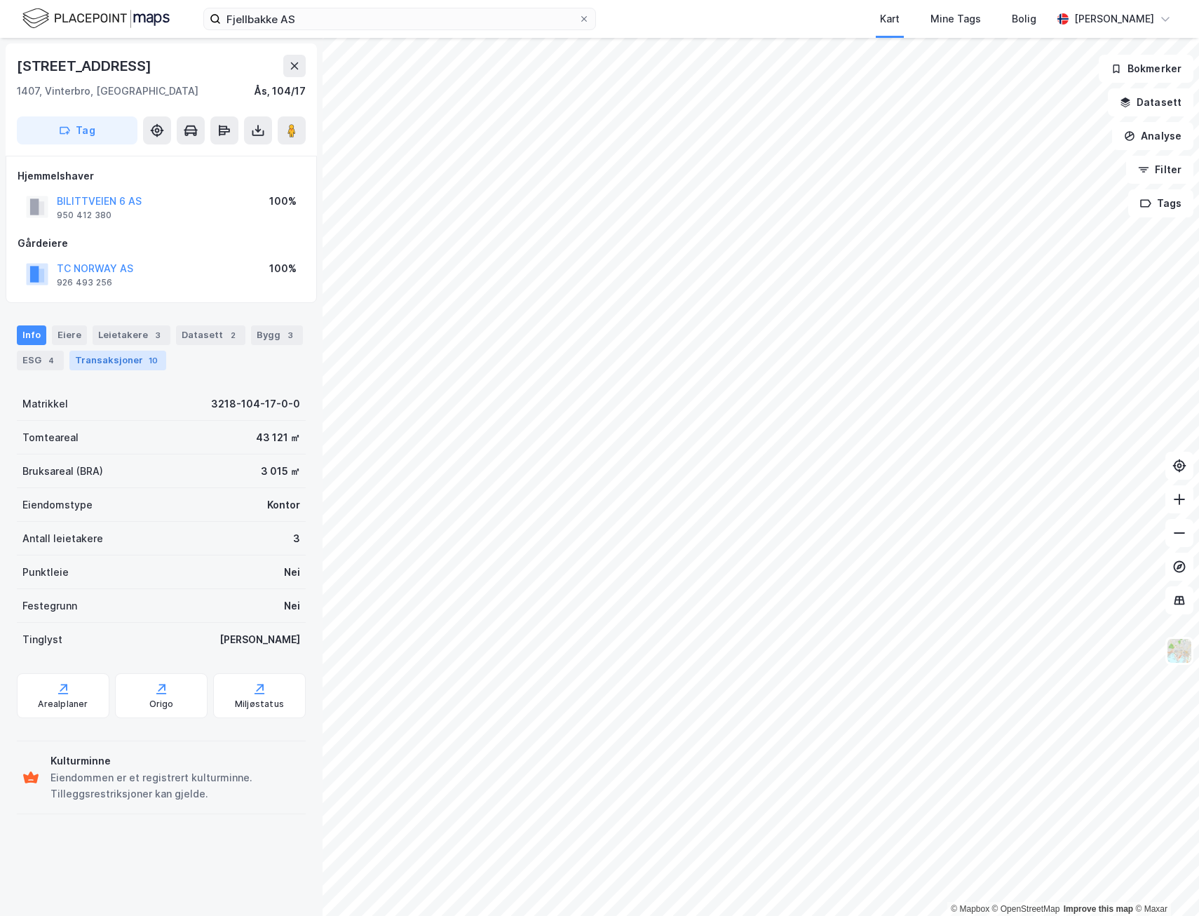
click at [74, 355] on div "Transaksjoner 10" at bounding box center [117, 361] width 97 height 20
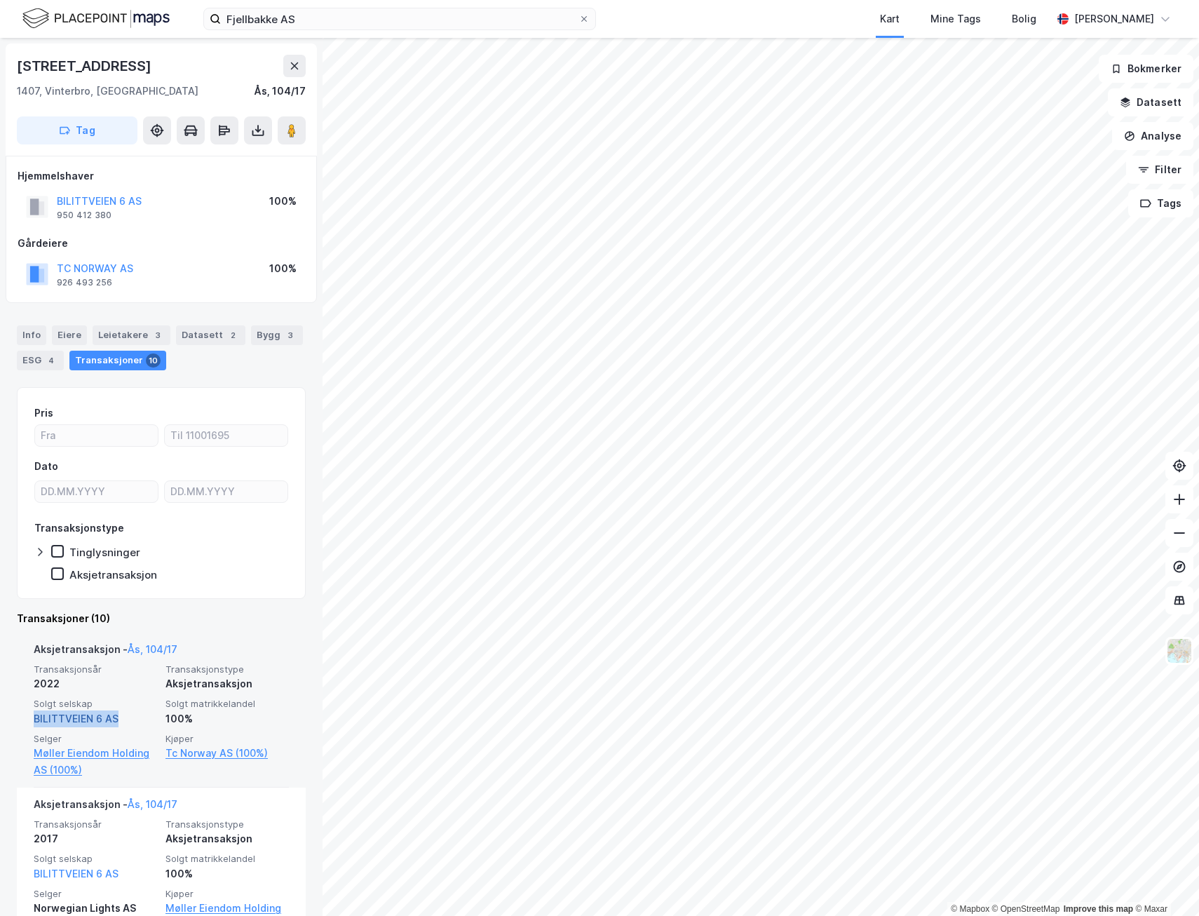
drag, startPoint x: 125, startPoint y: 719, endPoint x: 36, endPoint y: 718, distance: 89.0
click at [36, 718] on div "BILITTVEIEN 6 AS" at bounding box center [95, 718] width 123 height 17
copy link "BILITTVEIEN 6 AS"
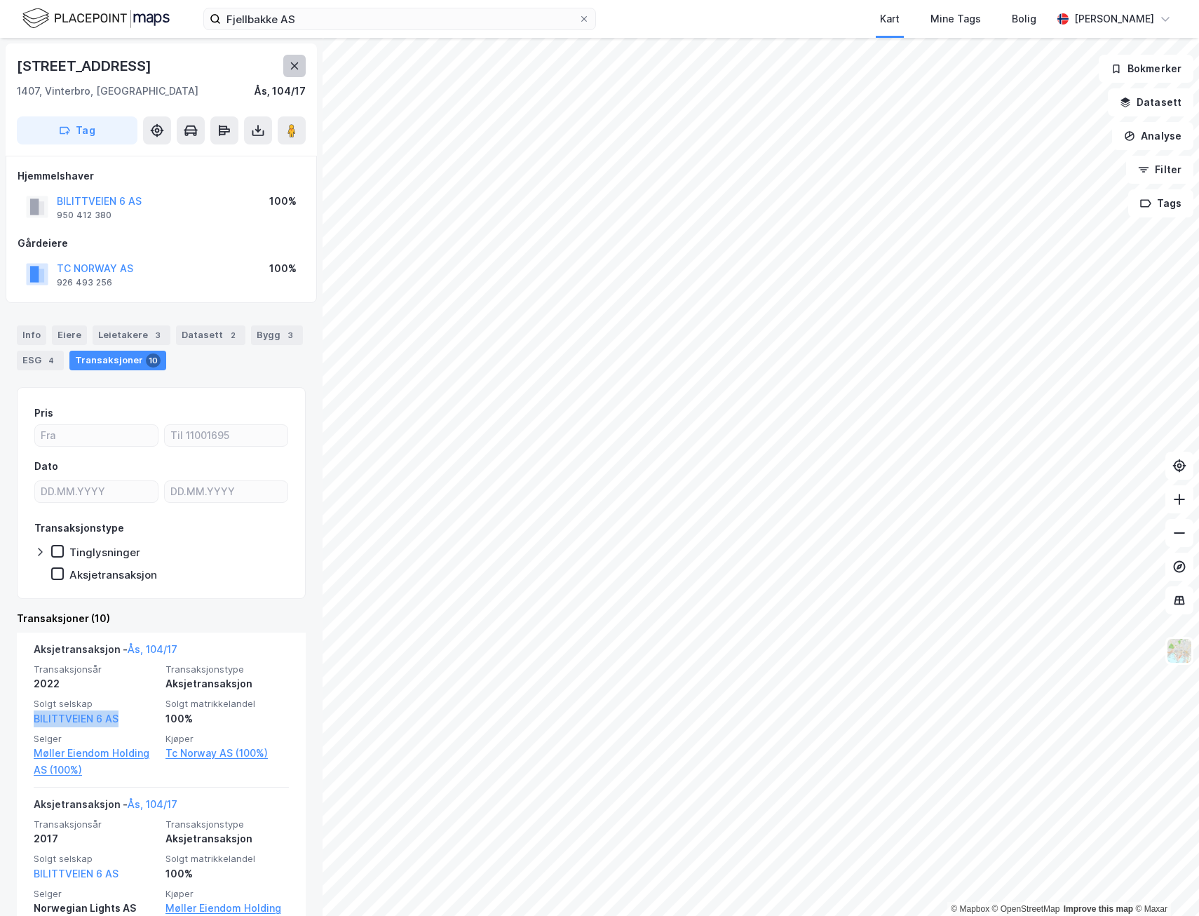
click at [297, 60] on button at bounding box center [294, 66] width 22 height 22
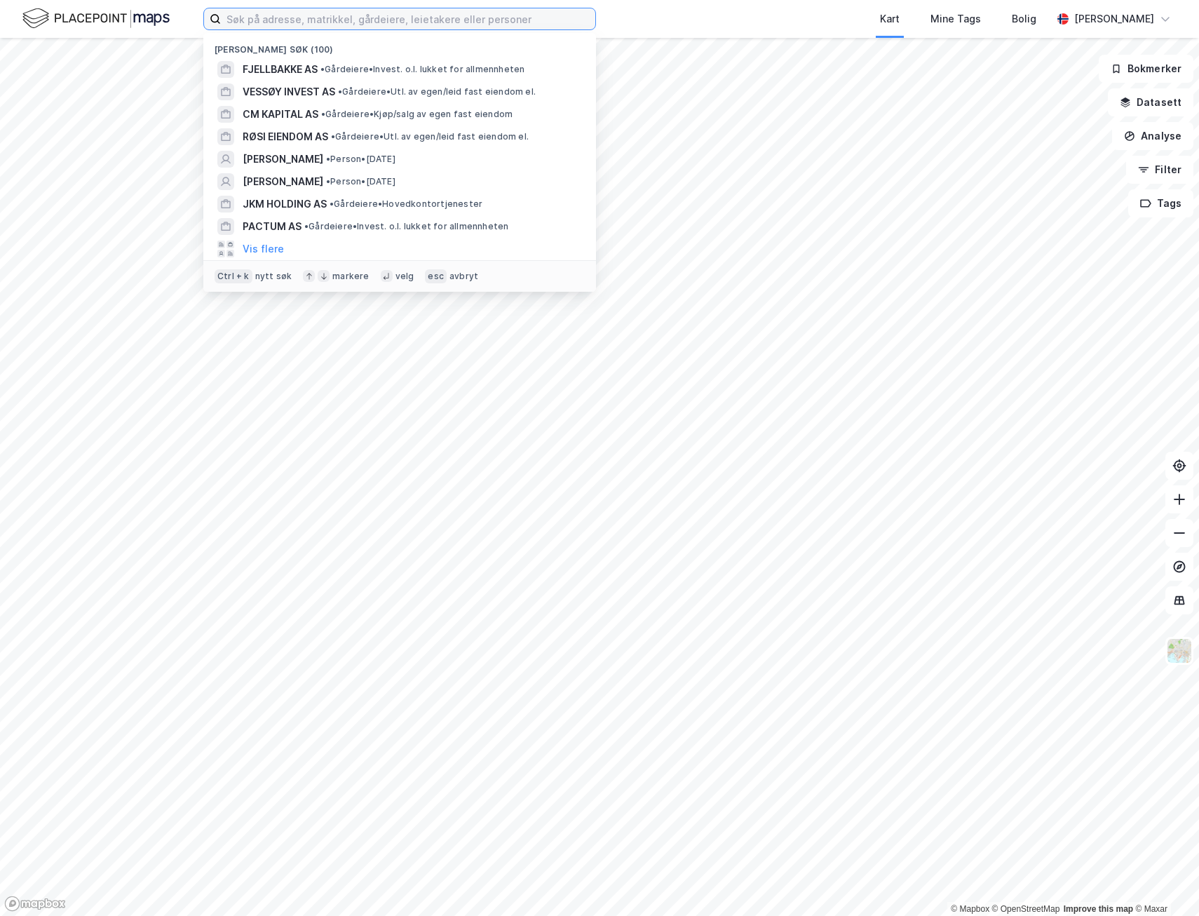
click at [378, 21] on input at bounding box center [408, 18] width 374 height 21
paste input "Lønningsflaten 22"
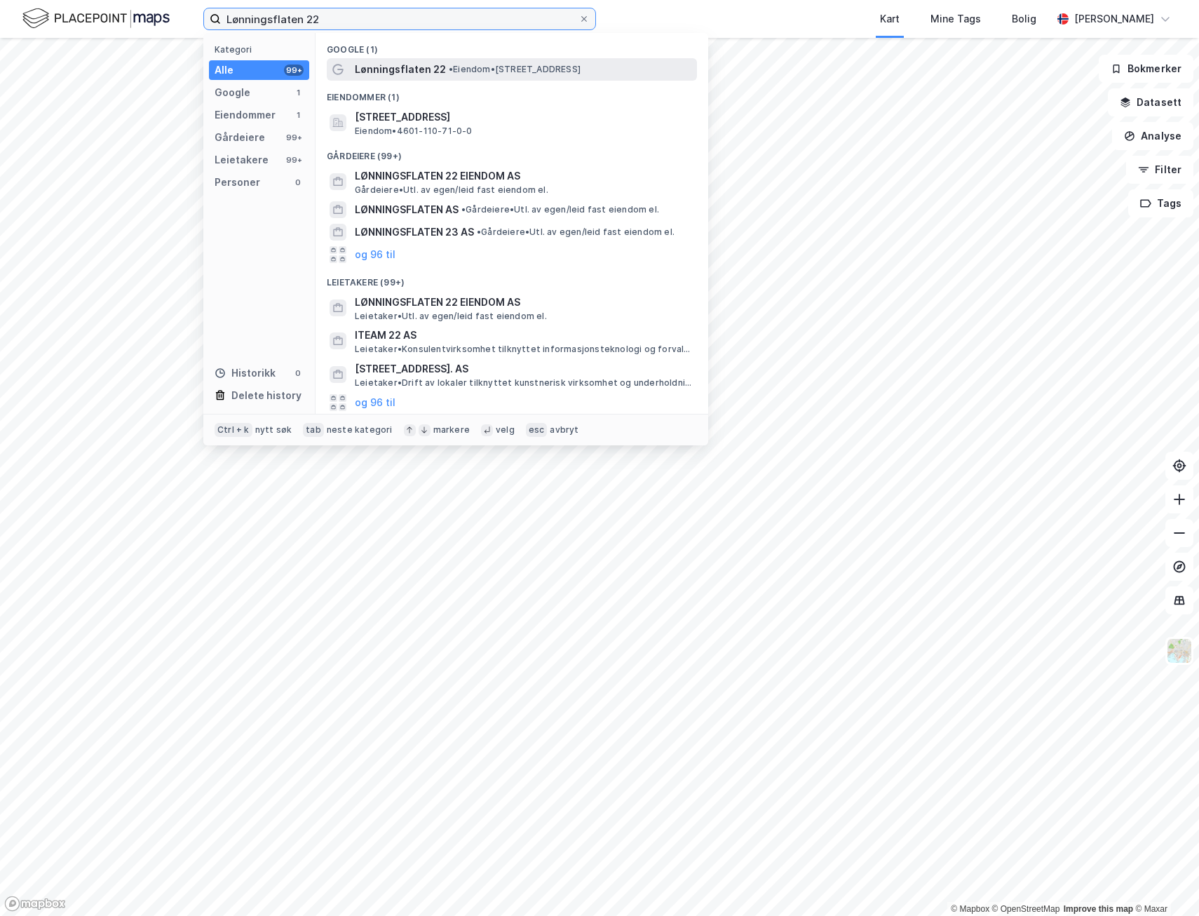
type input "Lønningsflaten 22"
click at [409, 72] on span "Lønningsflaten 22" at bounding box center [400, 69] width 91 height 17
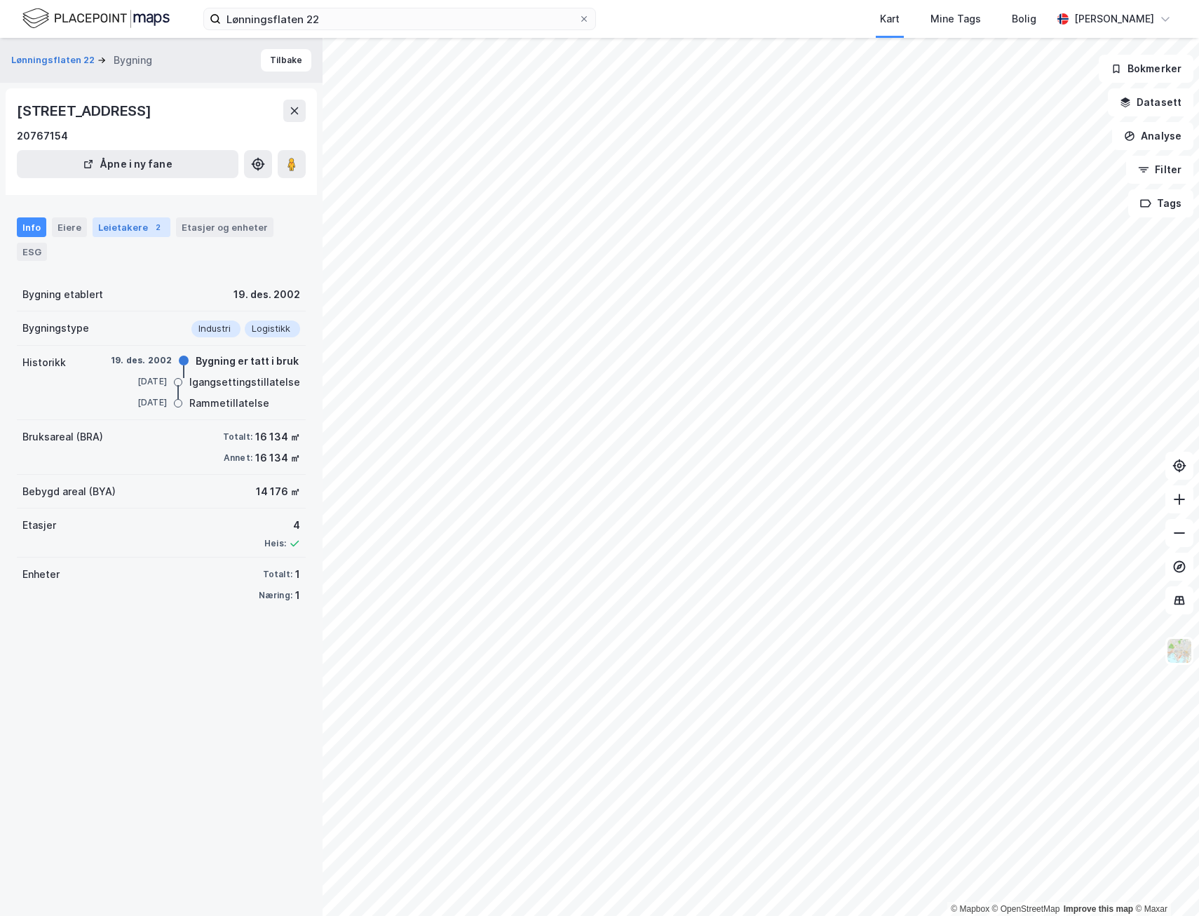
click at [117, 231] on div "Leietakere 2" at bounding box center [132, 227] width 78 height 20
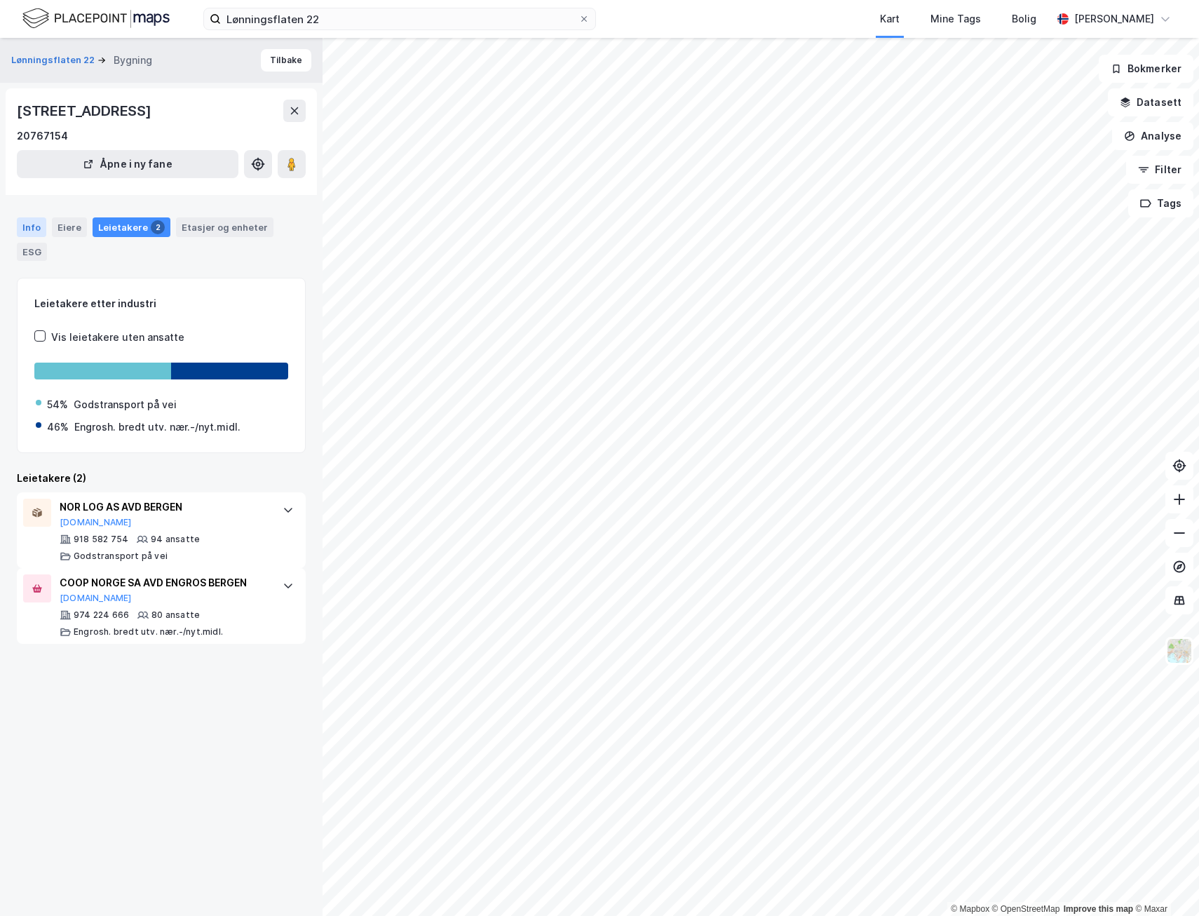
click at [34, 231] on div "Info" at bounding box center [31, 227] width 29 height 20
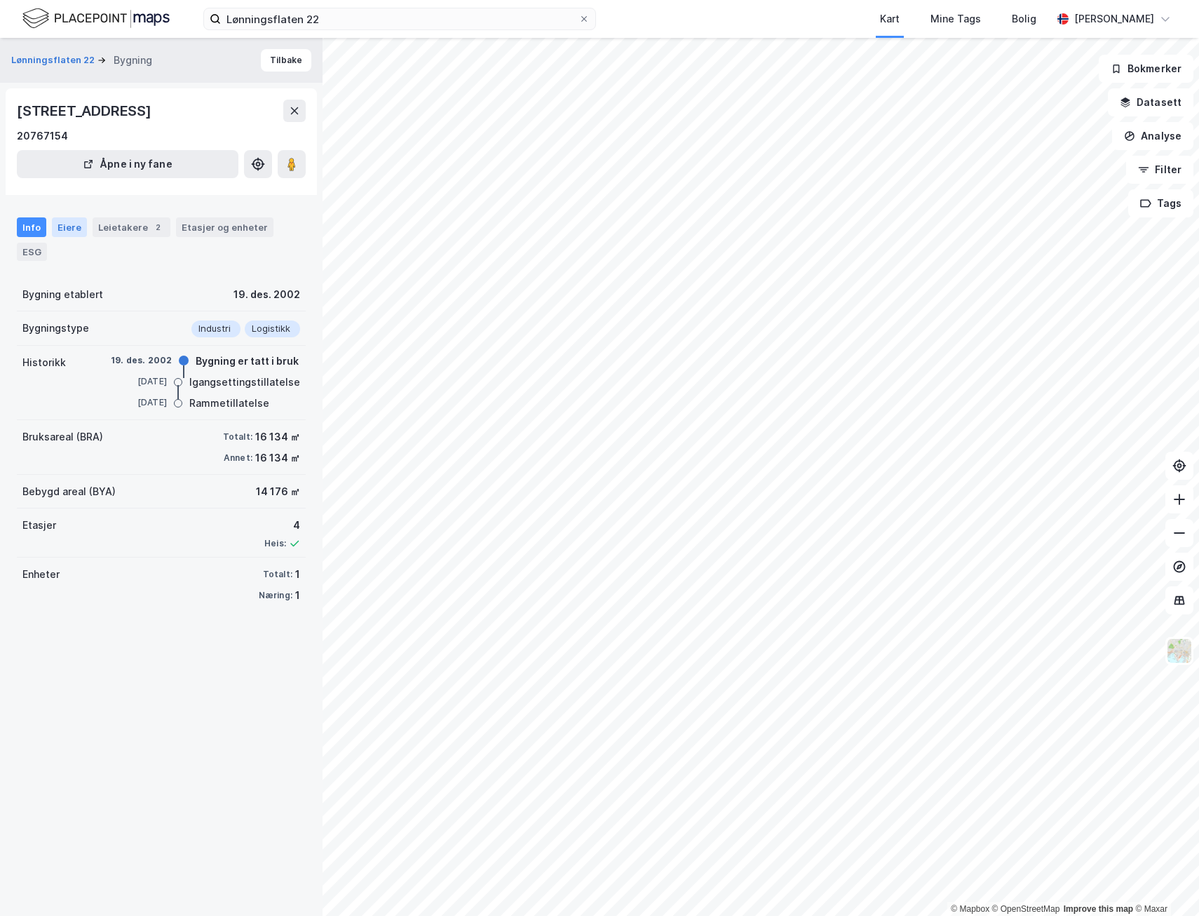
click at [69, 228] on div "Eiere" at bounding box center [69, 227] width 35 height 20
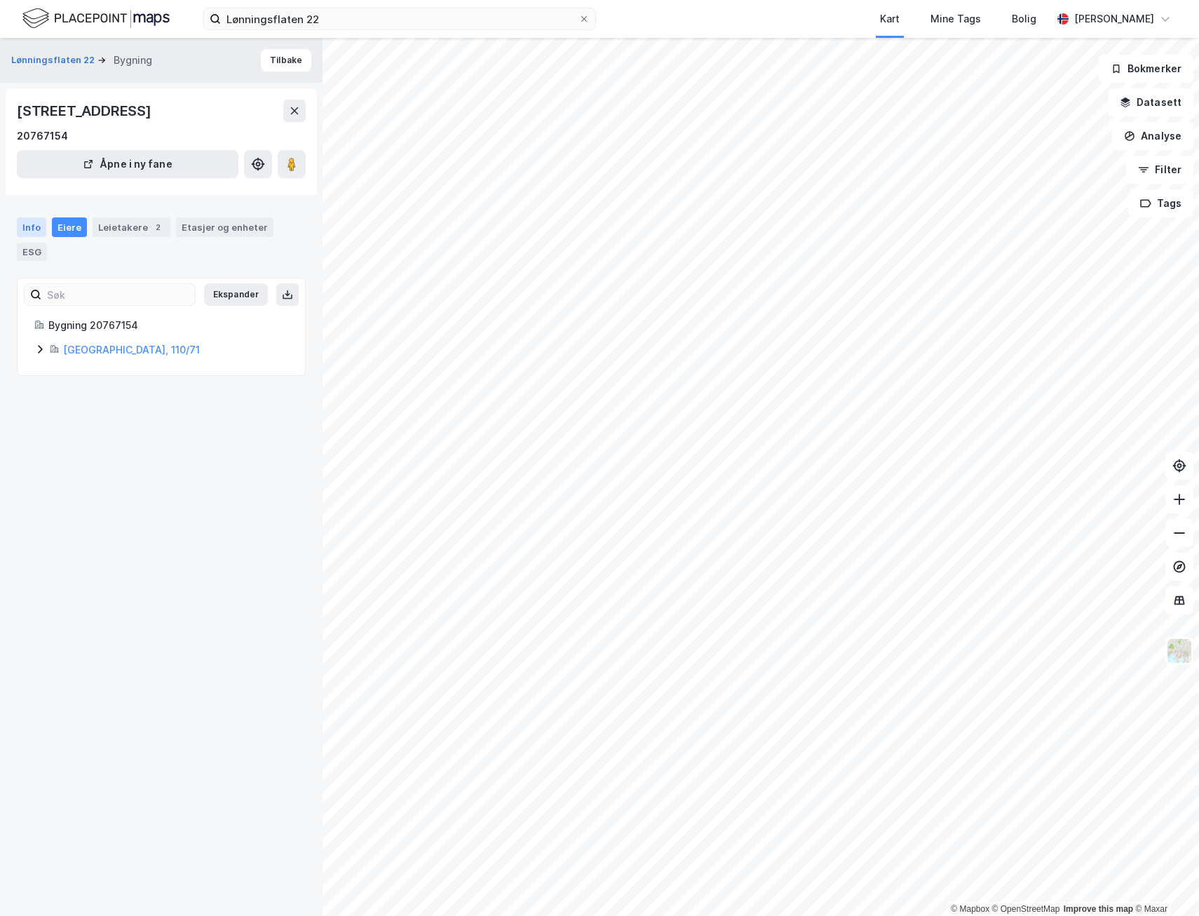
click at [34, 225] on div "Info" at bounding box center [31, 227] width 29 height 20
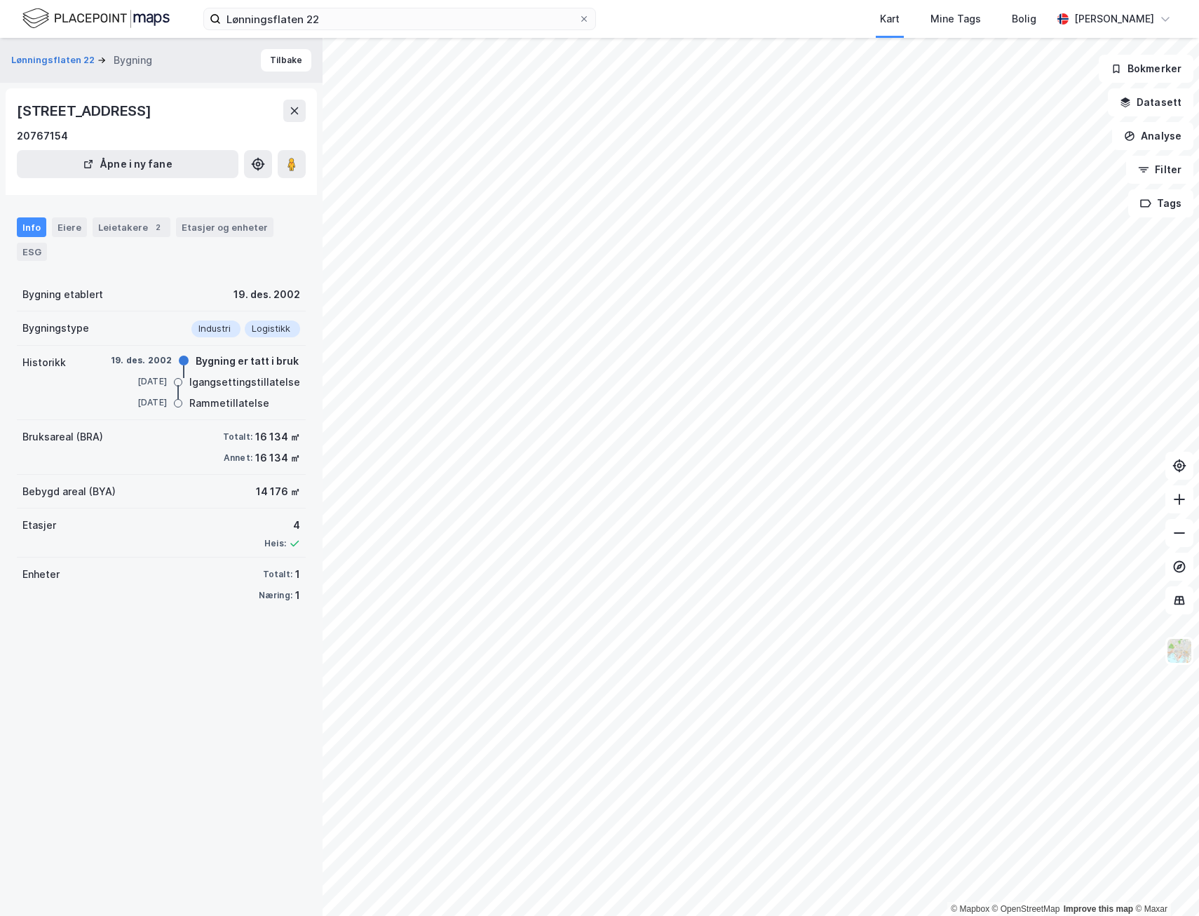
click at [92, 15] on img at bounding box center [95, 18] width 147 height 25
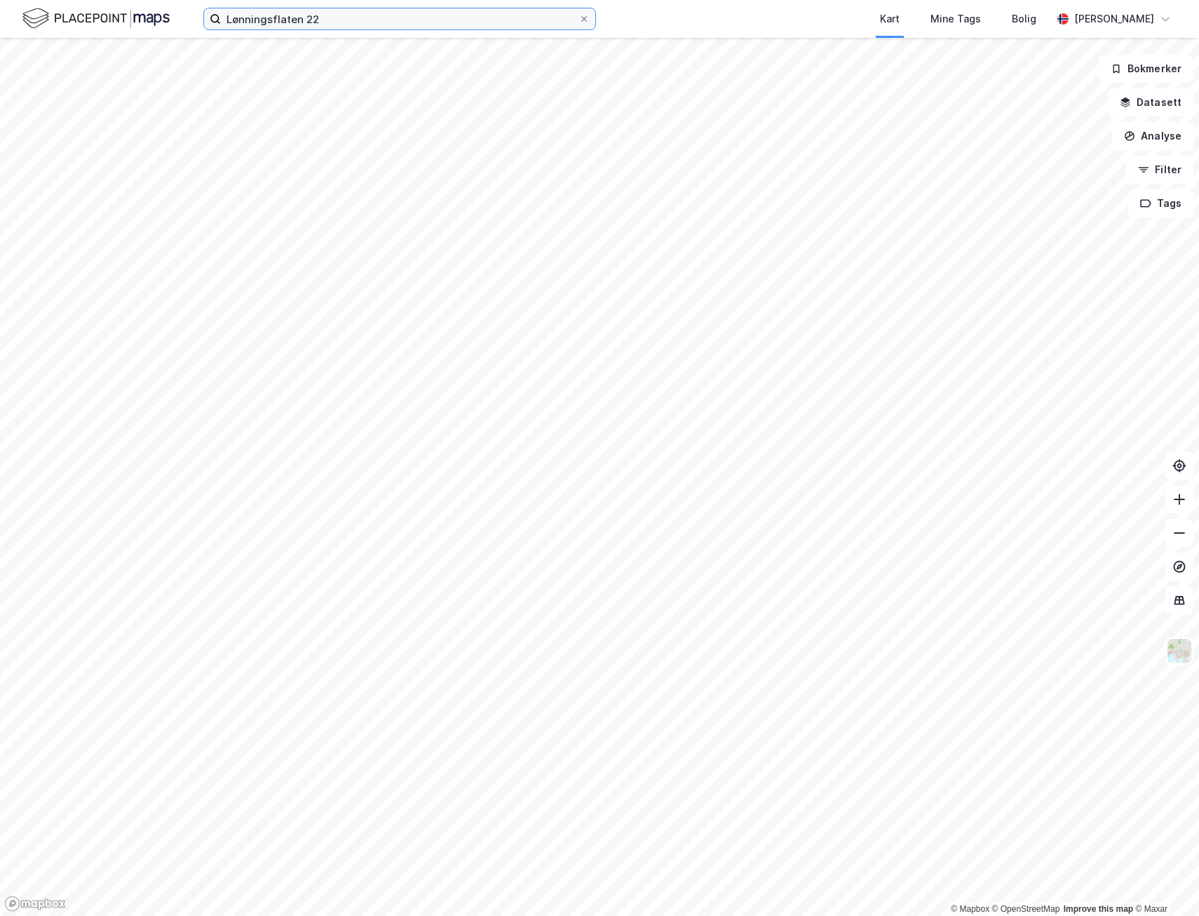
click at [362, 22] on input "Lønningsflaten 22" at bounding box center [400, 18] width 358 height 21
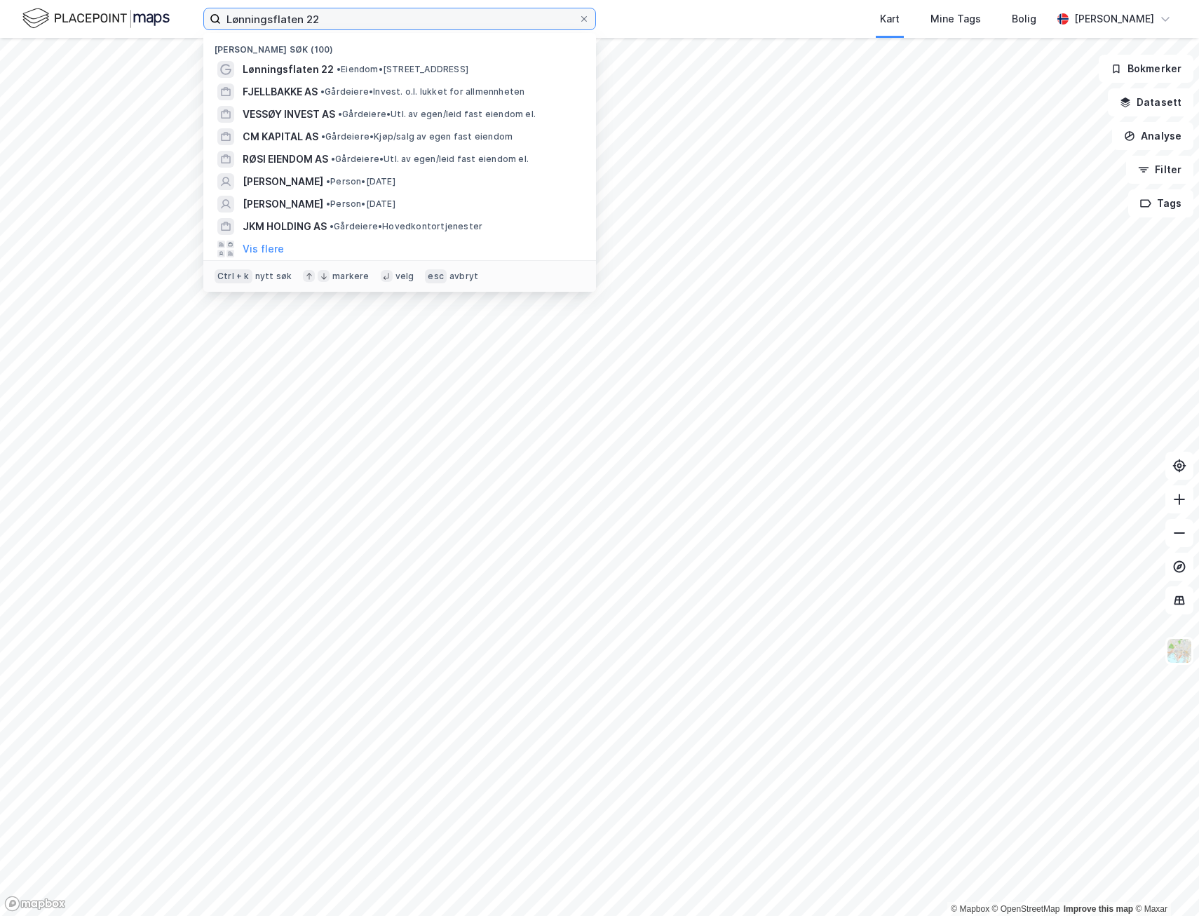
click at [362, 22] on input "Lønningsflaten 22" at bounding box center [400, 18] width 358 height 21
click at [51, 18] on img at bounding box center [95, 18] width 147 height 25
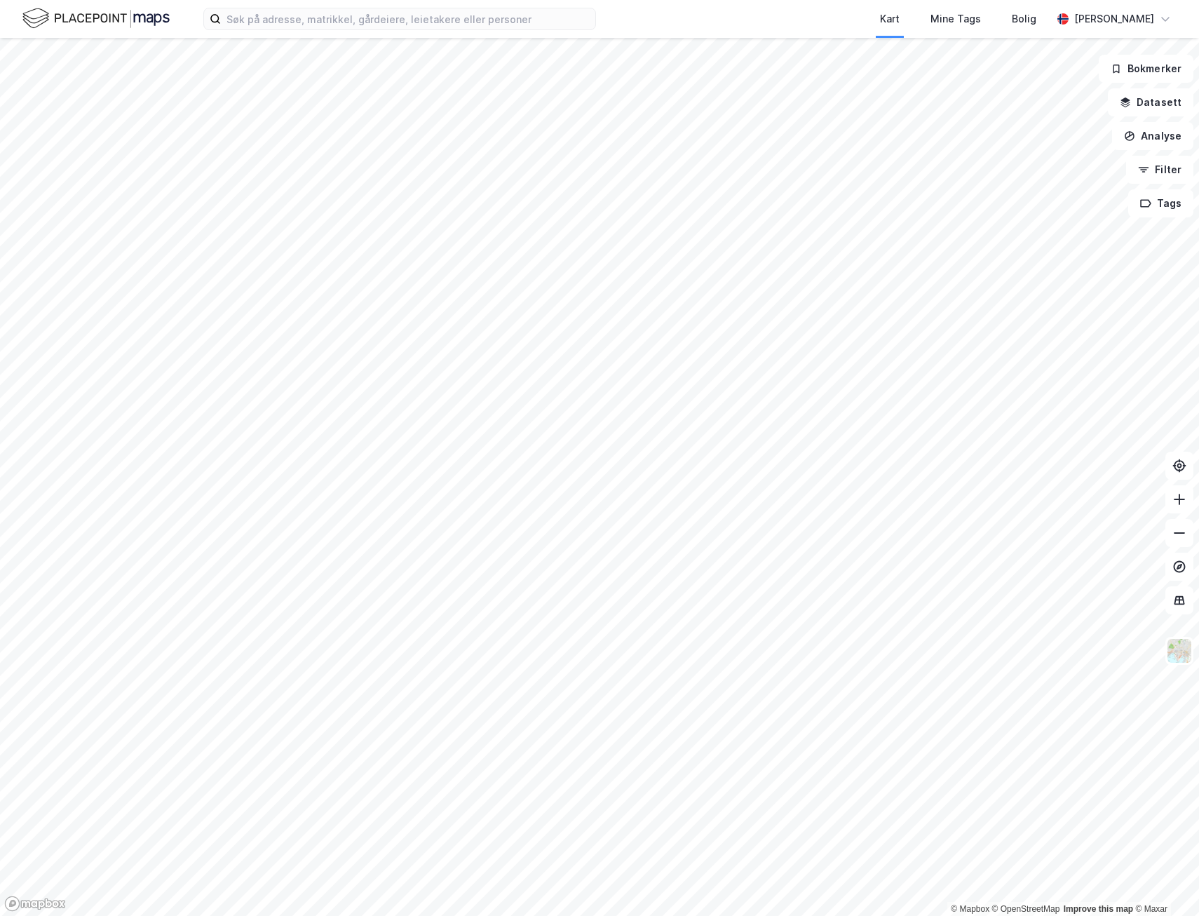
click at [159, 15] on img at bounding box center [95, 18] width 147 height 25
click at [964, 915] on html "Kart Mine Tags Bolig Ragnar Mykland © Mapbox © OpenStreetMap Improve this map ©…" at bounding box center [599, 458] width 1199 height 916
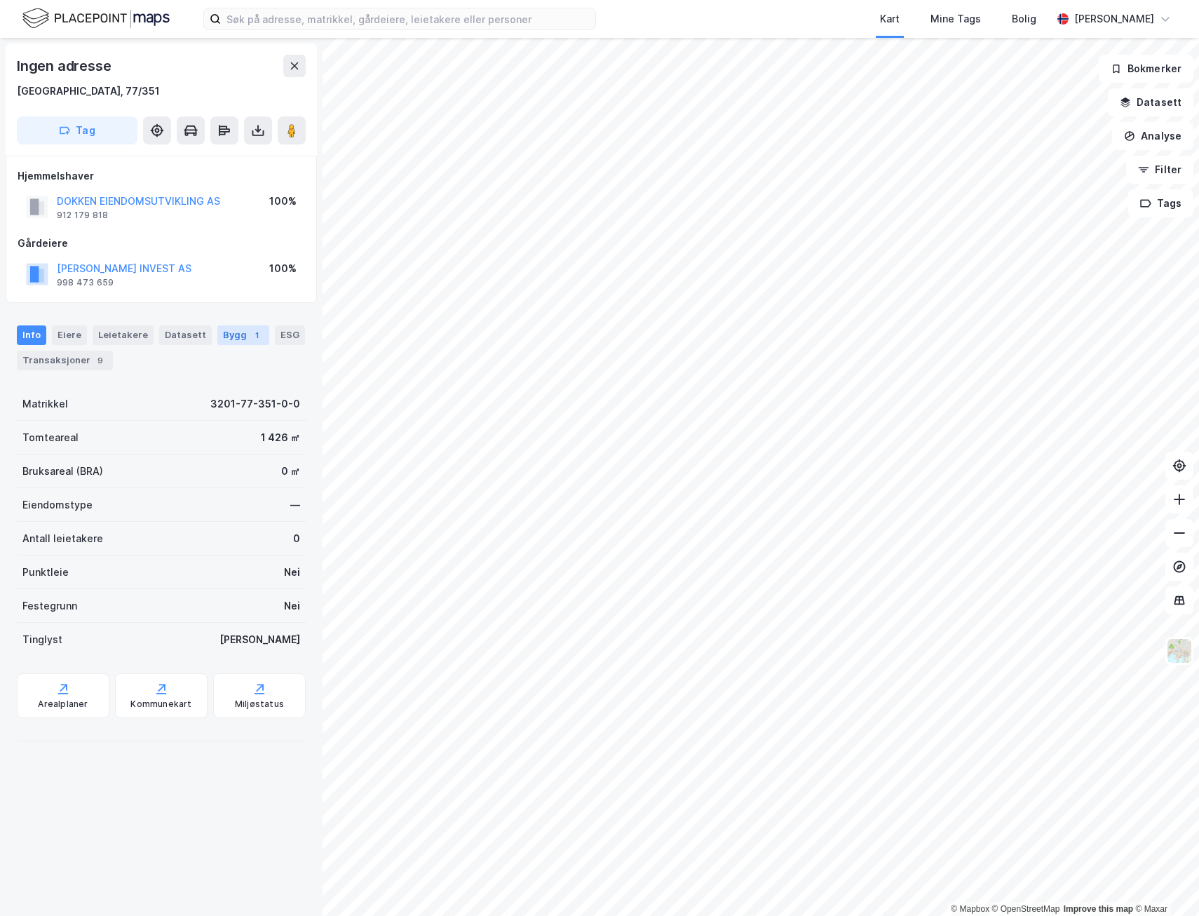
click at [217, 339] on div "Bygg 1" at bounding box center [243, 335] width 52 height 20
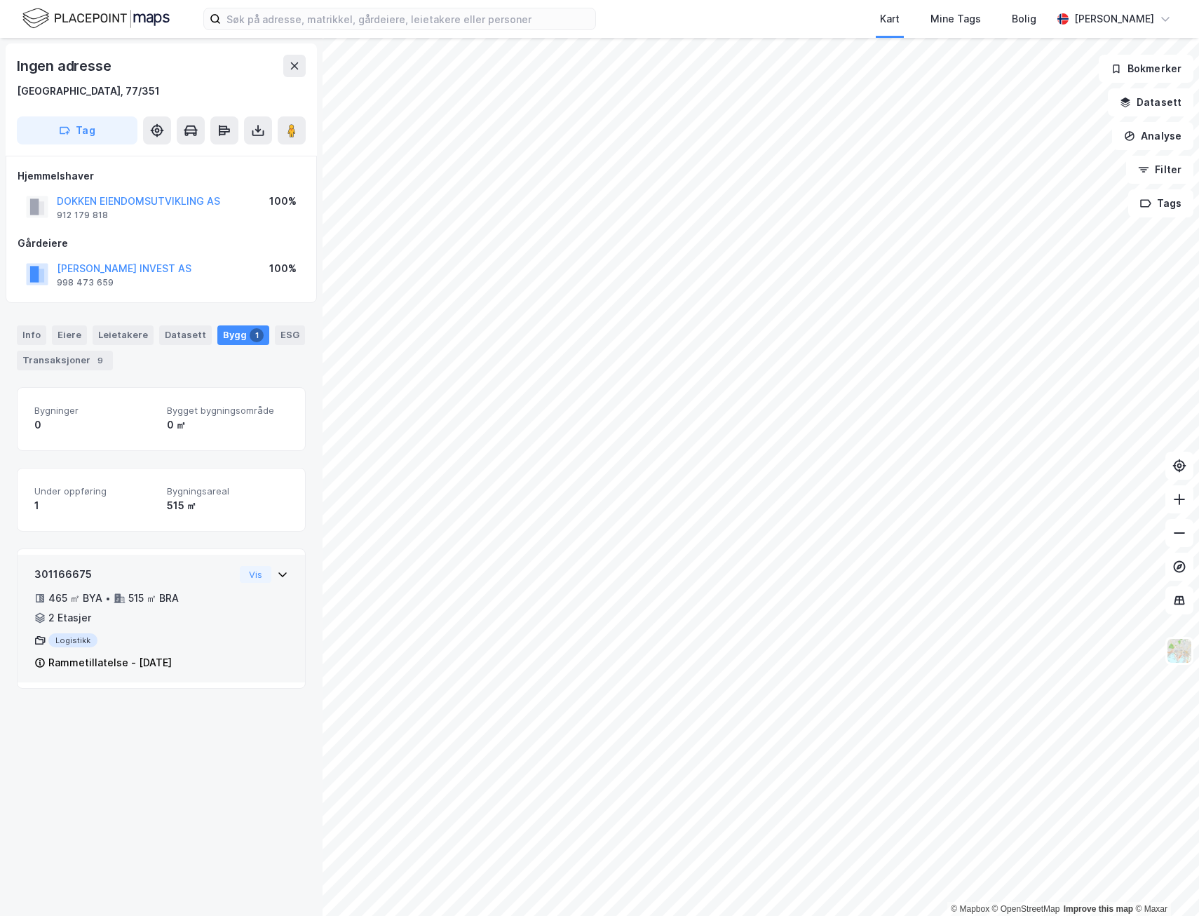
click at [185, 639] on div "Logistikk" at bounding box center [134, 640] width 200 height 14
click at [65, 644] on div "Logistikk" at bounding box center [134, 640] width 200 height 14
click at [70, 618] on div "2 Etasjer" at bounding box center [69, 617] width 43 height 17
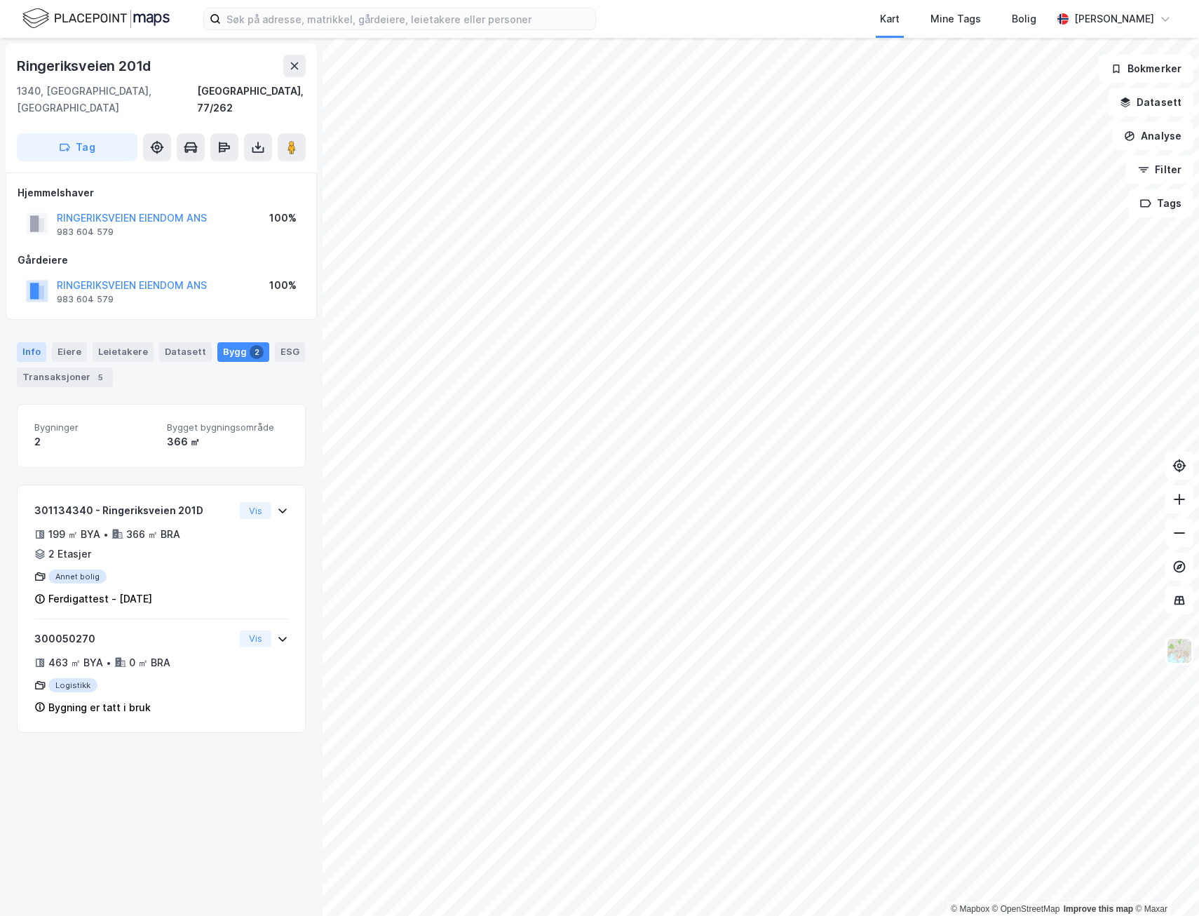
click at [32, 342] on div "Info" at bounding box center [31, 352] width 29 height 20
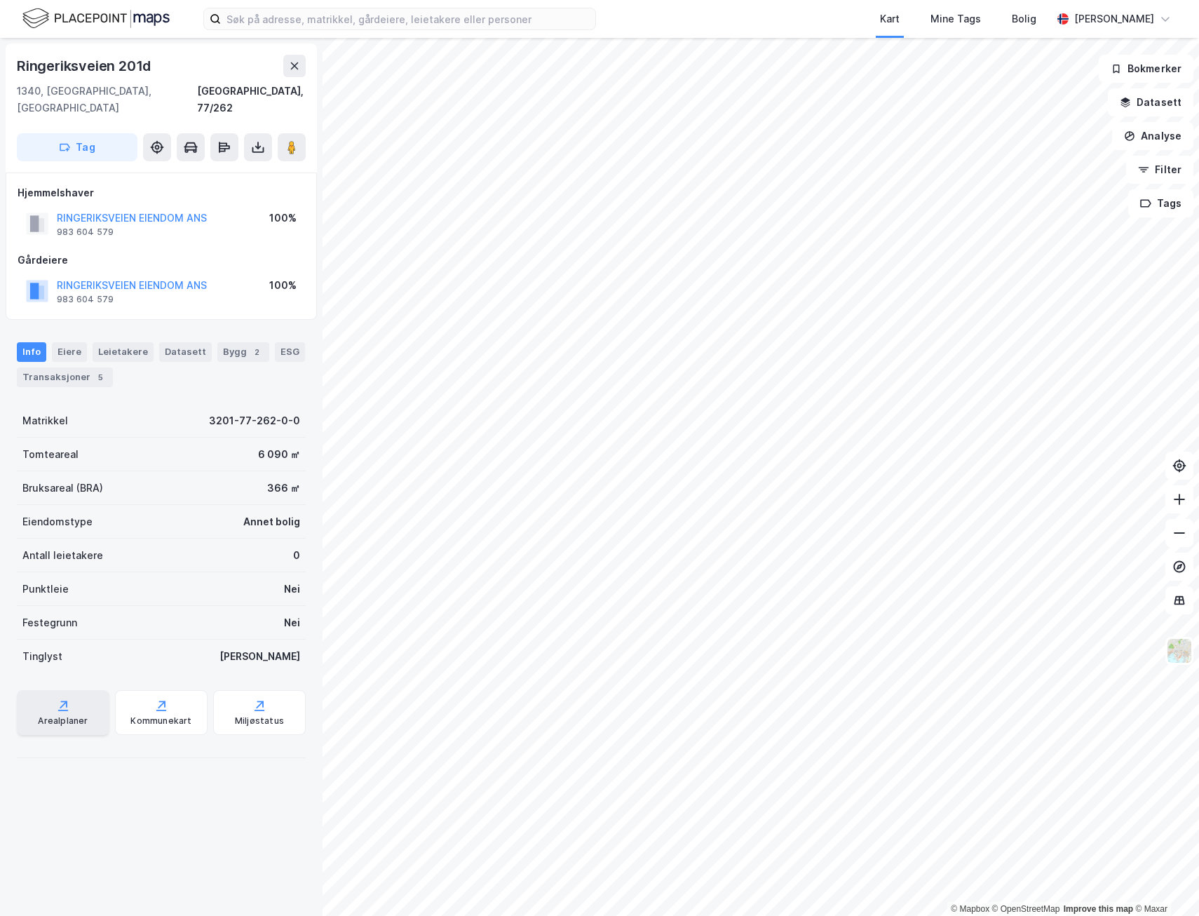
click at [77, 715] on div "Arealplaner" at bounding box center [63, 720] width 50 height 11
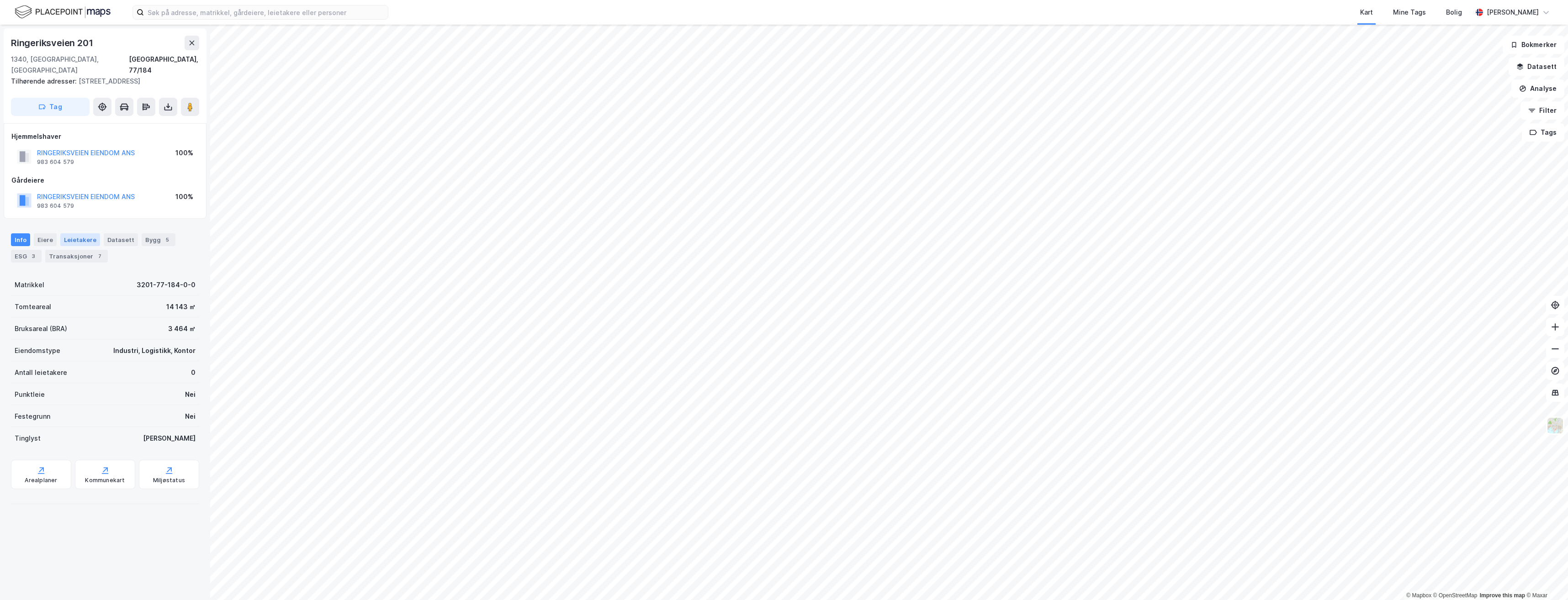
click at [71, 241] on div "Leietakere" at bounding box center [80, 240] width 40 height 13
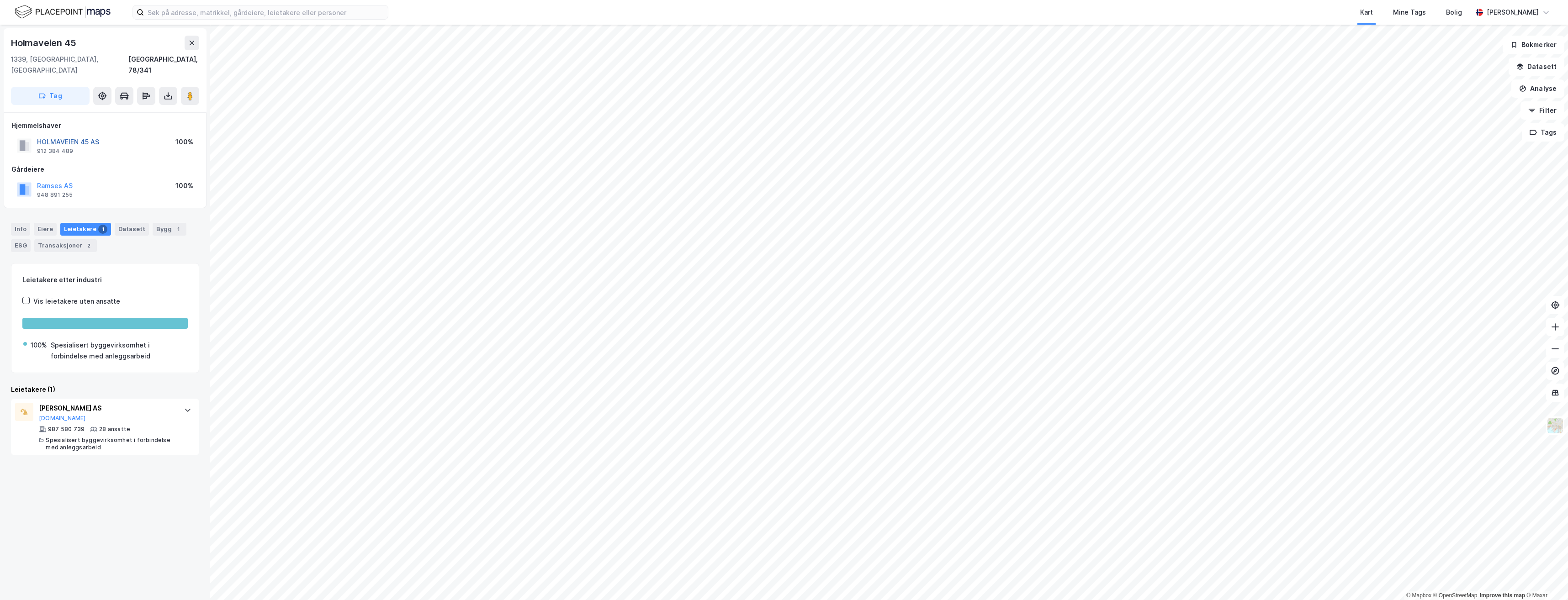
click at [0, 0] on button "HOLMAVEIEN 45 AS" at bounding box center [0, 0] width 0 height 0
click at [48, 415] on button "[DOMAIN_NAME]" at bounding box center [63, 418] width 47 height 7
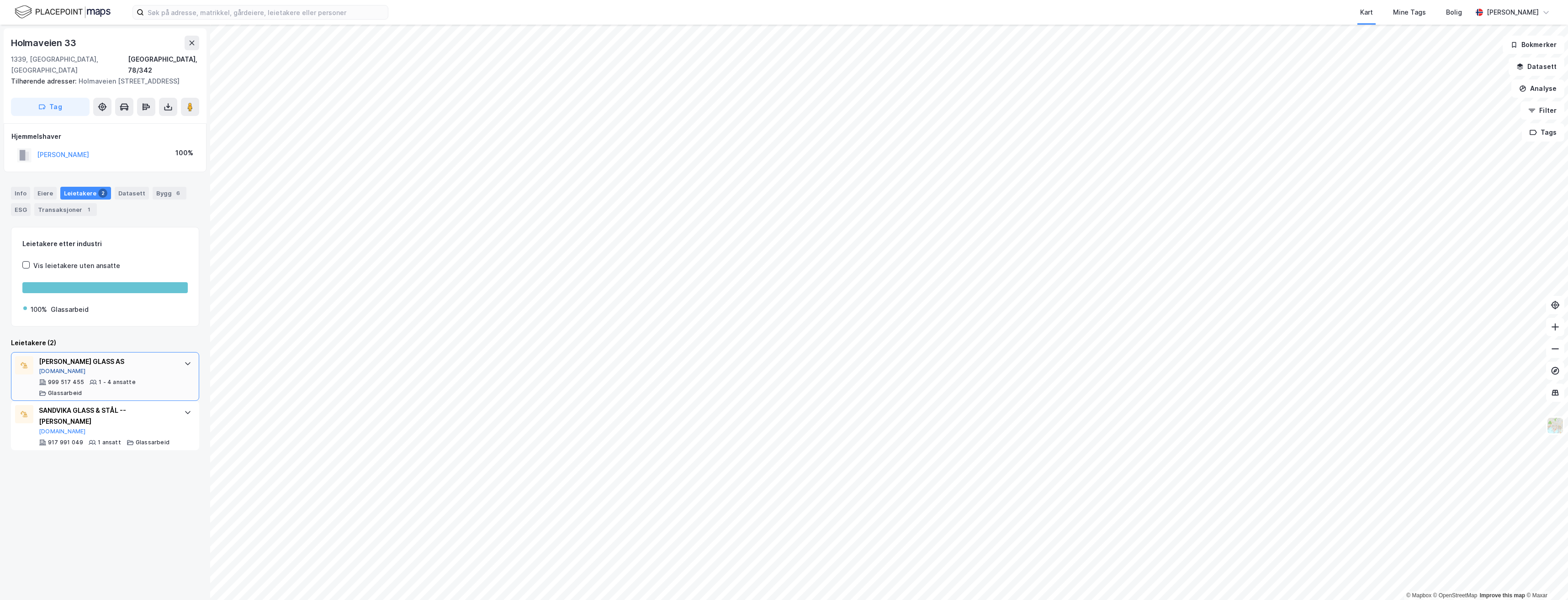
click at [53, 367] on button "[DOMAIN_NAME]" at bounding box center [63, 371] width 47 height 7
click at [51, 428] on button "[DOMAIN_NAME]" at bounding box center [63, 431] width 47 height 7
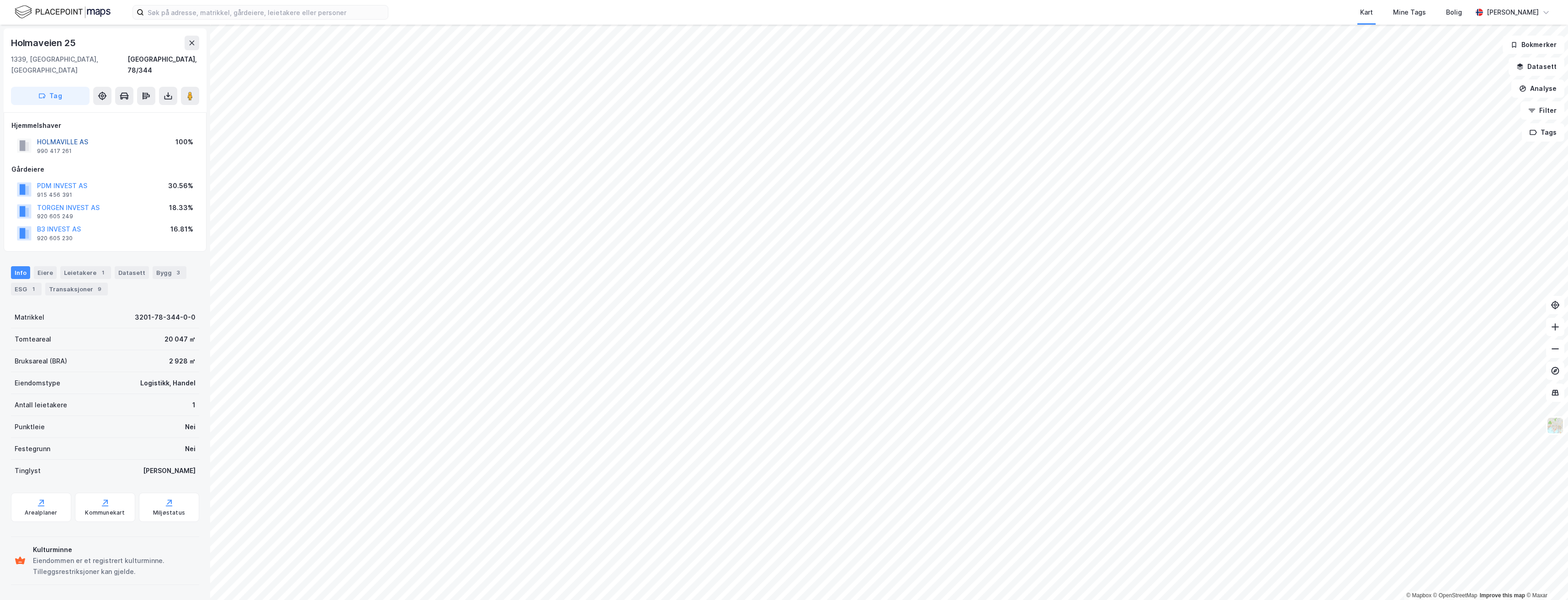
click at [0, 0] on button "HOLMAVILLE AS" at bounding box center [0, 0] width 0 height 0
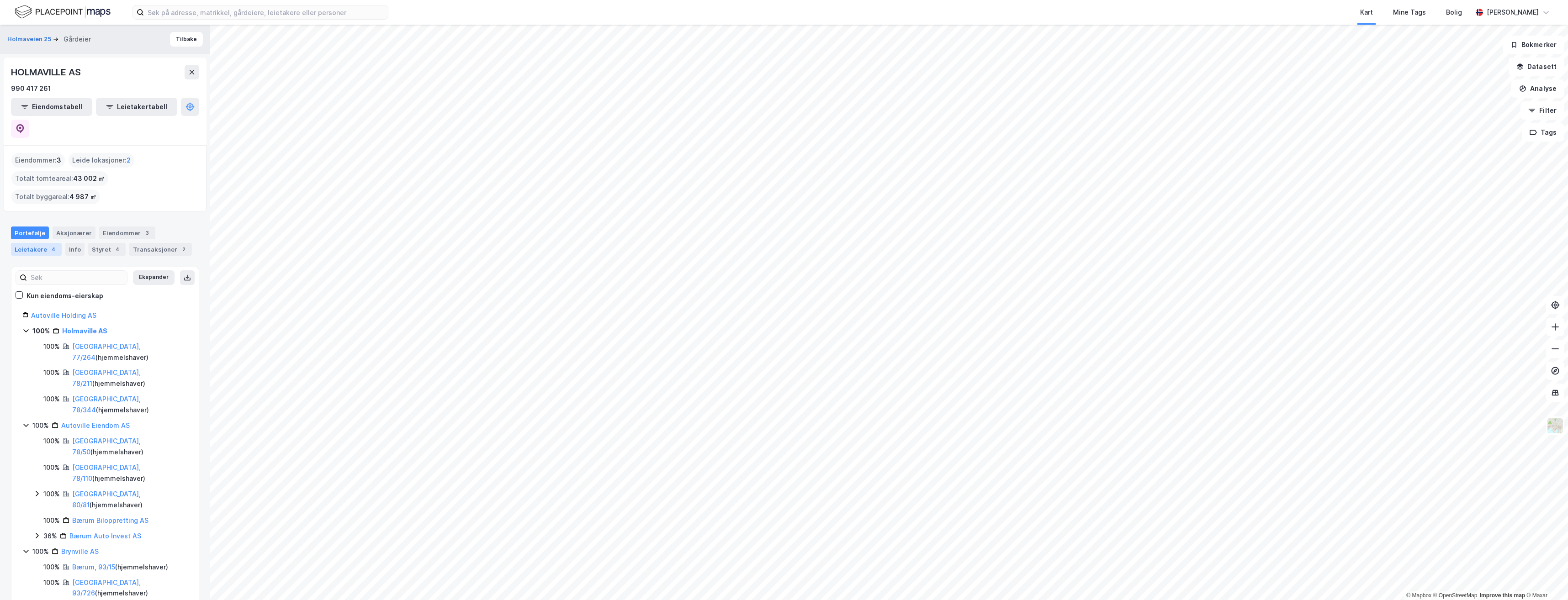
click at [45, 243] on div "Leietakere 4" at bounding box center [36, 250] width 51 height 13
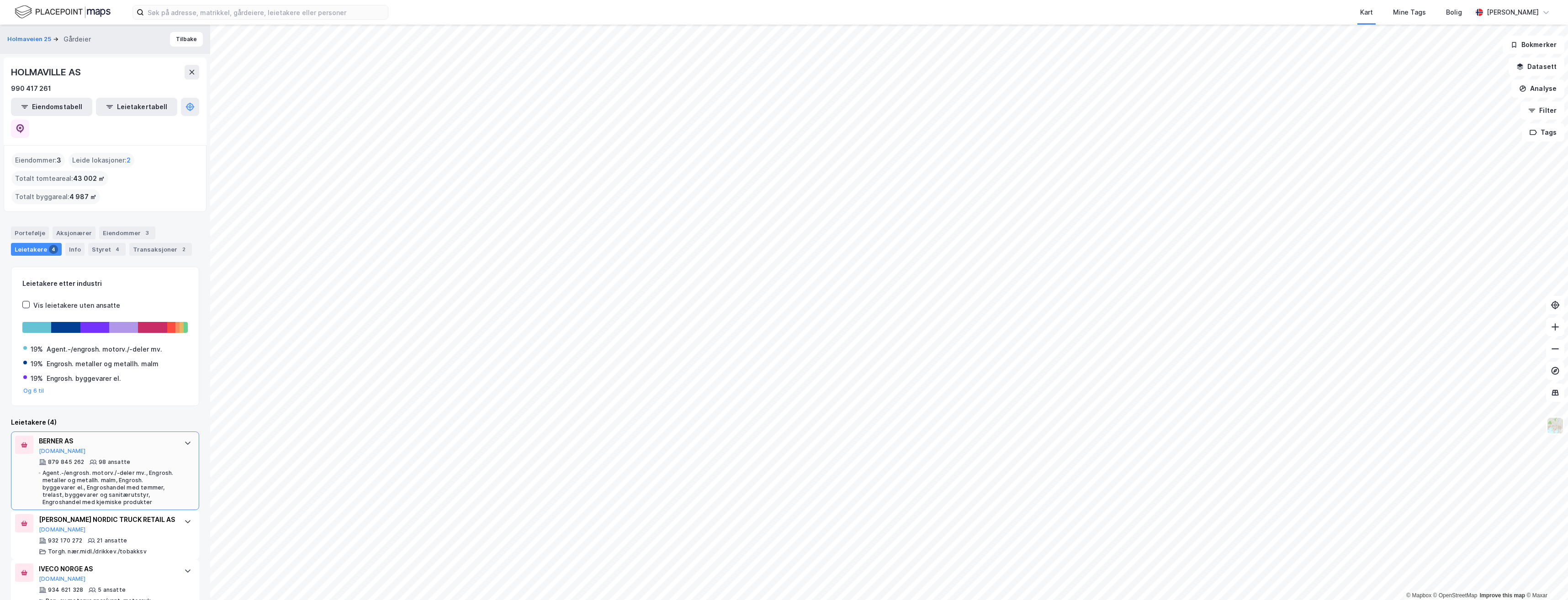
scroll to position [36, 0]
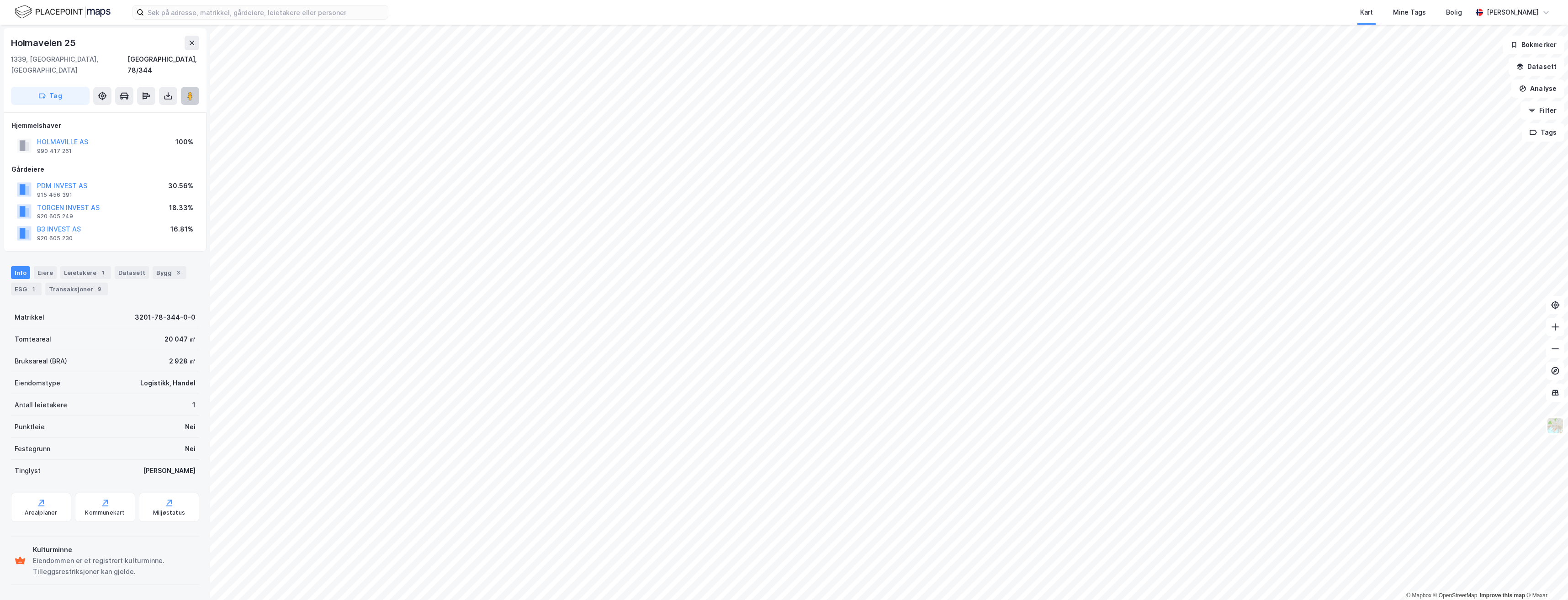
click at [192, 91] on image at bounding box center [190, 96] width 5 height 9
click at [59, 180] on div "PDM INVEST AS" at bounding box center [62, 186] width 50 height 11
click at [0, 0] on button "PDM INVEST AS" at bounding box center [0, 0] width 0 height 0
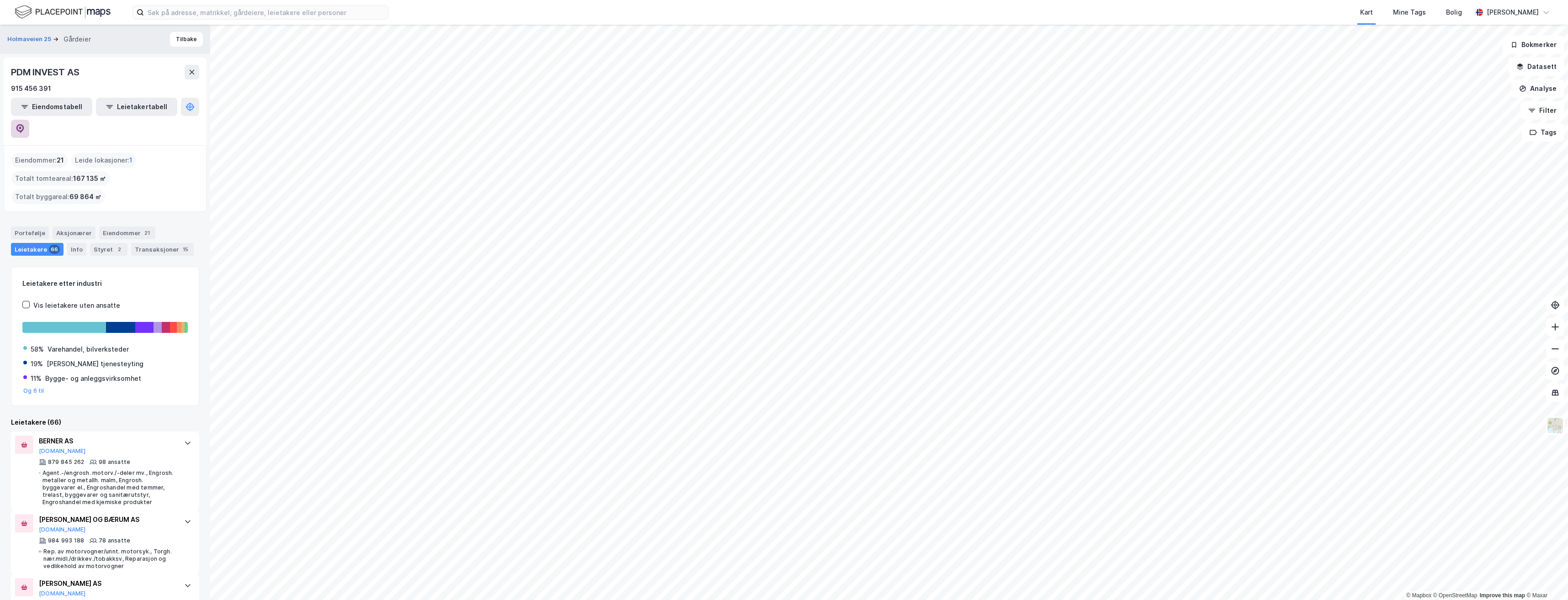
click at [24, 124] on icon at bounding box center [20, 129] width 8 height 9
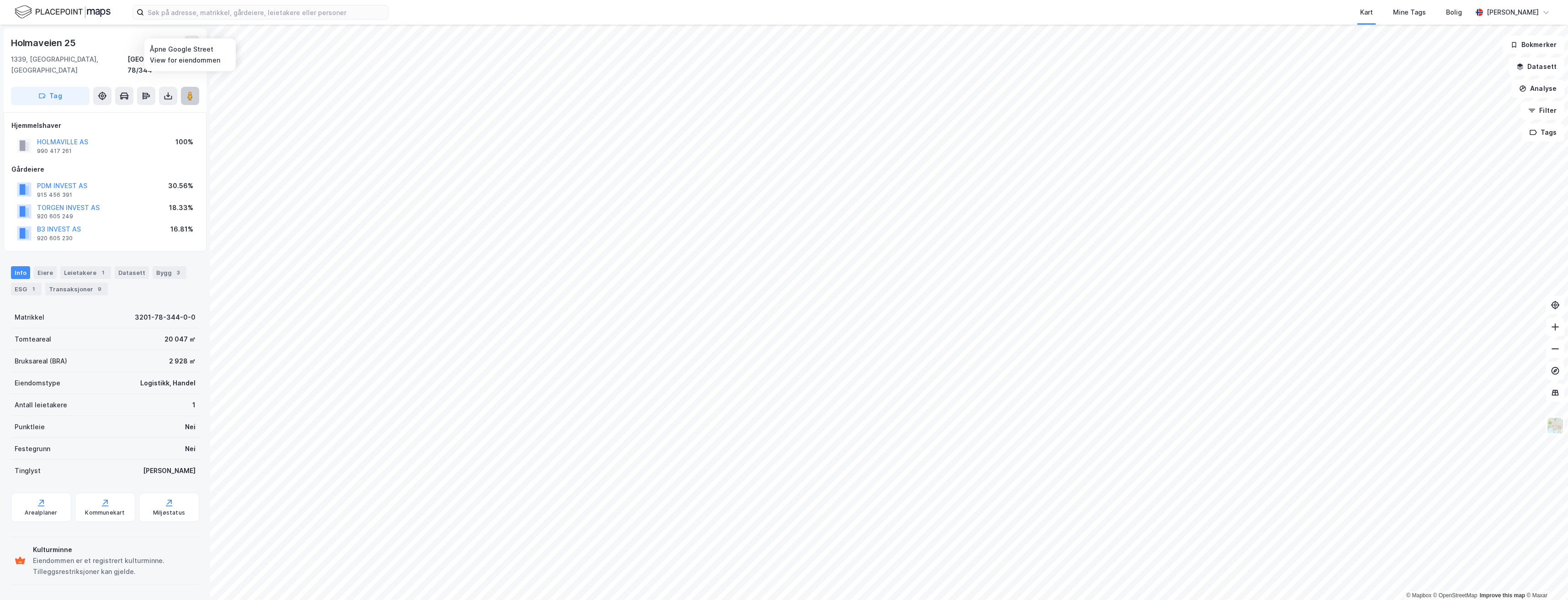
click at [193, 91] on image at bounding box center [190, 96] width 5 height 9
click at [65, 137] on div "HOLMAVILLE AS" at bounding box center [63, 142] width 51 height 11
click at [0, 0] on button "HOLMAVILLE AS" at bounding box center [0, 0] width 0 height 0
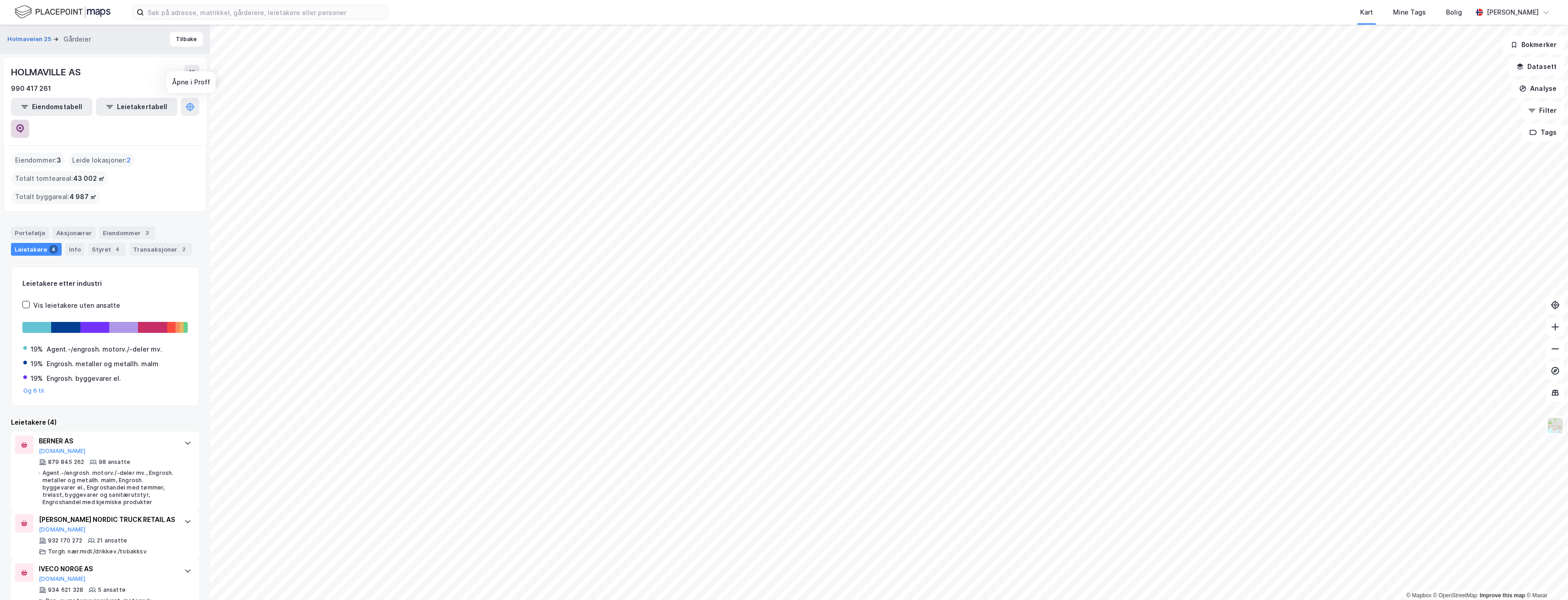
click at [25, 124] on icon at bounding box center [20, 129] width 9 height 9
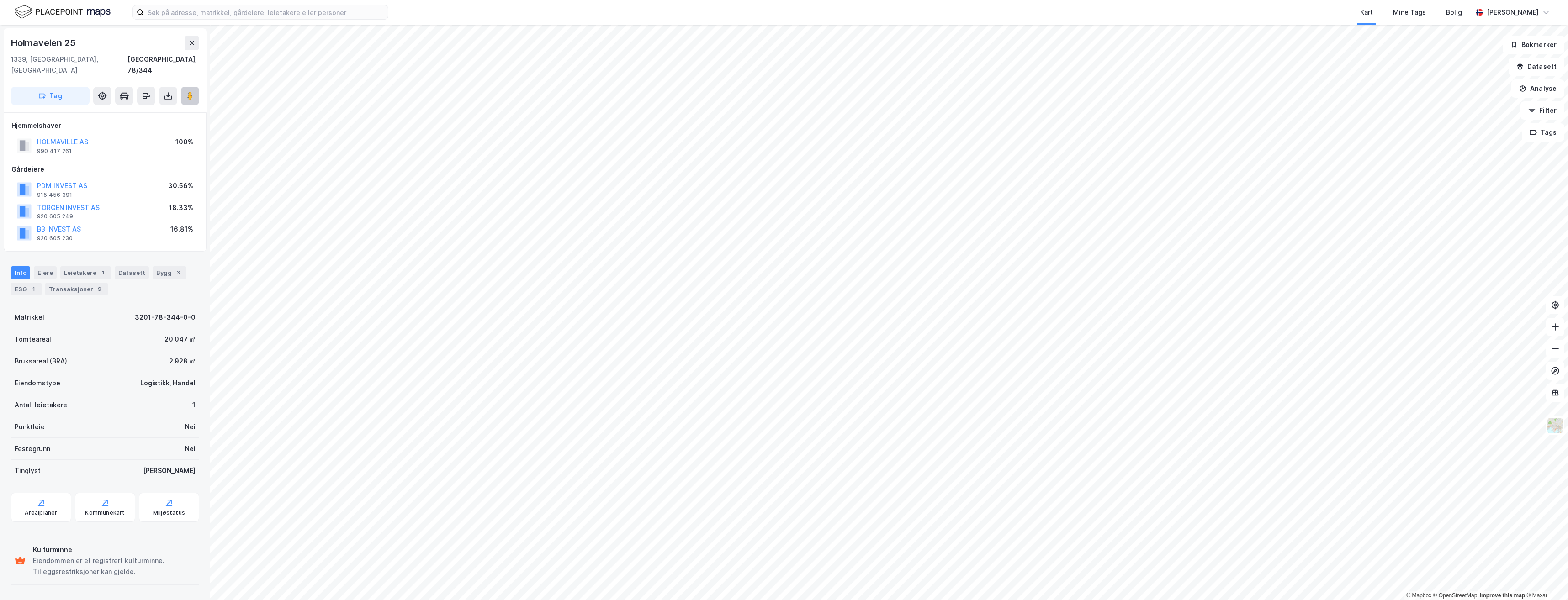
click at [184, 87] on button at bounding box center [190, 96] width 18 height 18
click at [1523, 90] on icon "button" at bounding box center [1522, 88] width 7 height 7
click at [1466, 112] on div "Tegn område" at bounding box center [1453, 107] width 105 height 15
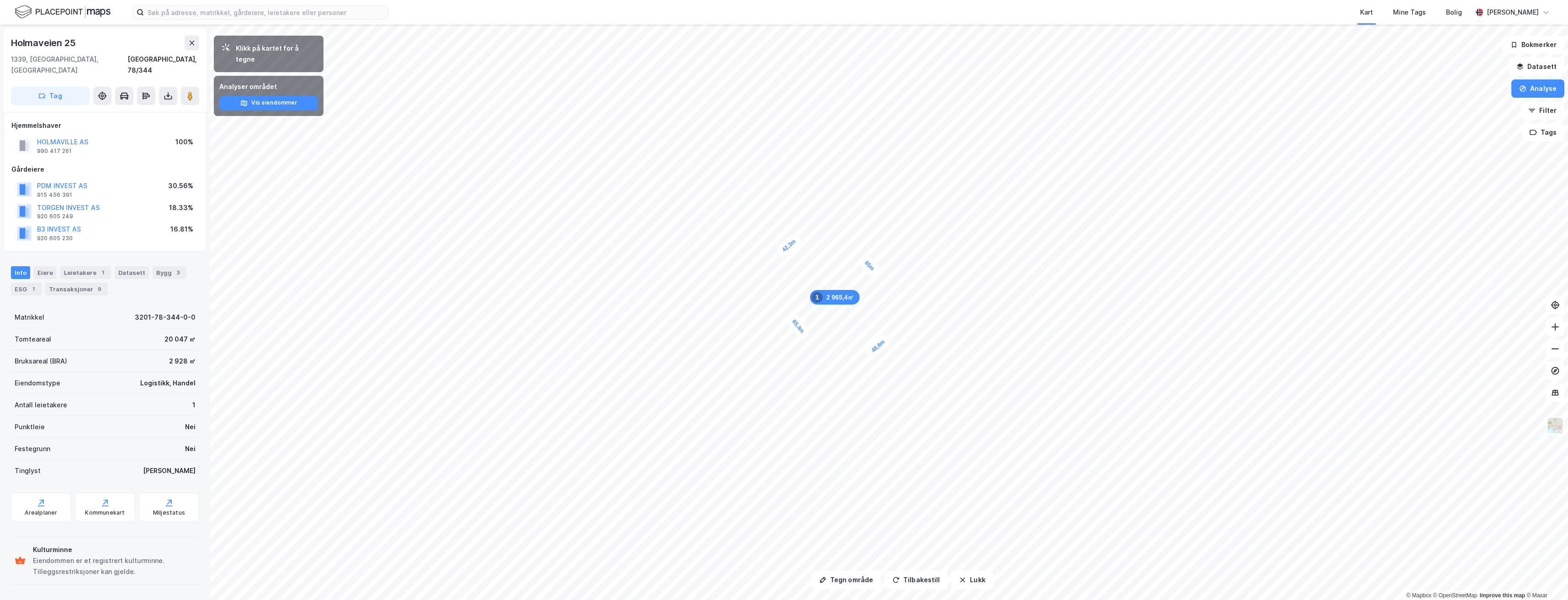
drag, startPoint x: 831, startPoint y: 297, endPoint x: 806, endPoint y: 336, distance: 46.3
click at [806, 336] on div "65,4m" at bounding box center [798, 327] width 27 height 29
click at [954, 582] on button "Lukk" at bounding box center [972, 580] width 42 height 18
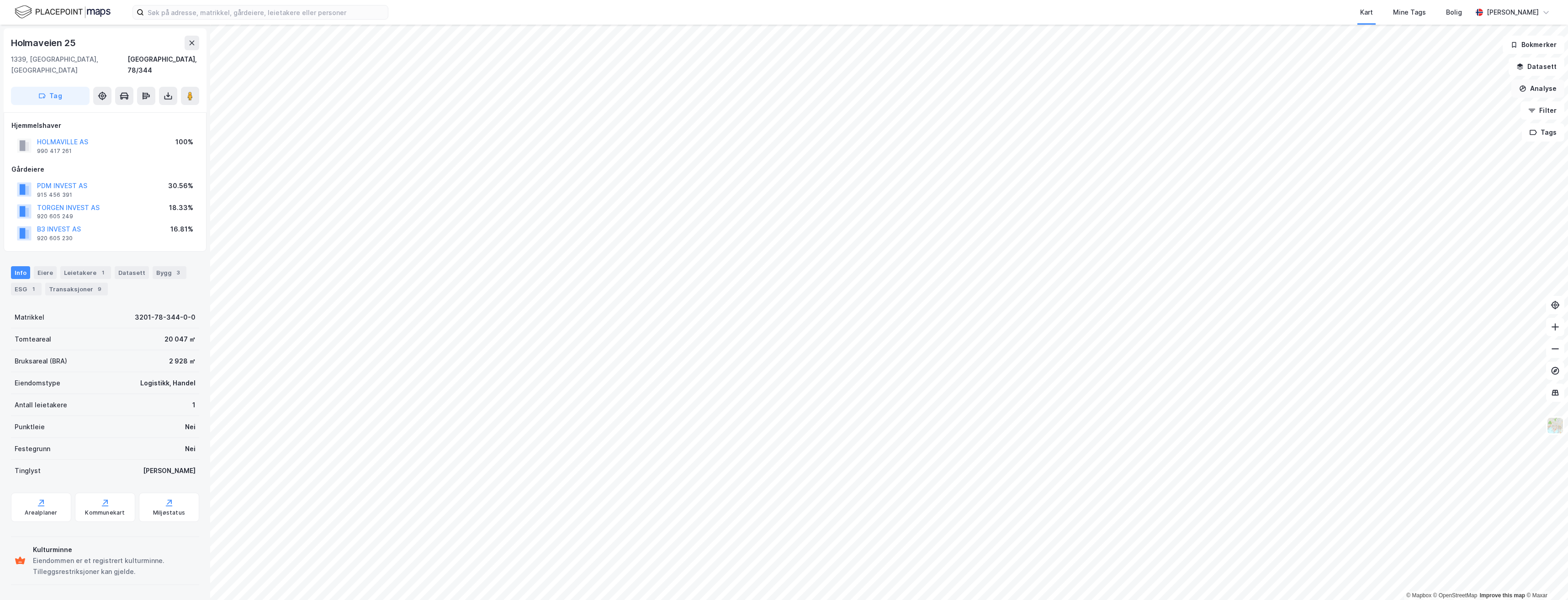
click at [1520, 95] on button "Analyse" at bounding box center [1537, 89] width 53 height 18
click at [1432, 109] on div "Tegn område" at bounding box center [1459, 108] width 80 height 8
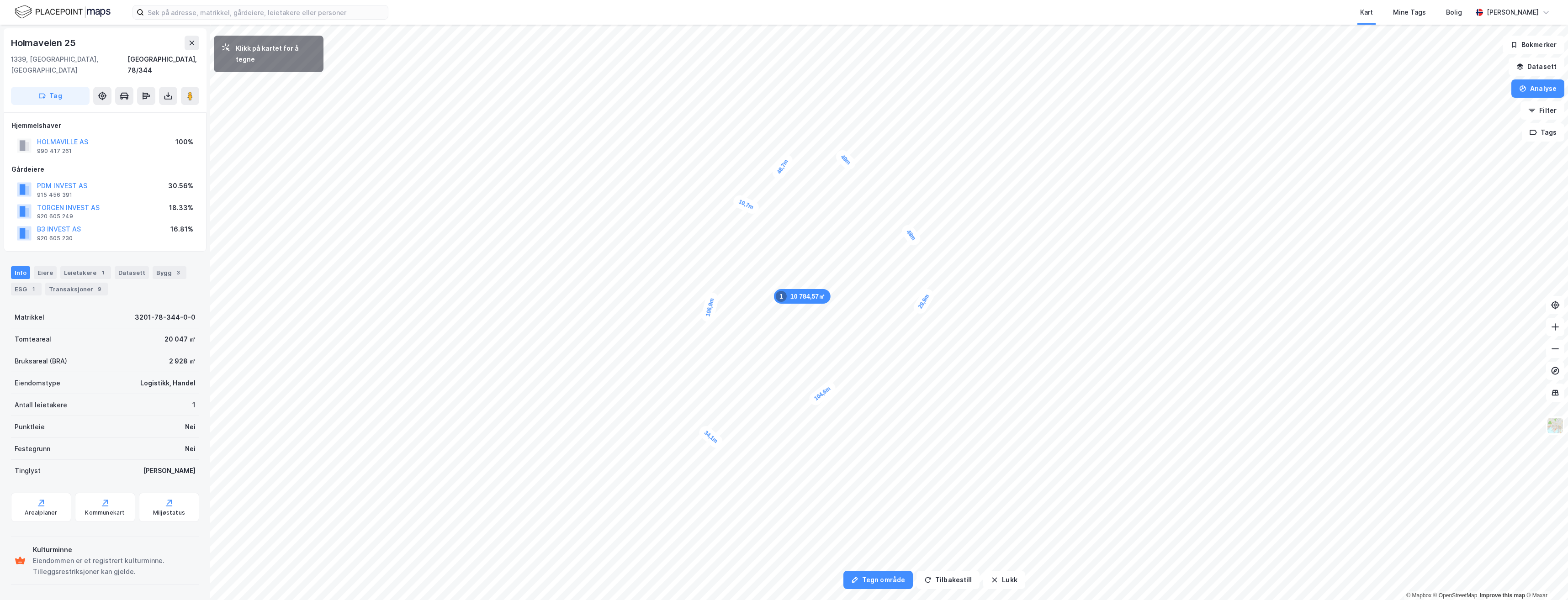
click at [736, 200] on div "10,7m" at bounding box center [746, 205] width 29 height 23
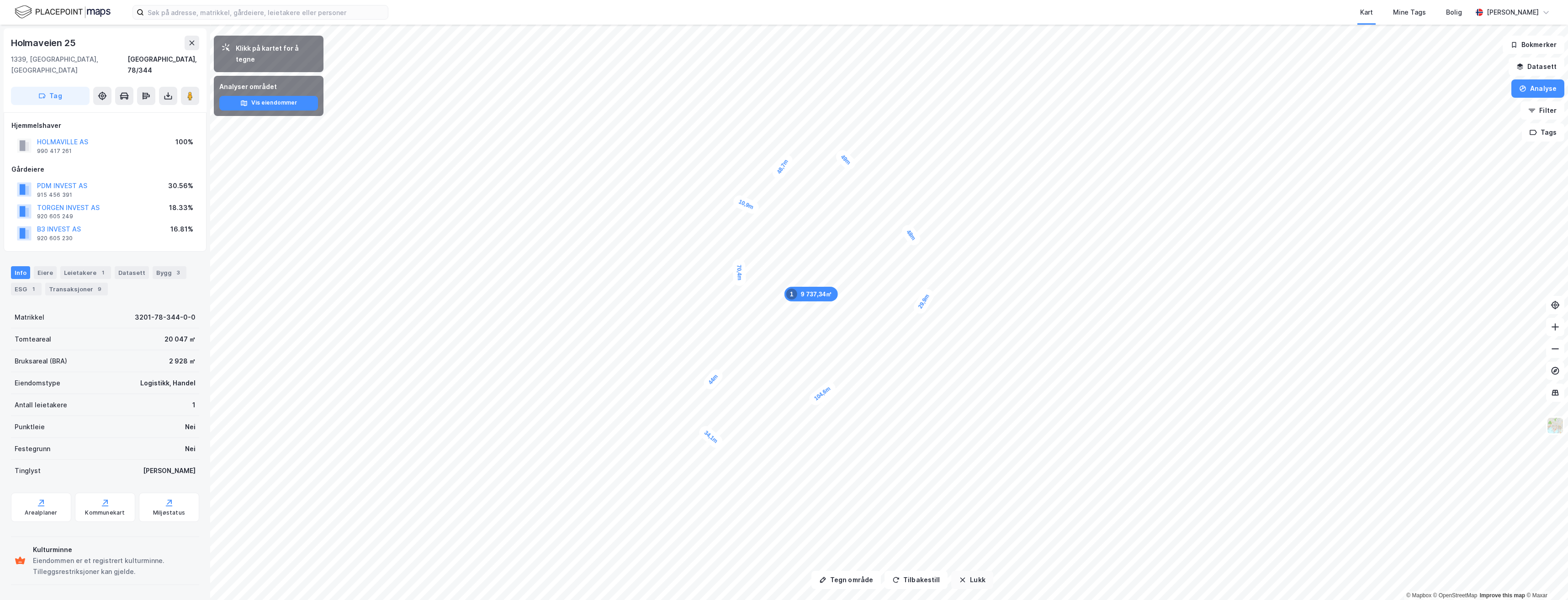
click at [959, 586] on button "Lukk" at bounding box center [972, 580] width 42 height 18
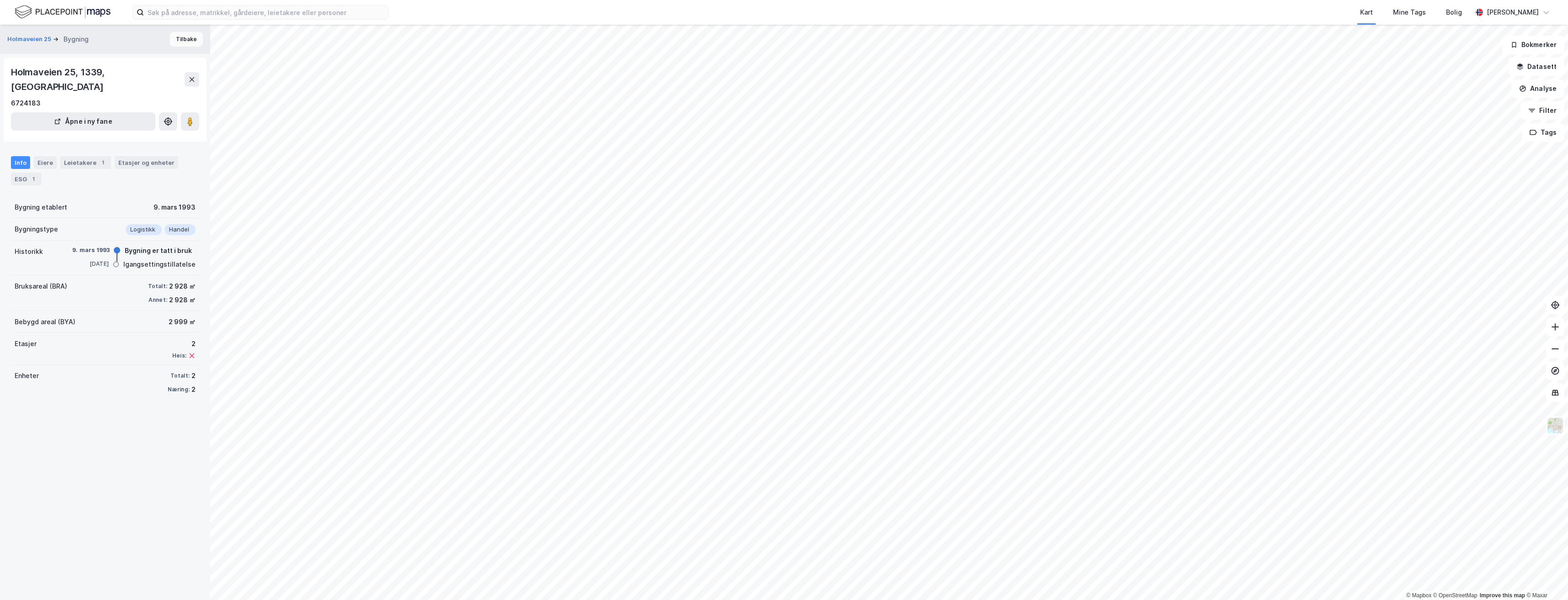
click at [181, 40] on button "Tilbake" at bounding box center [186, 39] width 33 height 14
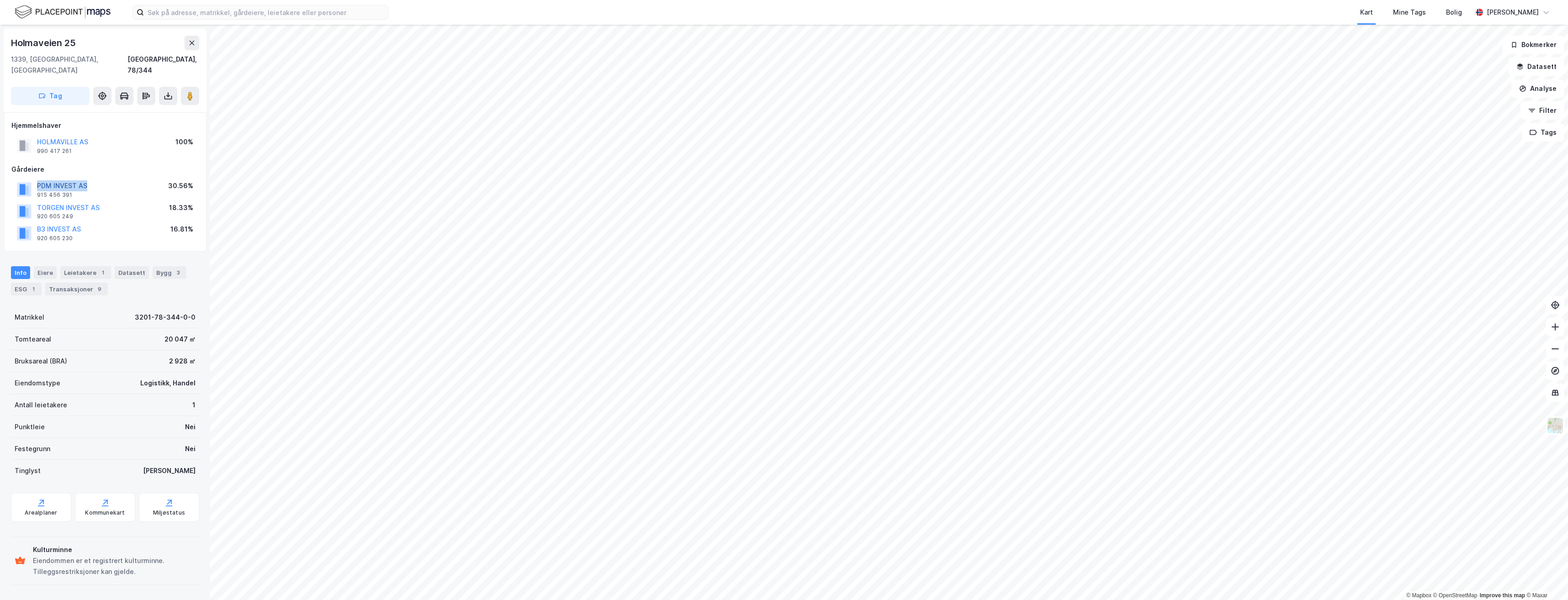
drag, startPoint x: 93, startPoint y: 179, endPoint x: 39, endPoint y: 174, distance: 54.2
click at [39, 179] on div "PDM INVEST AS 915 456 391 30.56%" at bounding box center [105, 190] width 187 height 22
drag, startPoint x: 39, startPoint y: 174, endPoint x: 85, endPoint y: 195, distance: 50.6
click at [0, 0] on button "TORGEN INVEST AS" at bounding box center [0, 0] width 0 height 0
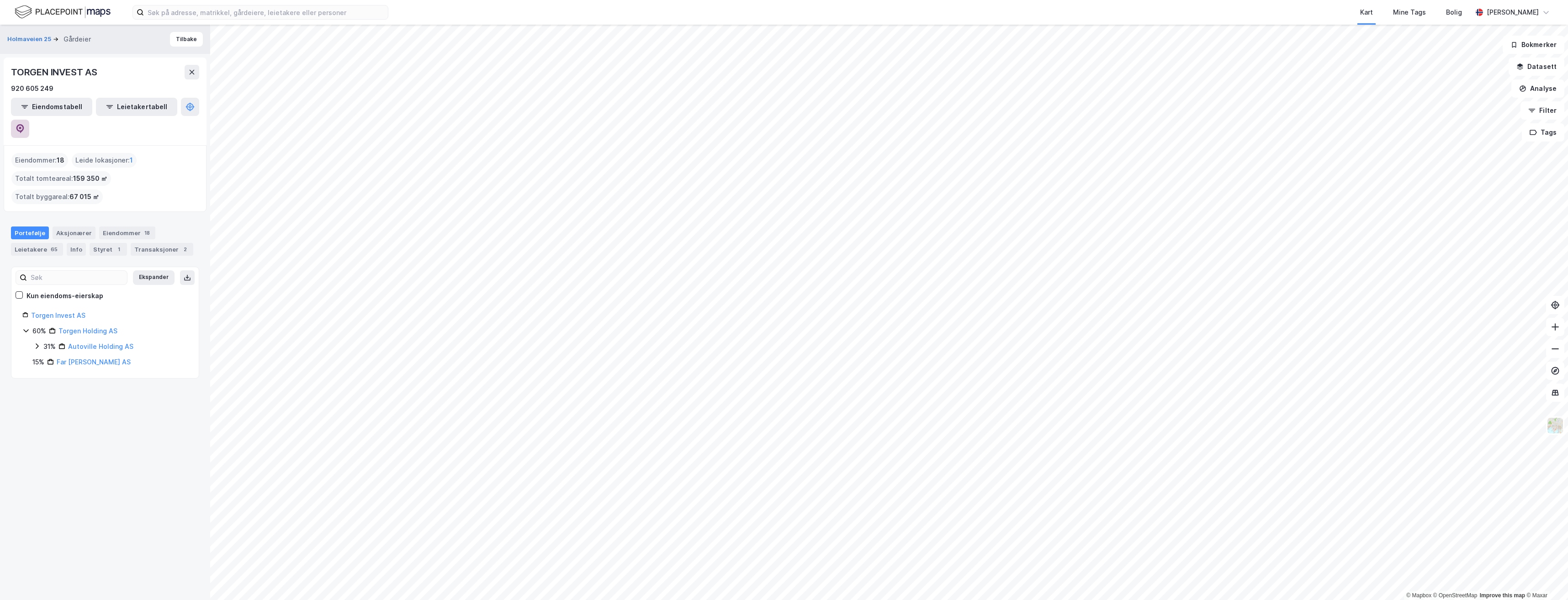
click at [25, 124] on icon at bounding box center [20, 129] width 9 height 9
click at [184, 39] on button "Tilbake" at bounding box center [186, 39] width 33 height 14
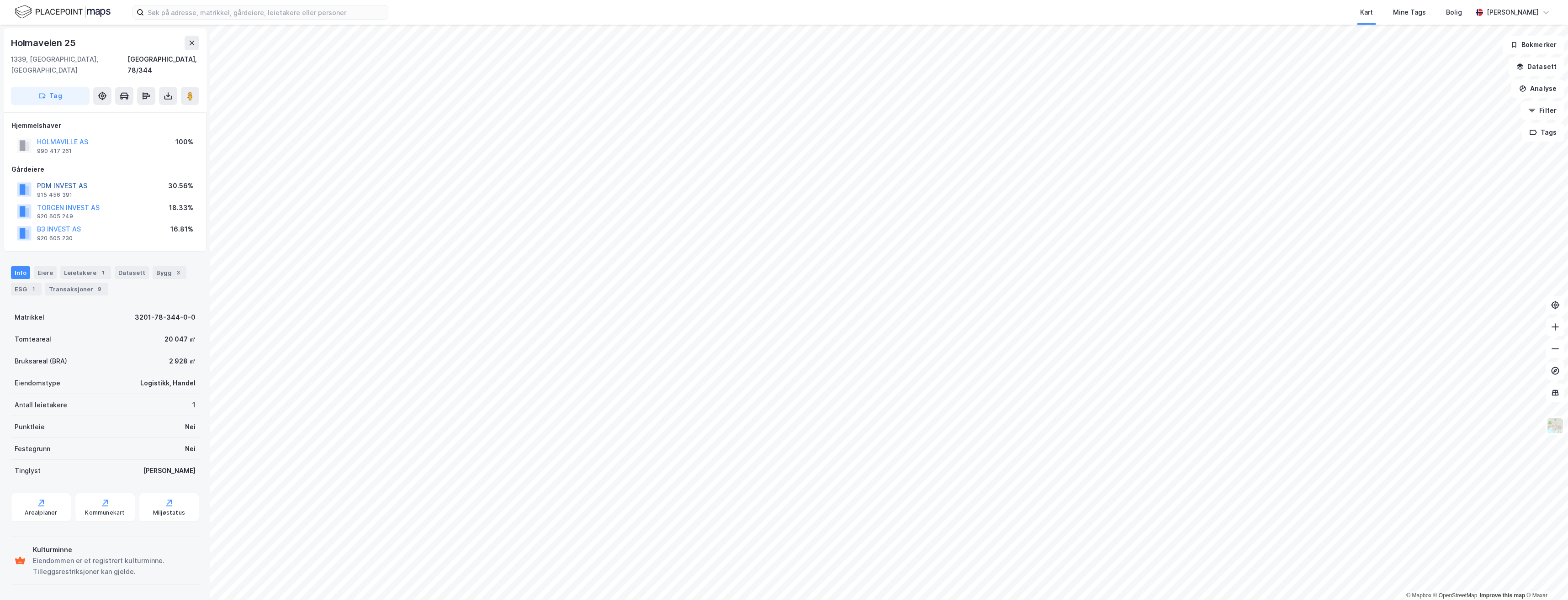
click at [0, 0] on button "PDM INVEST AS" at bounding box center [0, 0] width 0 height 0
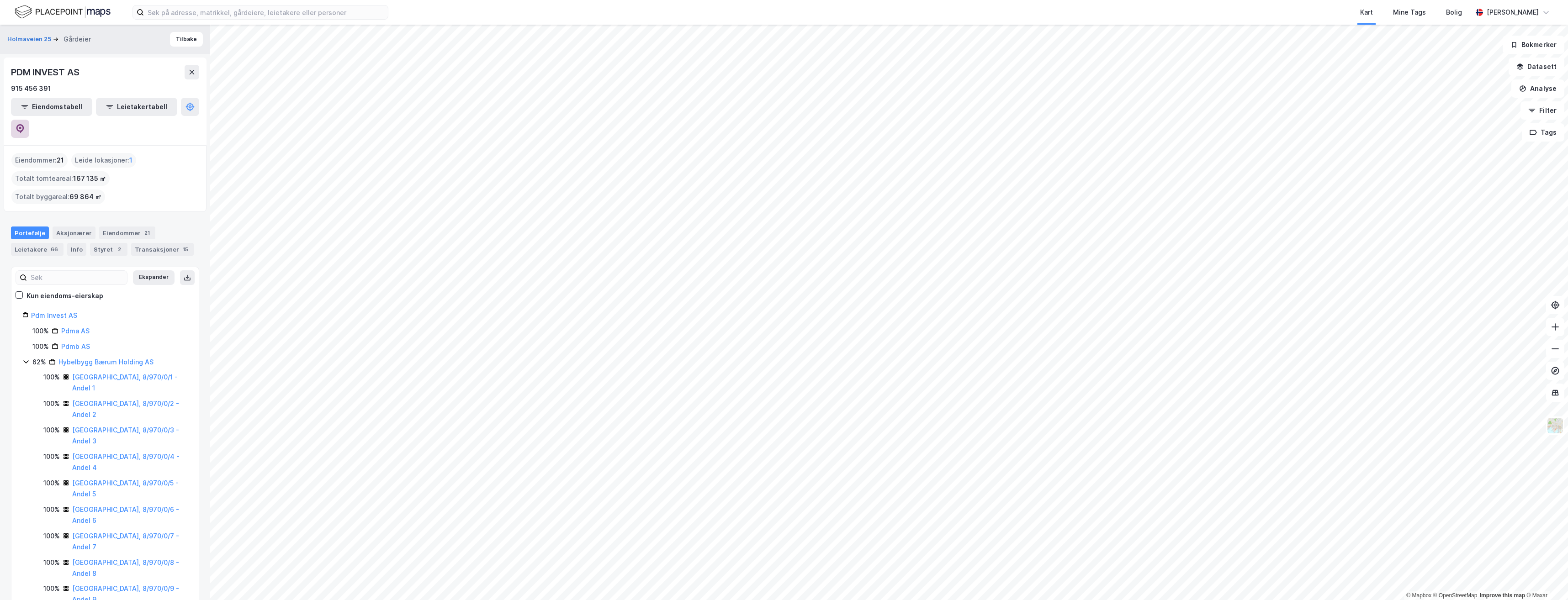
click at [25, 124] on icon at bounding box center [20, 129] width 9 height 9
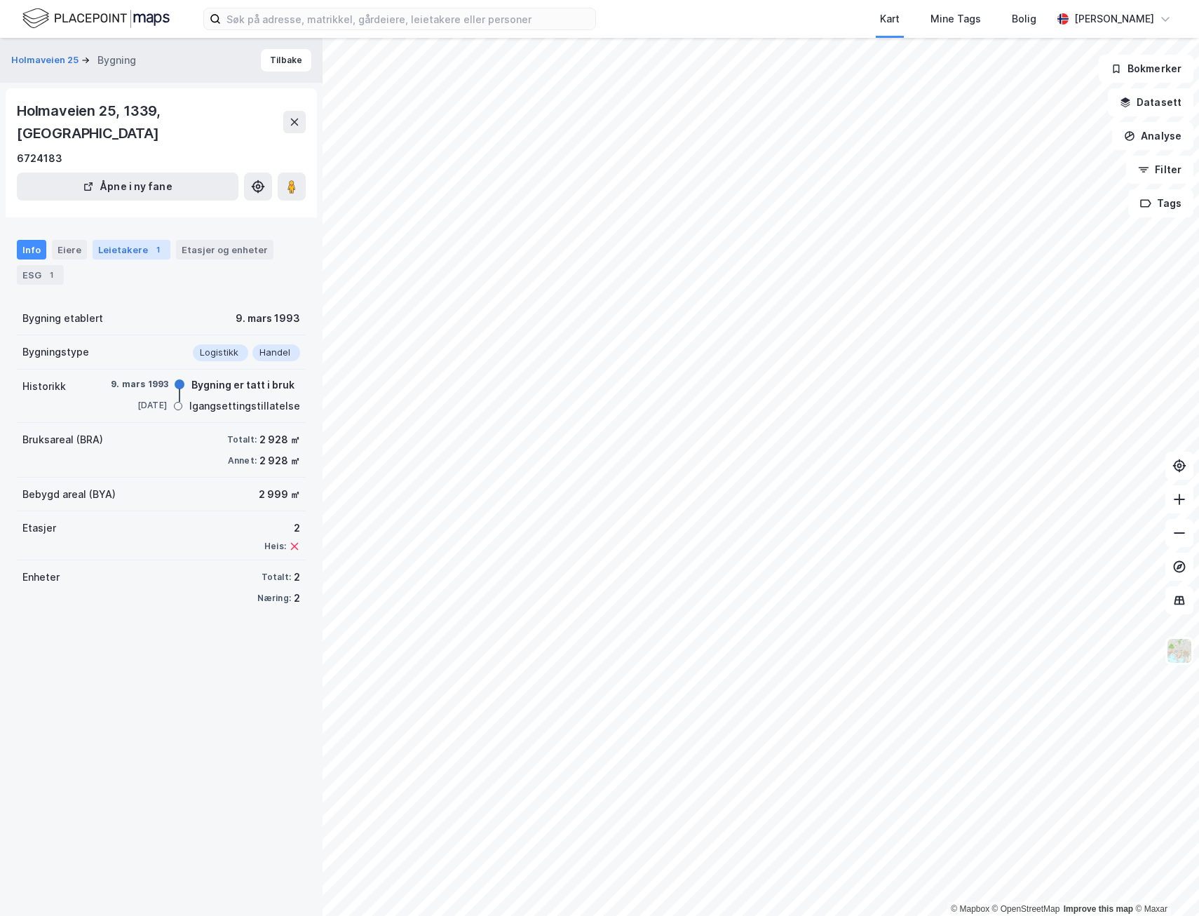
click at [151, 243] on div "1" at bounding box center [158, 250] width 14 height 14
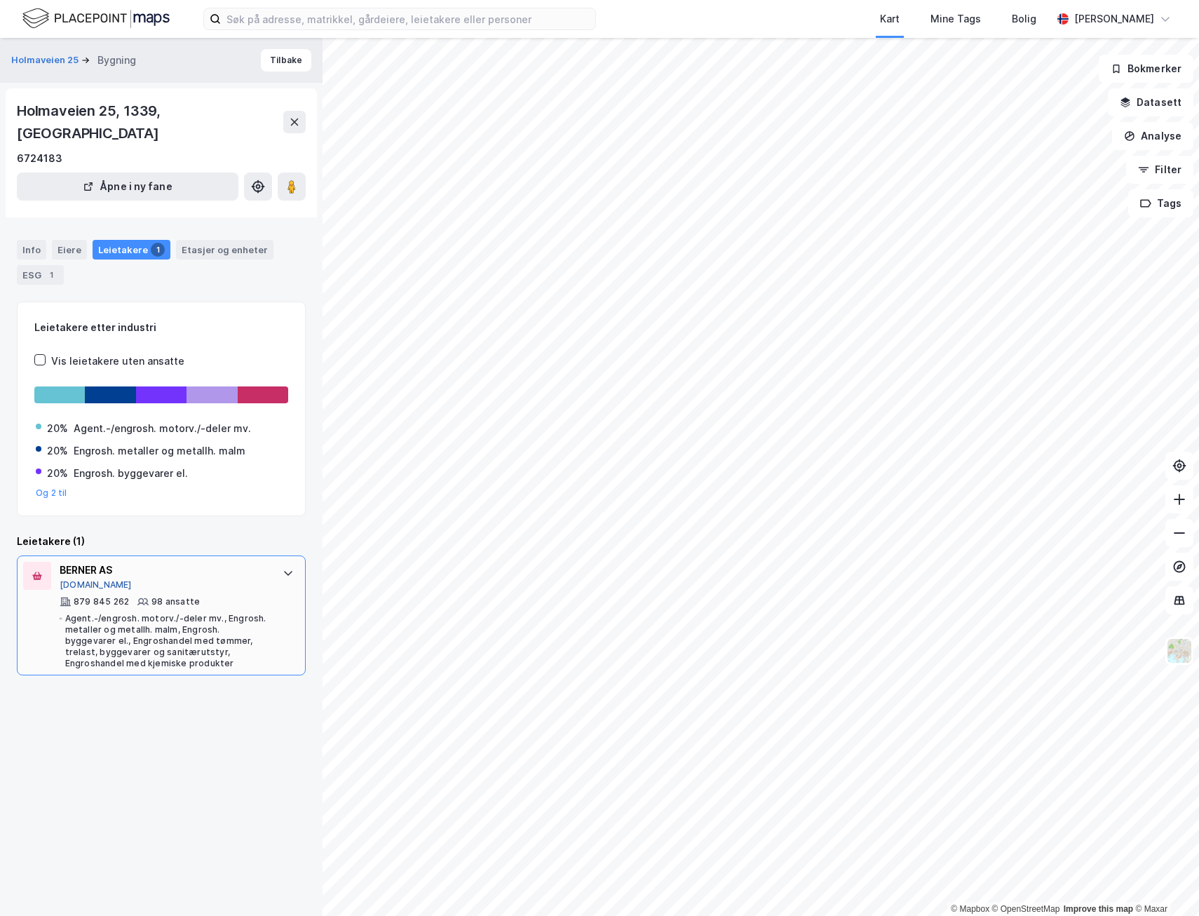
click at [79, 579] on button "[DOMAIN_NAME]" at bounding box center [96, 584] width 72 height 11
